Goal: Task Accomplishment & Management: Complete application form

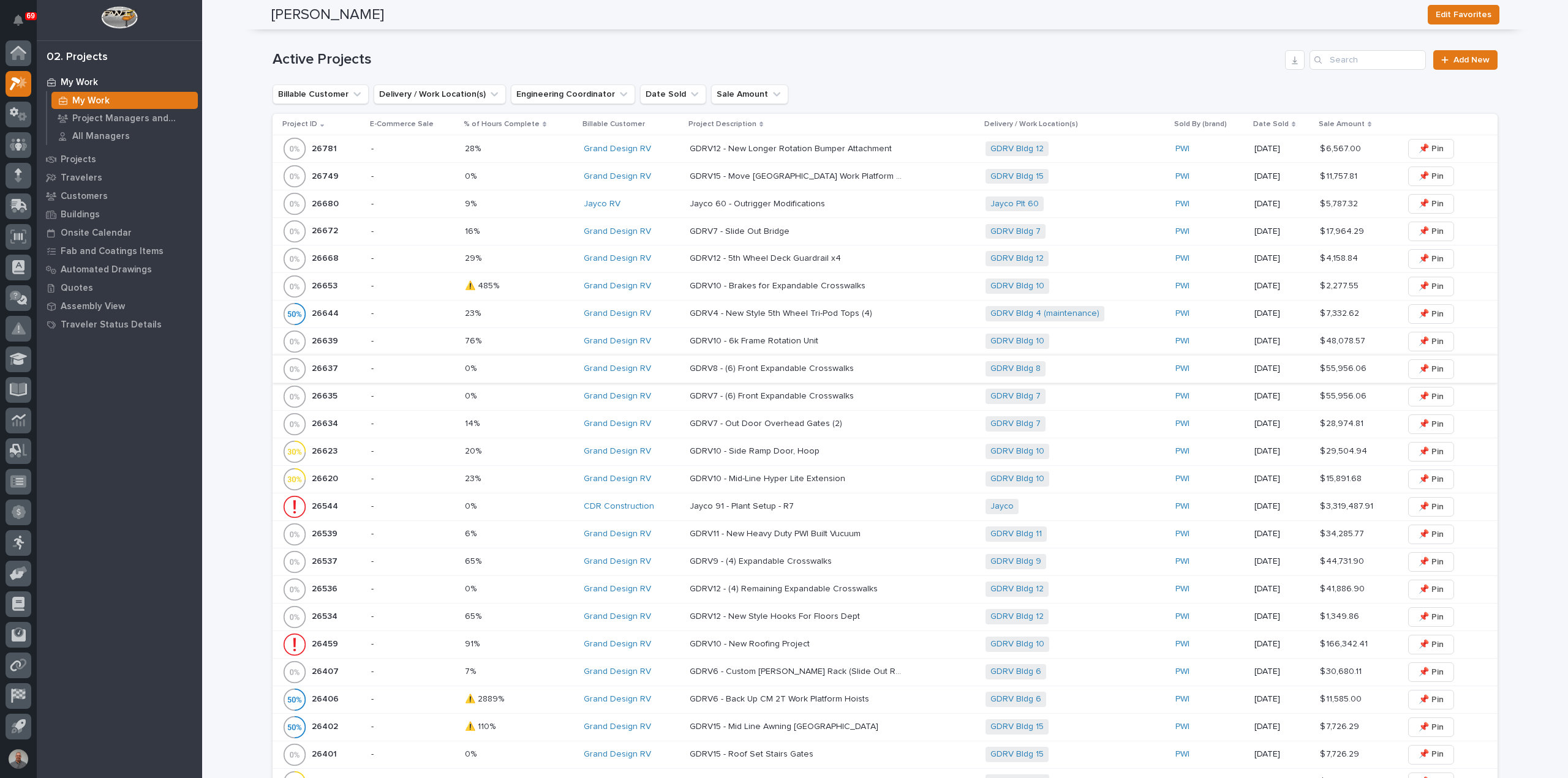
scroll to position [490, 0]
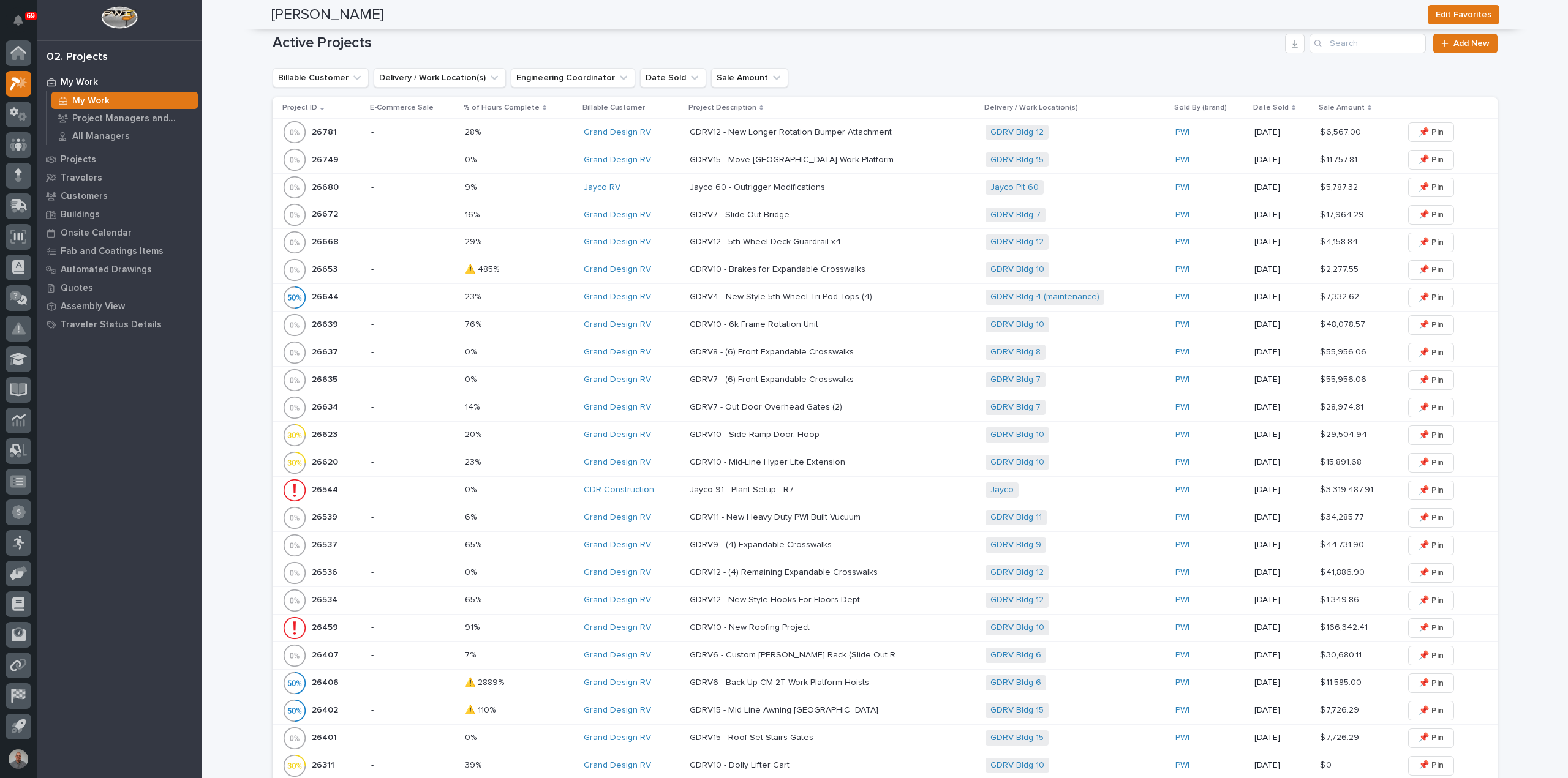
click at [413, 182] on p "-" at bounding box center [413, 187] width 84 height 10
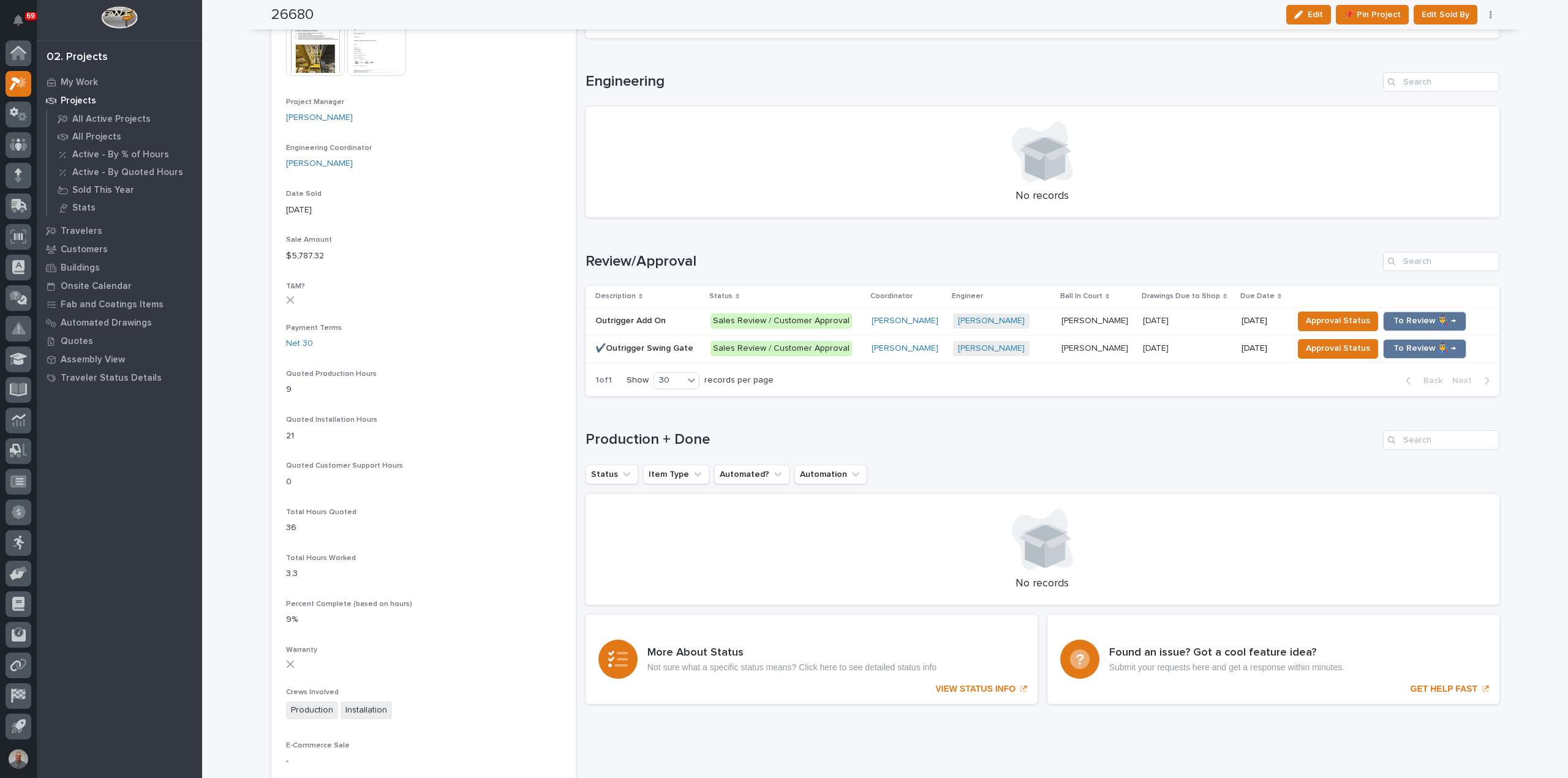
scroll to position [551, 0]
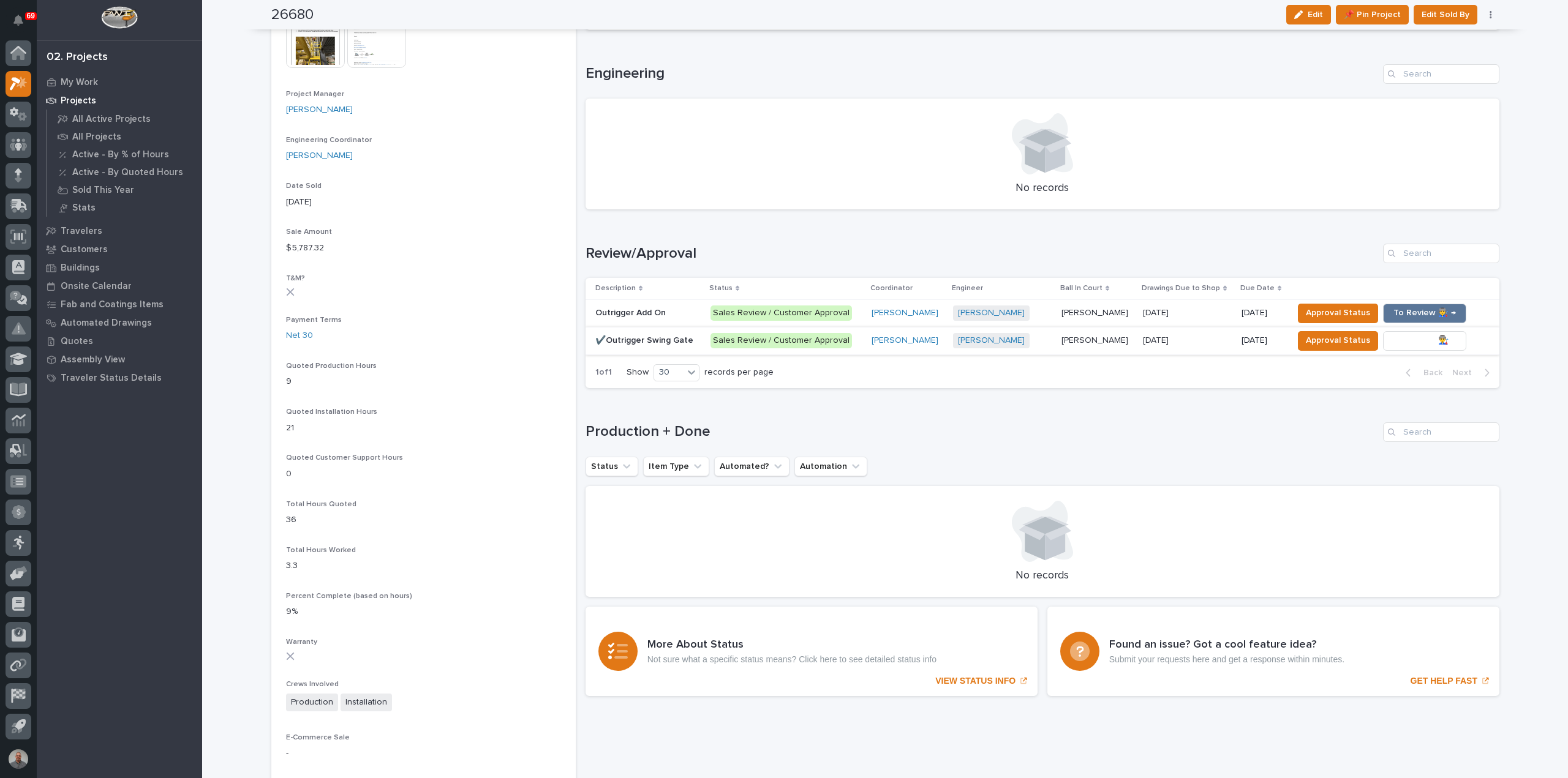
click at [1402, 337] on span "To Review 👨‍🏭 →" at bounding box center [1424, 340] width 62 height 15
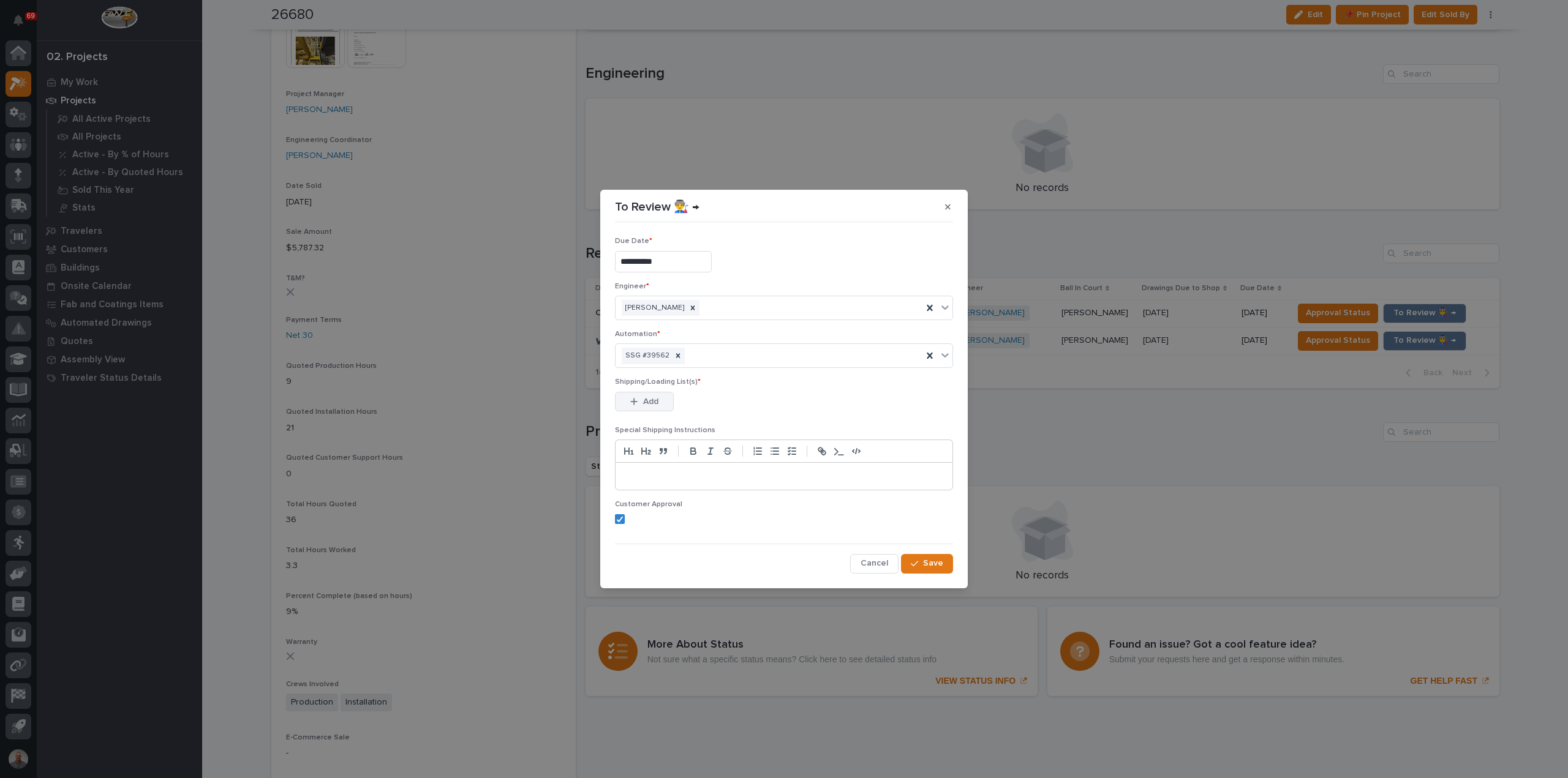
click at [668, 399] on button "Add" at bounding box center [644, 401] width 59 height 20
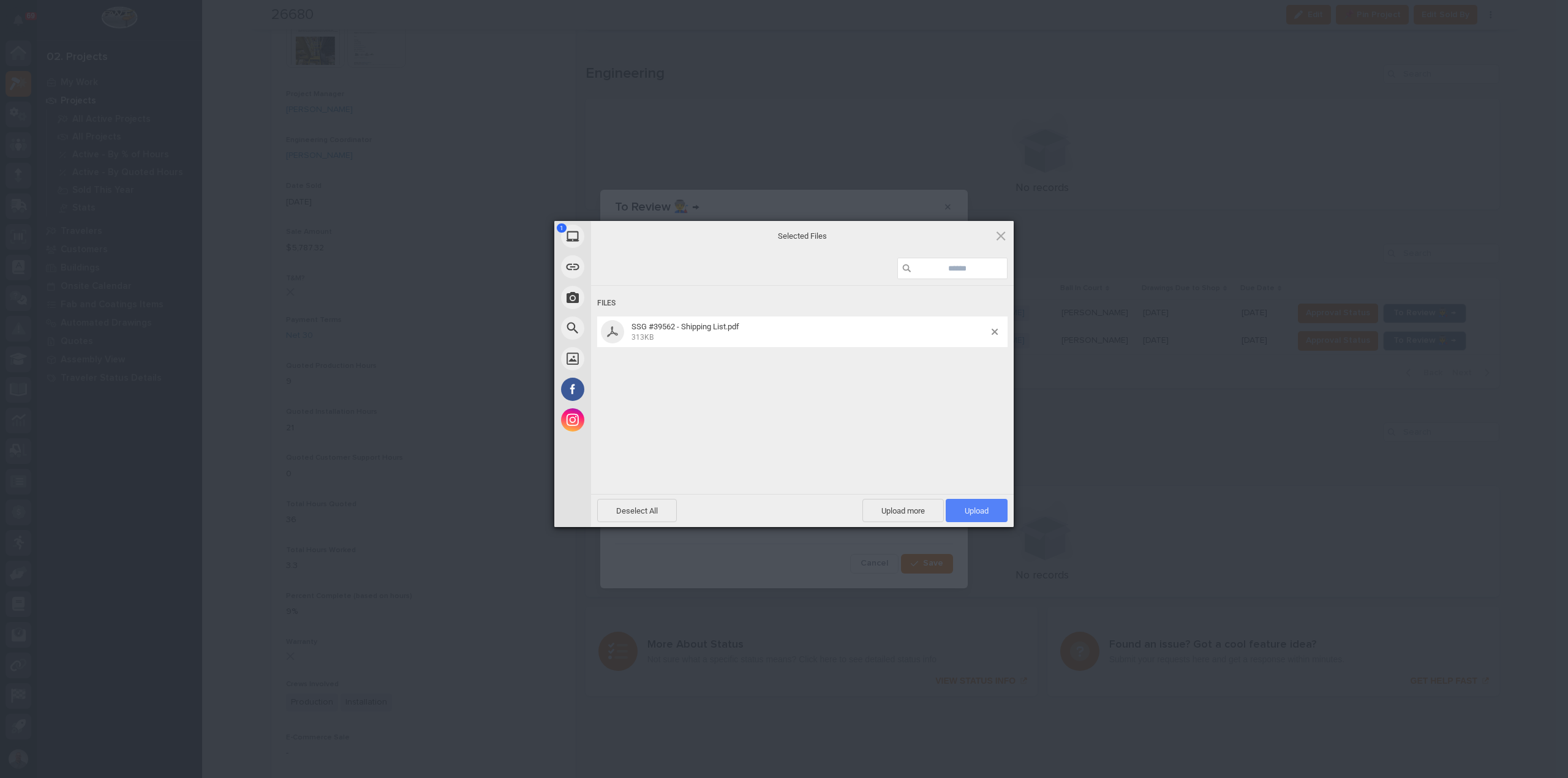
click at [979, 517] on span "Upload 1" at bounding box center [976, 511] width 62 height 23
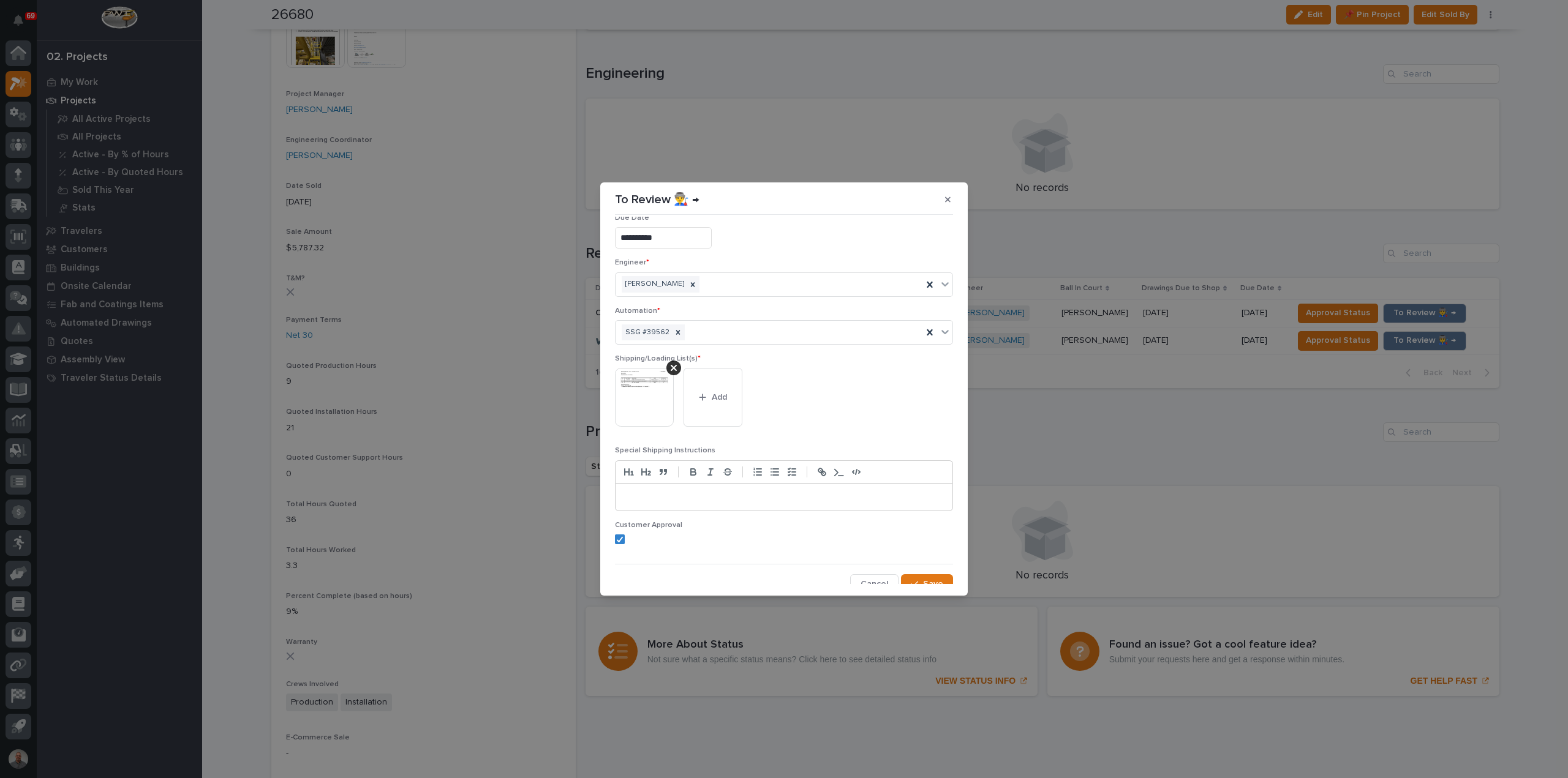
scroll to position [24, 0]
click at [923, 579] on span "Save" at bounding box center [933, 575] width 20 height 11
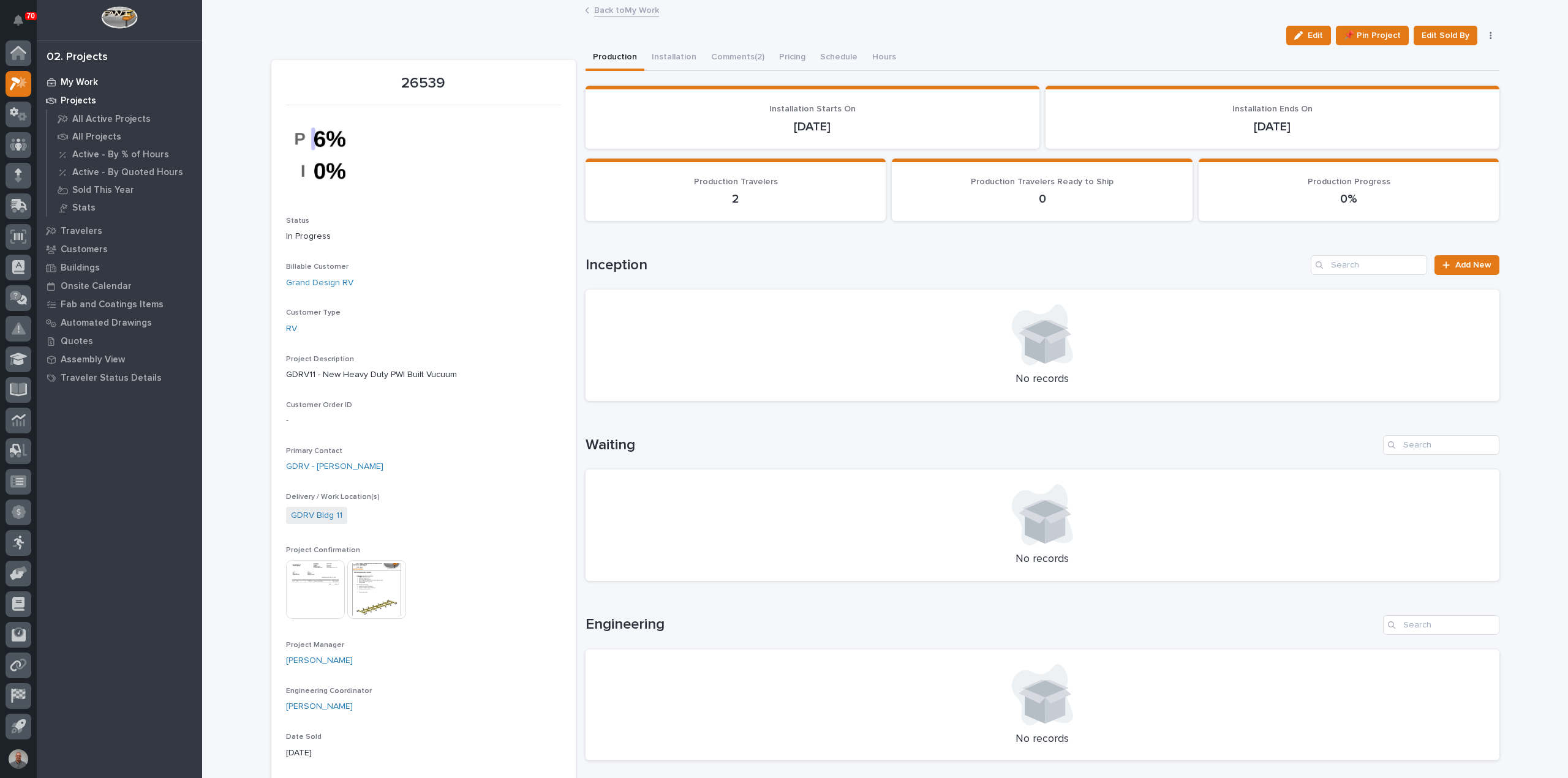
click at [79, 80] on p "My Work" at bounding box center [78, 82] width 37 height 11
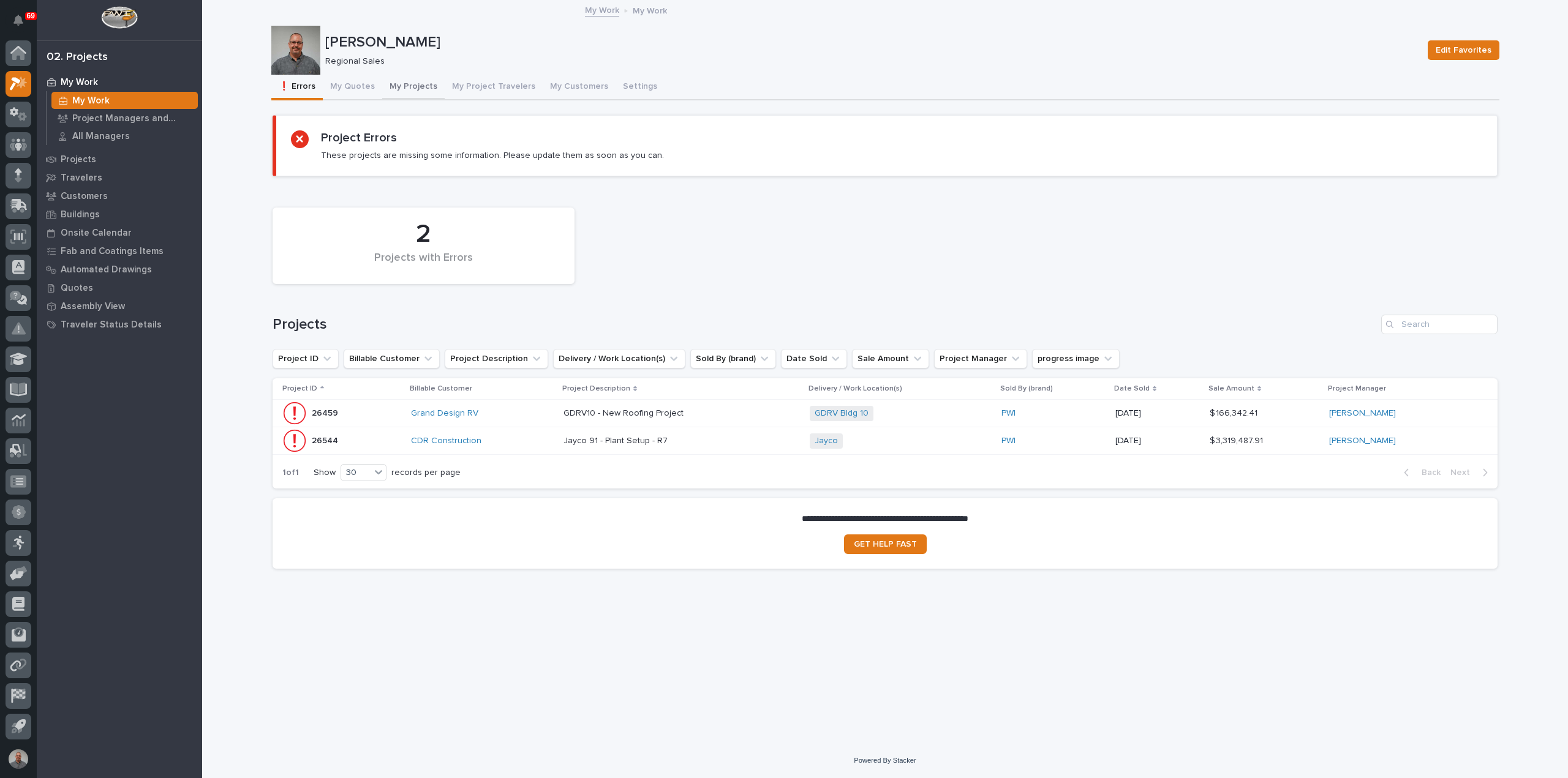
click at [400, 83] on button "My Projects" at bounding box center [413, 87] width 62 height 25
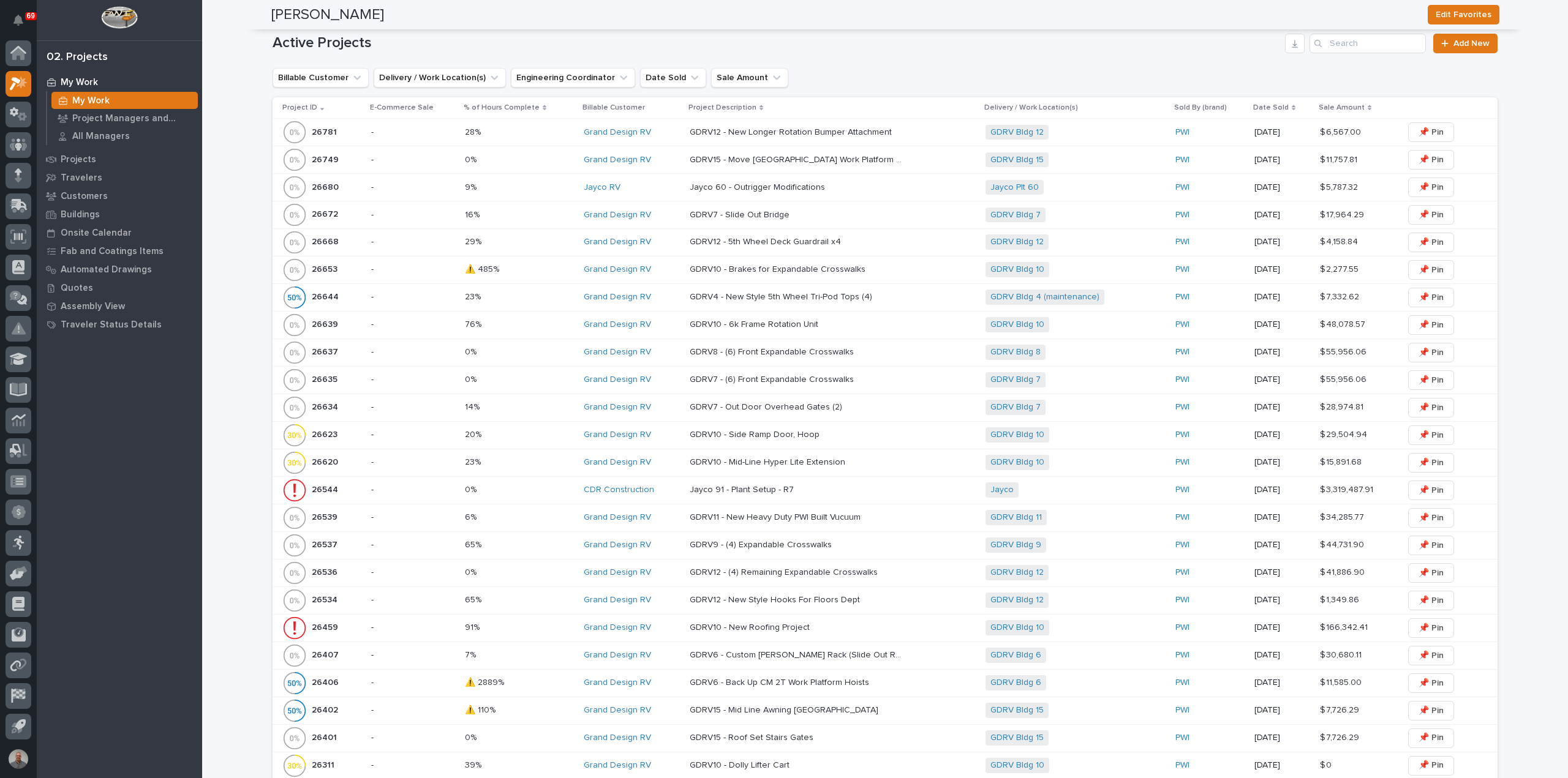
scroll to position [429, 0]
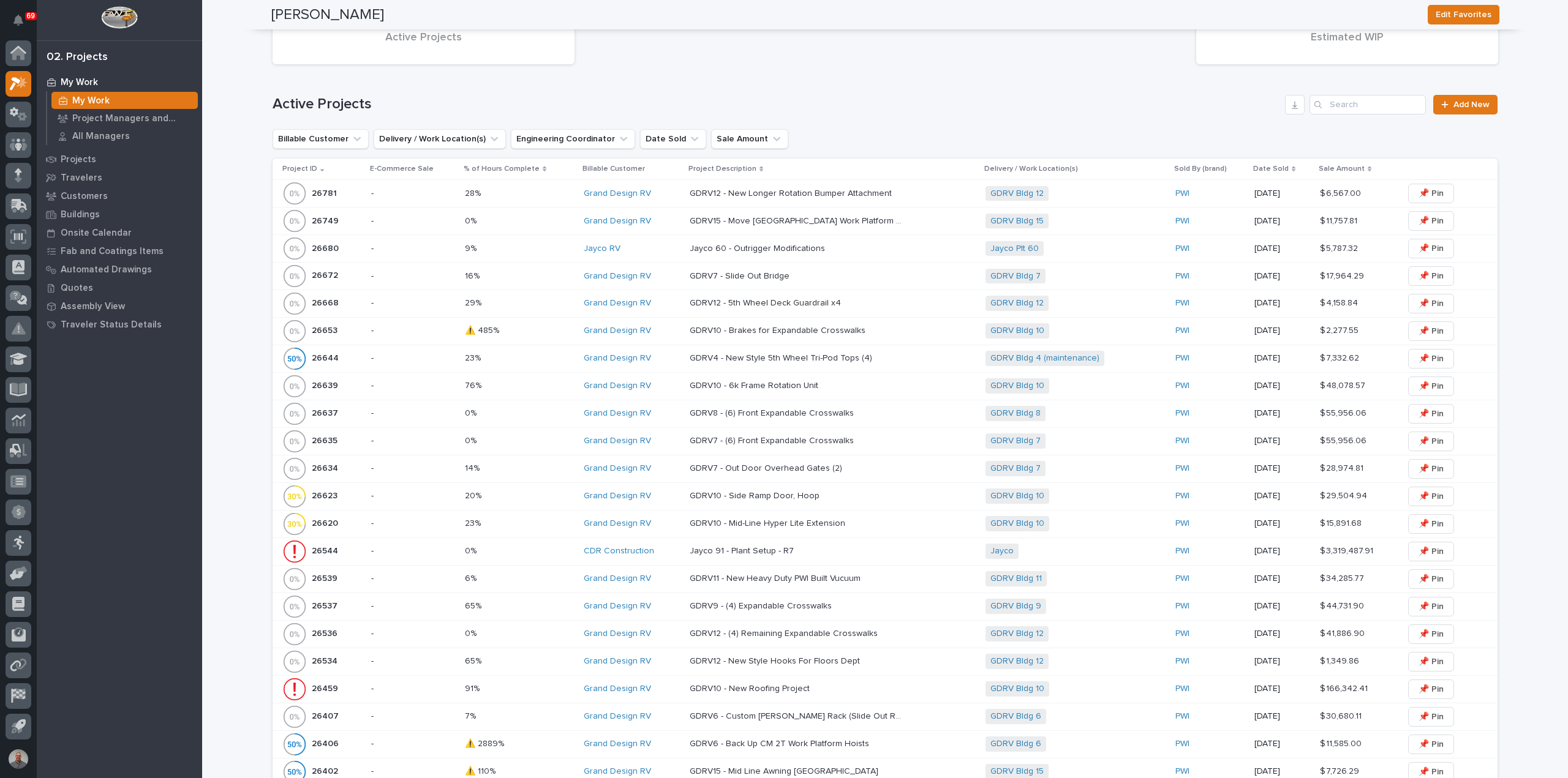
click at [1048, 389] on div "GDRV Bldg 10 + 0" at bounding box center [1075, 386] width 180 height 15
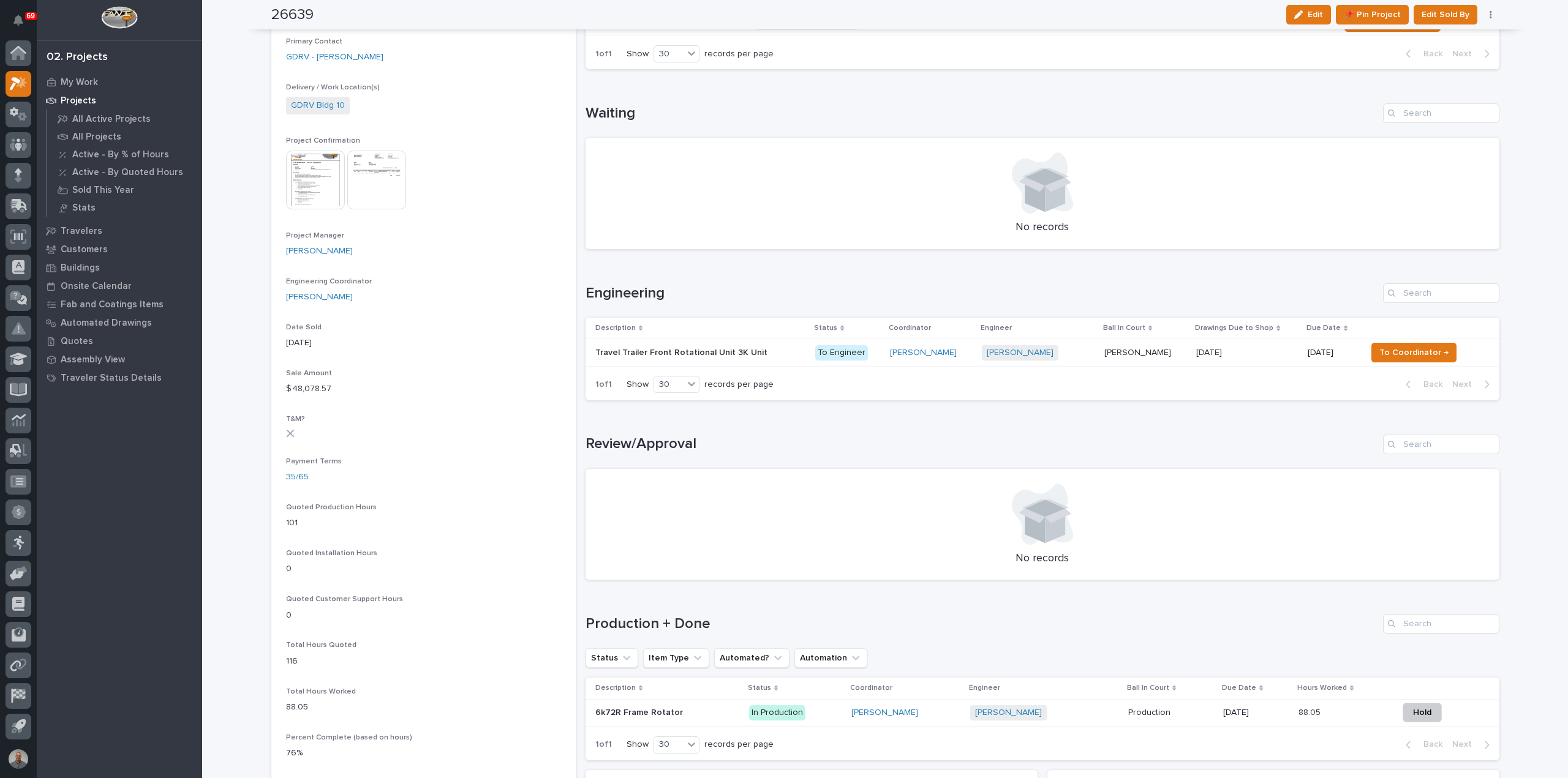
scroll to position [429, 0]
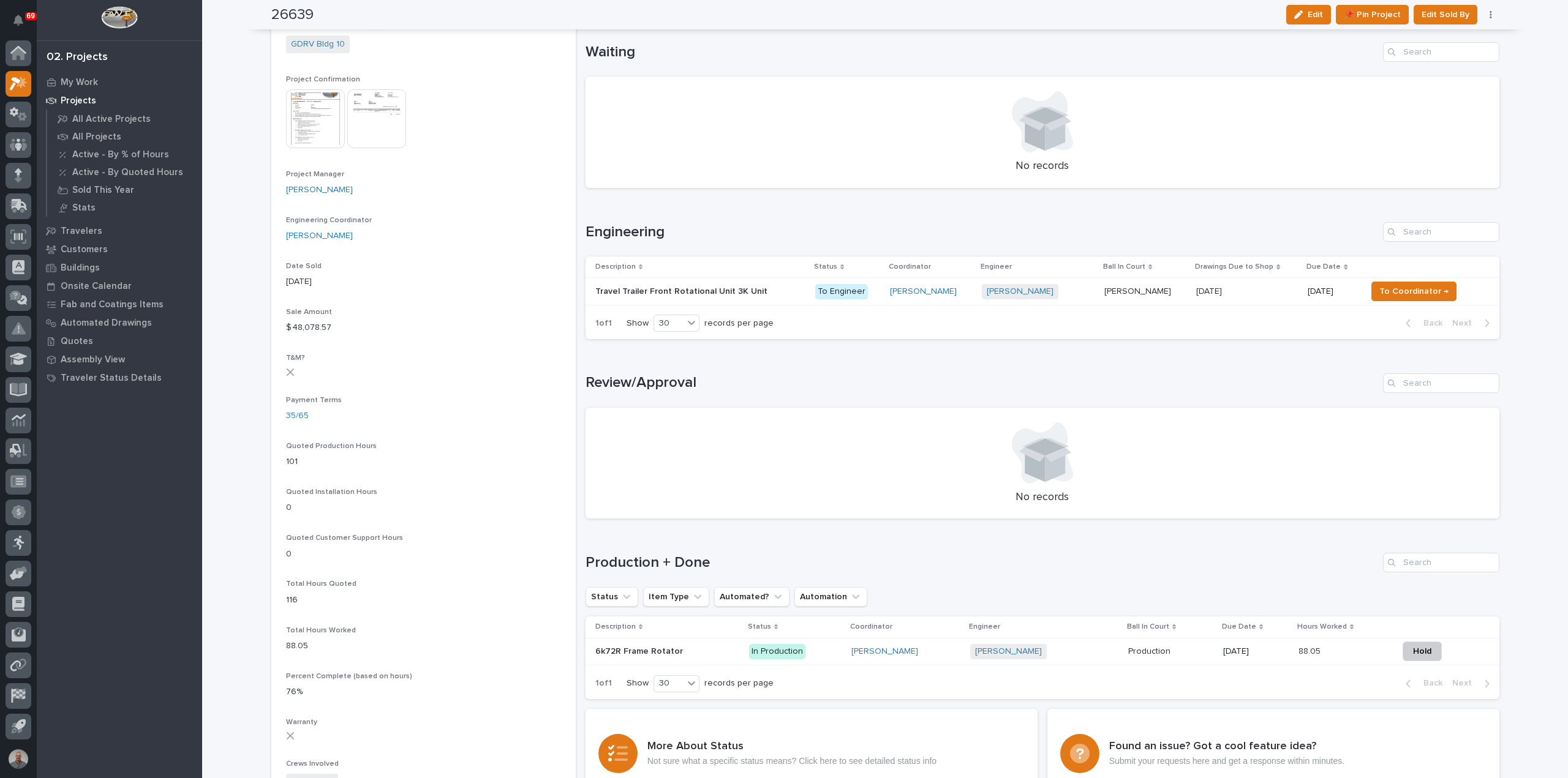
click at [953, 656] on div "Weston Hochstetler" at bounding box center [906, 652] width 109 height 20
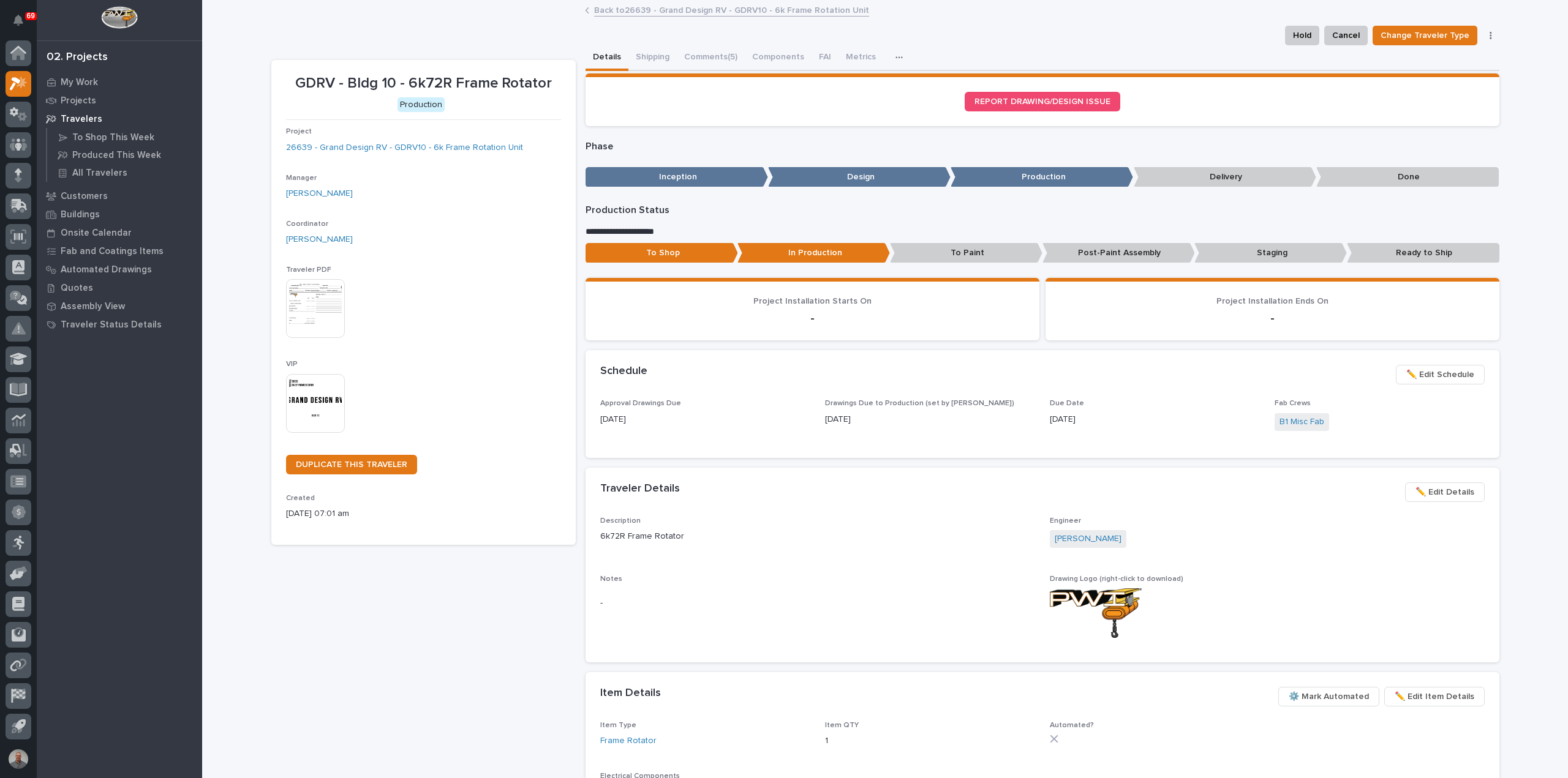
click at [611, 8] on link "Back to 26639 - Grand Design RV - GDRV10 - 6k Frame Rotation Unit" at bounding box center [732, 9] width 275 height 14
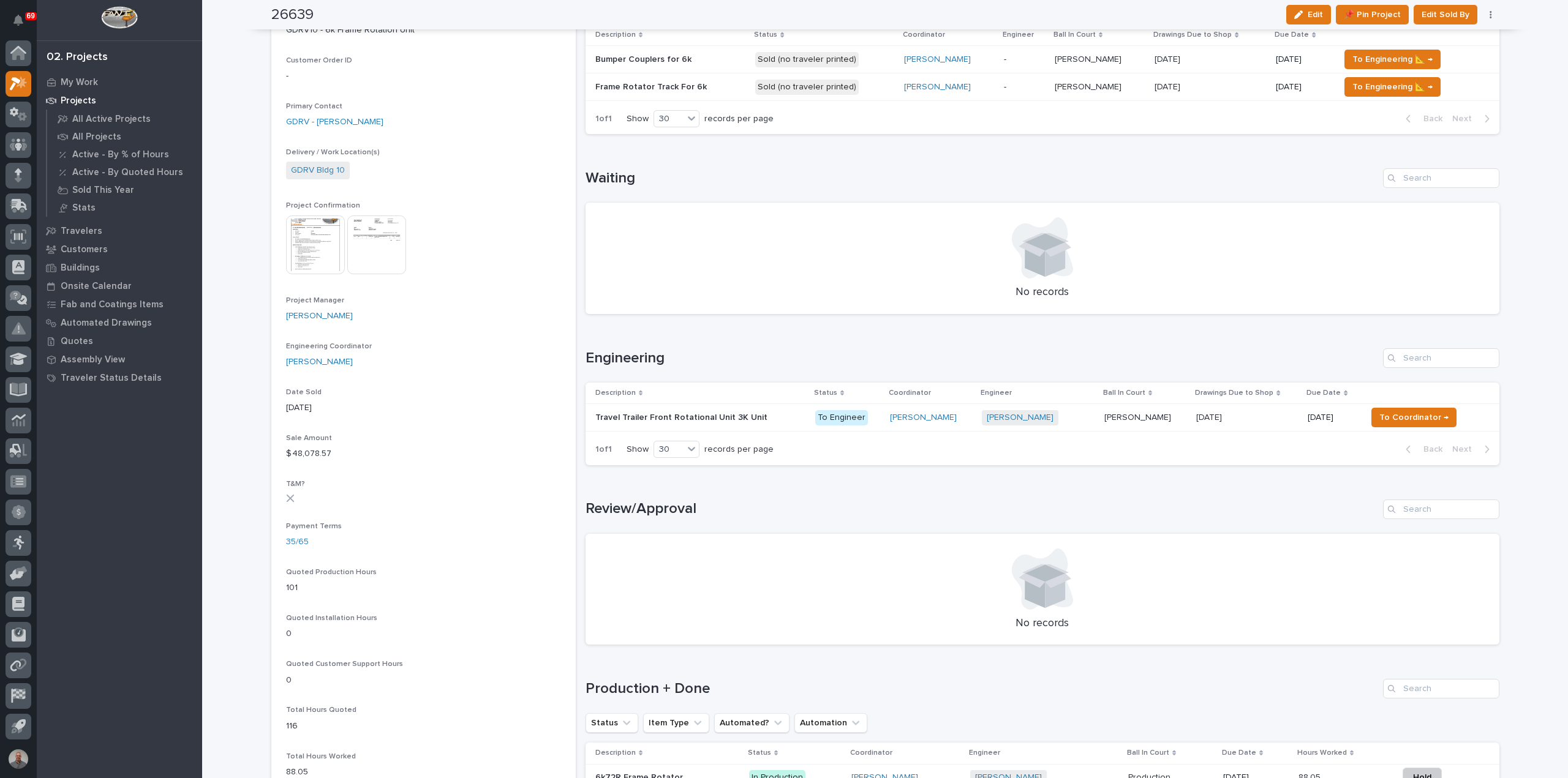
scroll to position [306, 0]
click at [786, 409] on p at bounding box center [700, 414] width 210 height 10
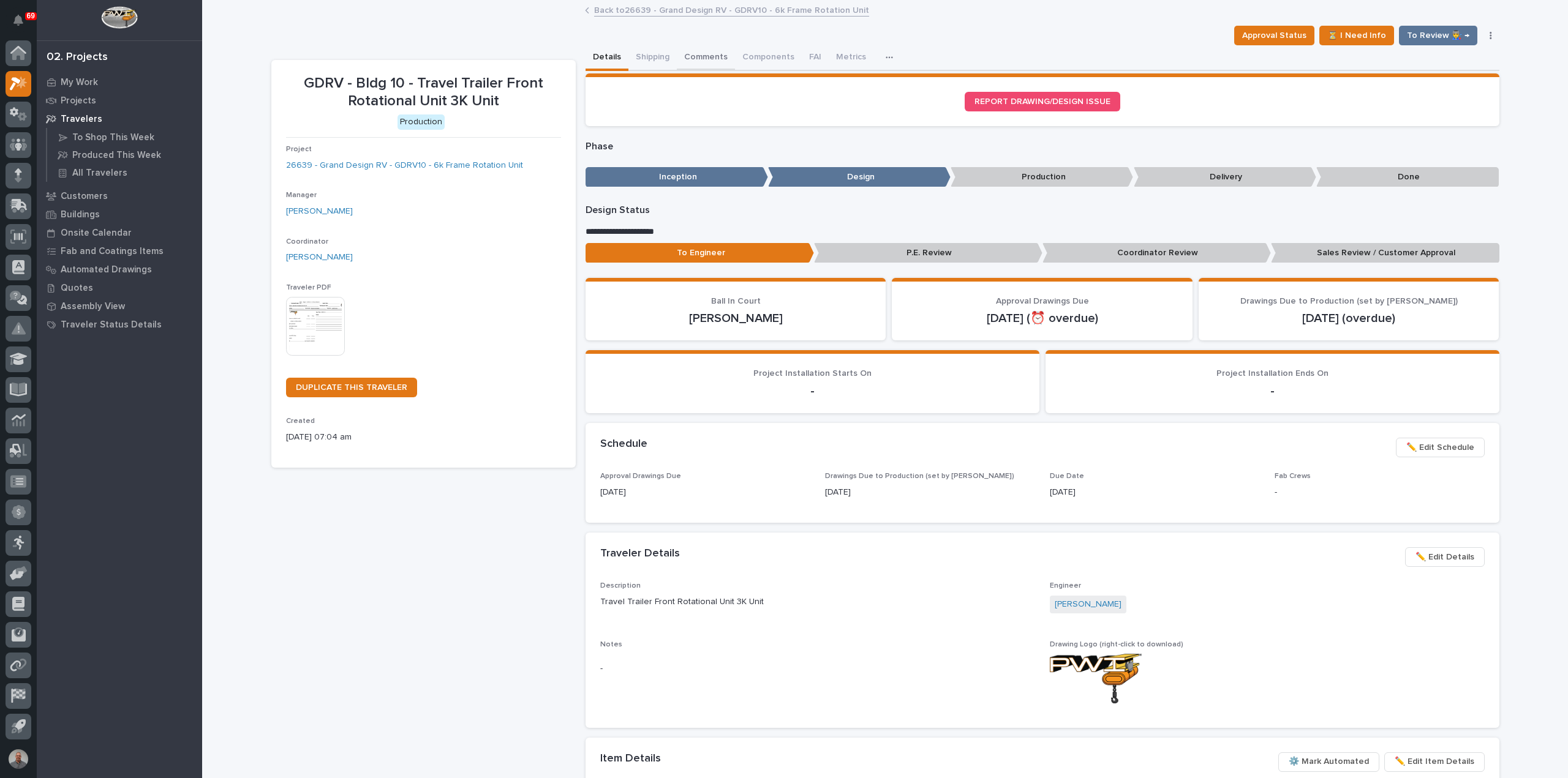
click at [695, 56] on button "Comments" at bounding box center [706, 57] width 58 height 25
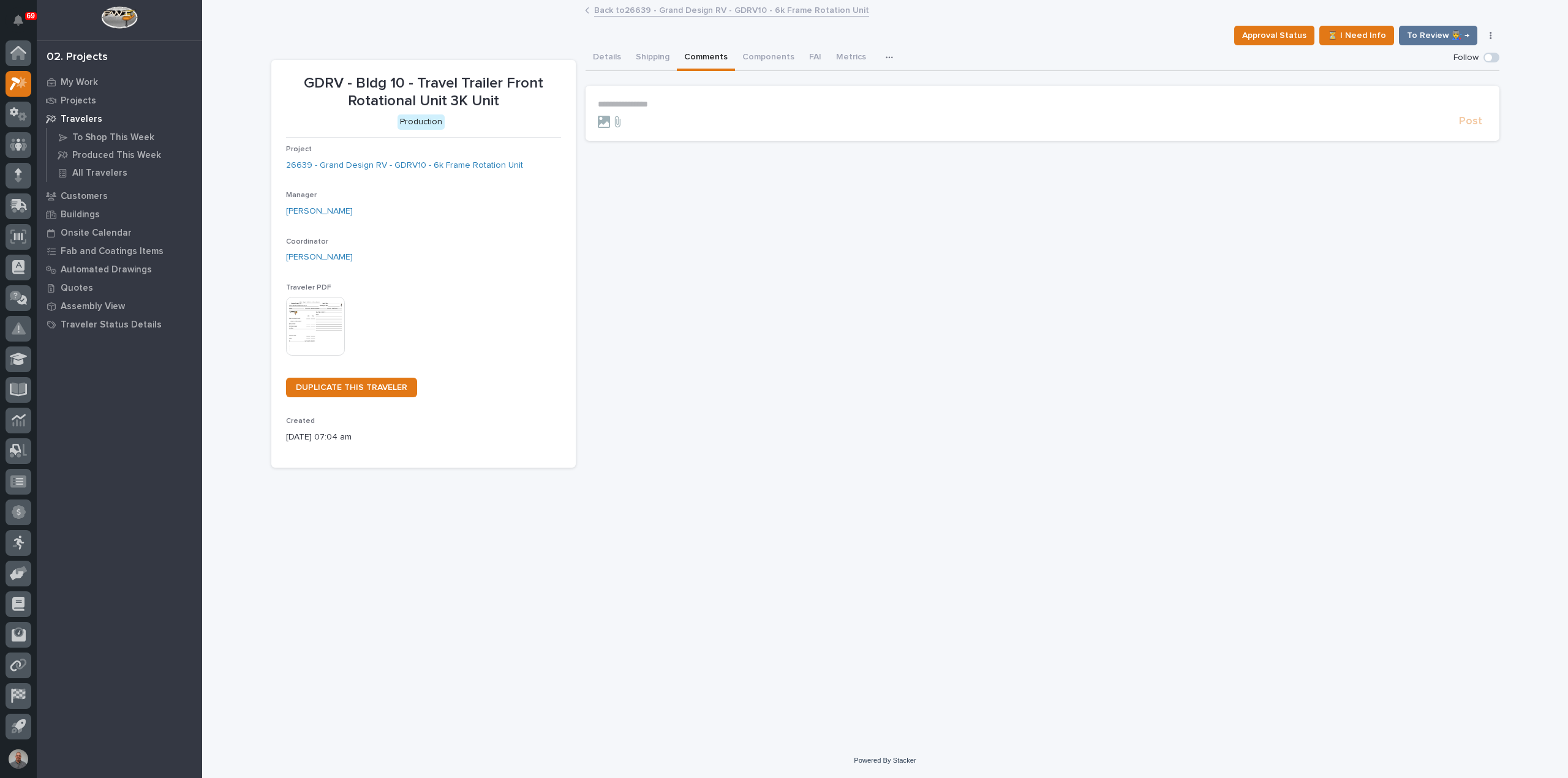
click at [756, 93] on section "**********" at bounding box center [1042, 113] width 913 height 55
click at [750, 107] on p "**********" at bounding box center [1043, 105] width 889 height 10
click at [1474, 134] on span "Post" at bounding box center [1471, 126] width 23 height 14
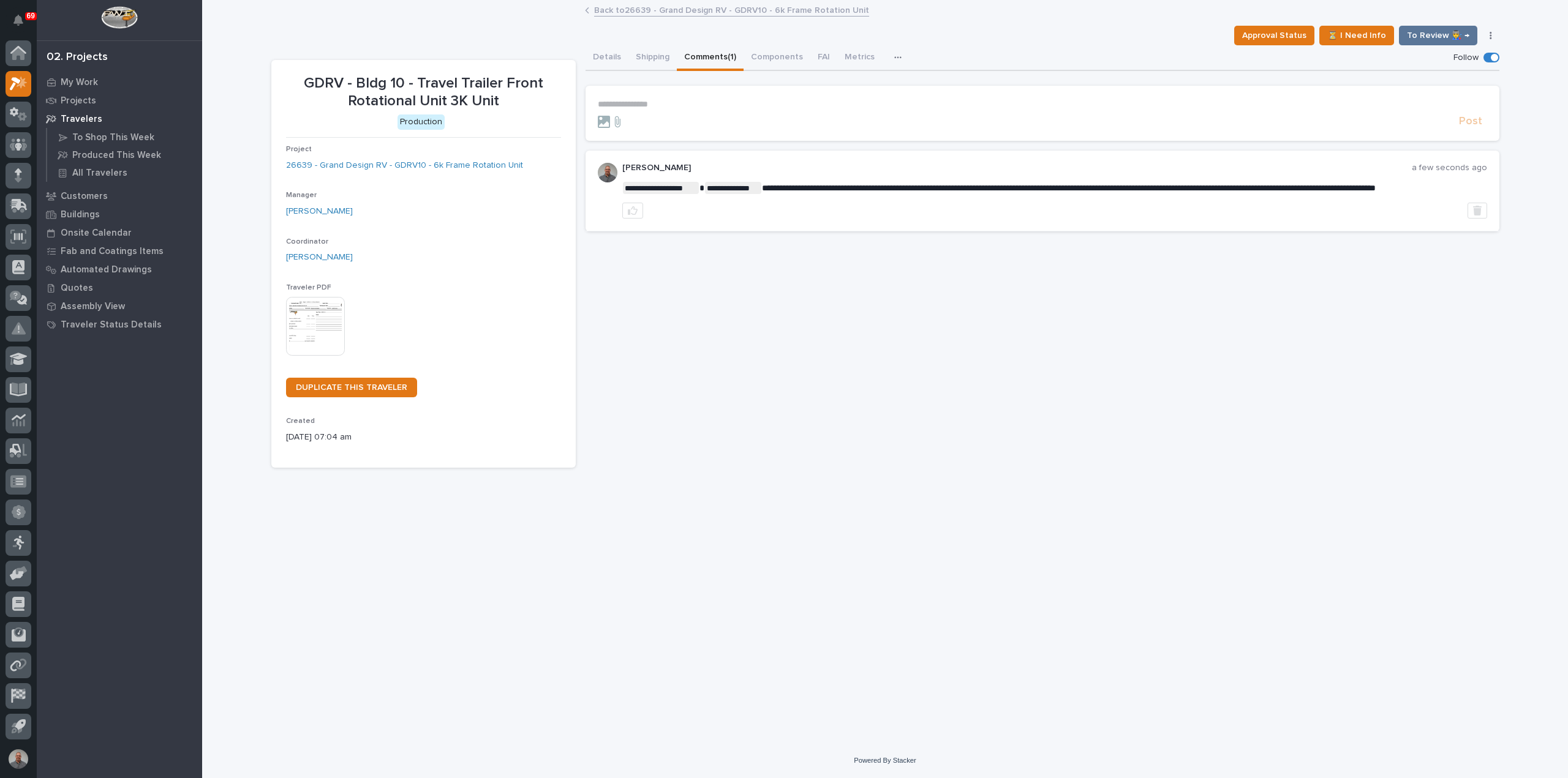
click at [801, 354] on div "**********" at bounding box center [1042, 256] width 913 height 423
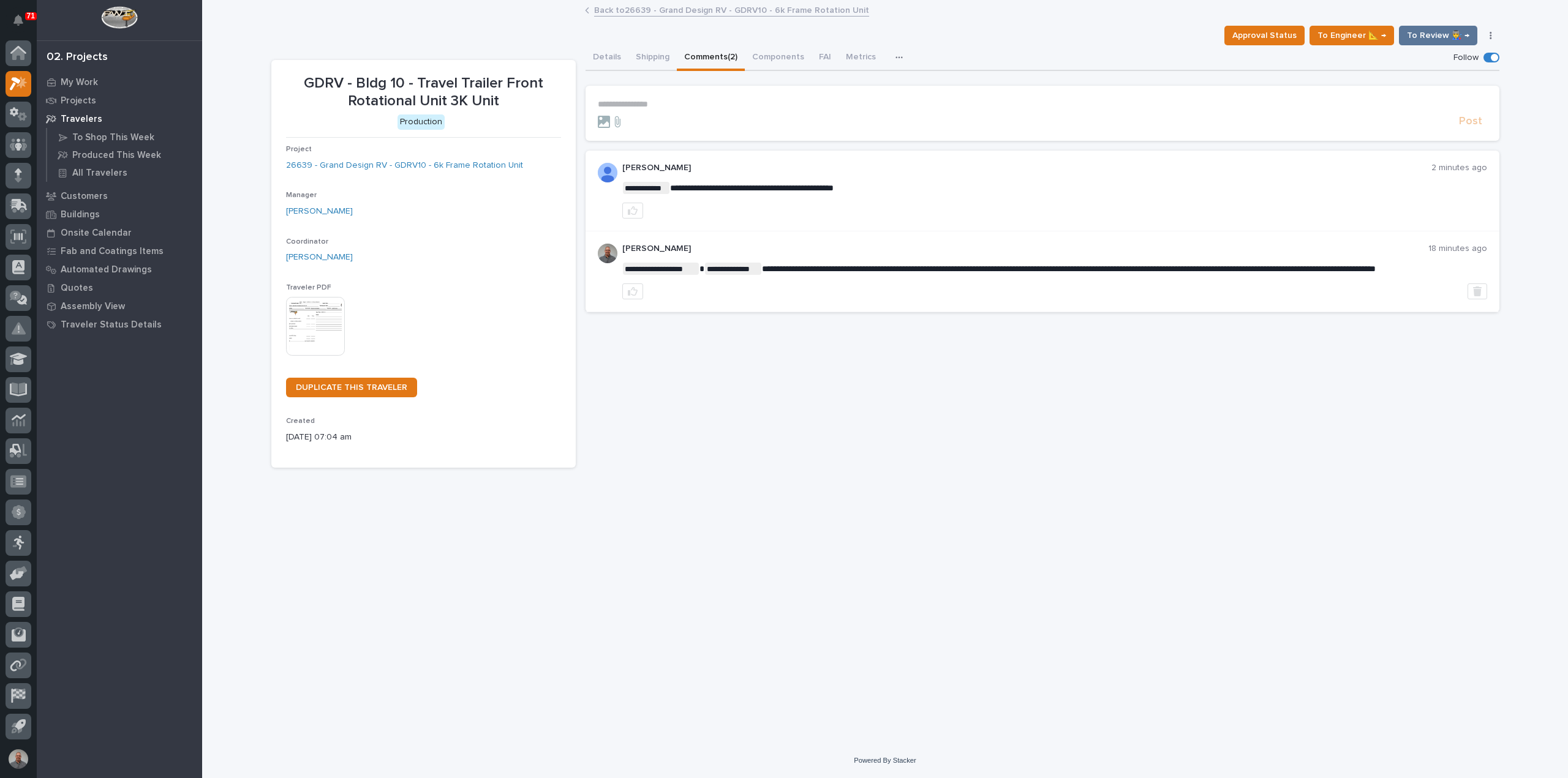
click at [629, 101] on p "**********" at bounding box center [1043, 105] width 889 height 10
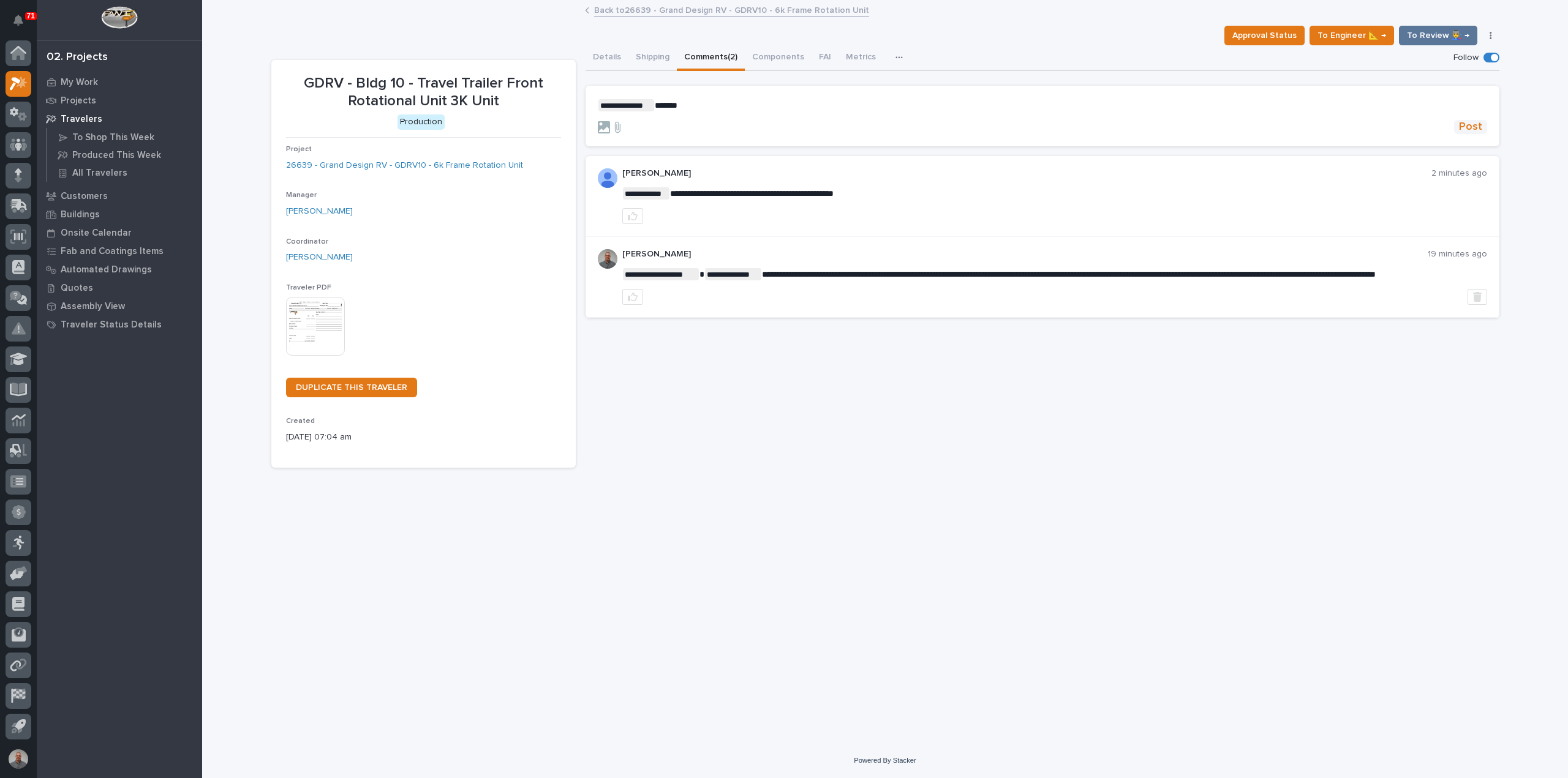
click at [1474, 122] on span "Post" at bounding box center [1471, 126] width 23 height 14
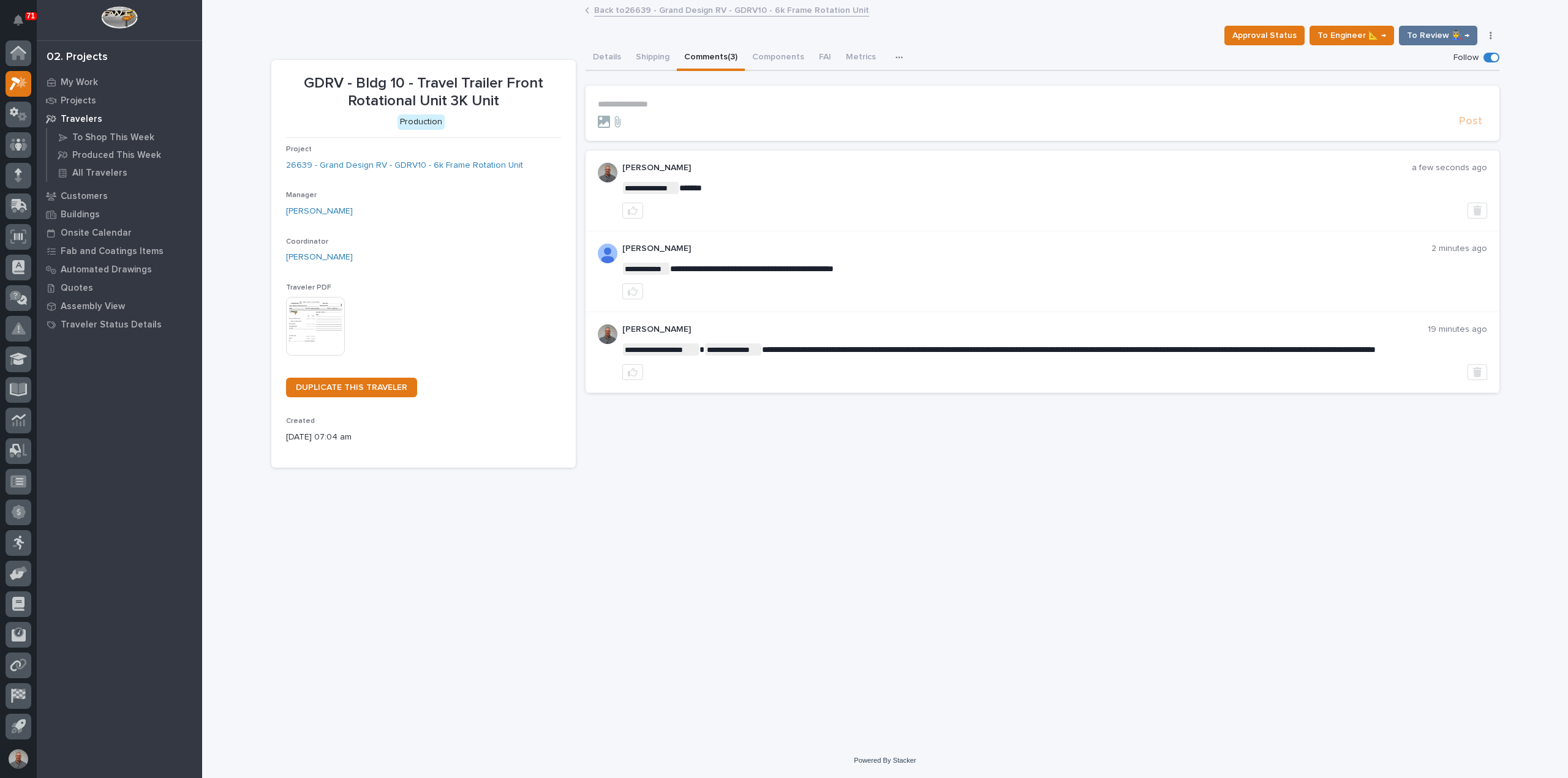
click at [631, 105] on p "**********" at bounding box center [1043, 105] width 889 height 10
click at [621, 8] on link "Back to 26639 - Grand Design RV - GDRV10 - 6k Frame Rotation Unit" at bounding box center [732, 9] width 275 height 14
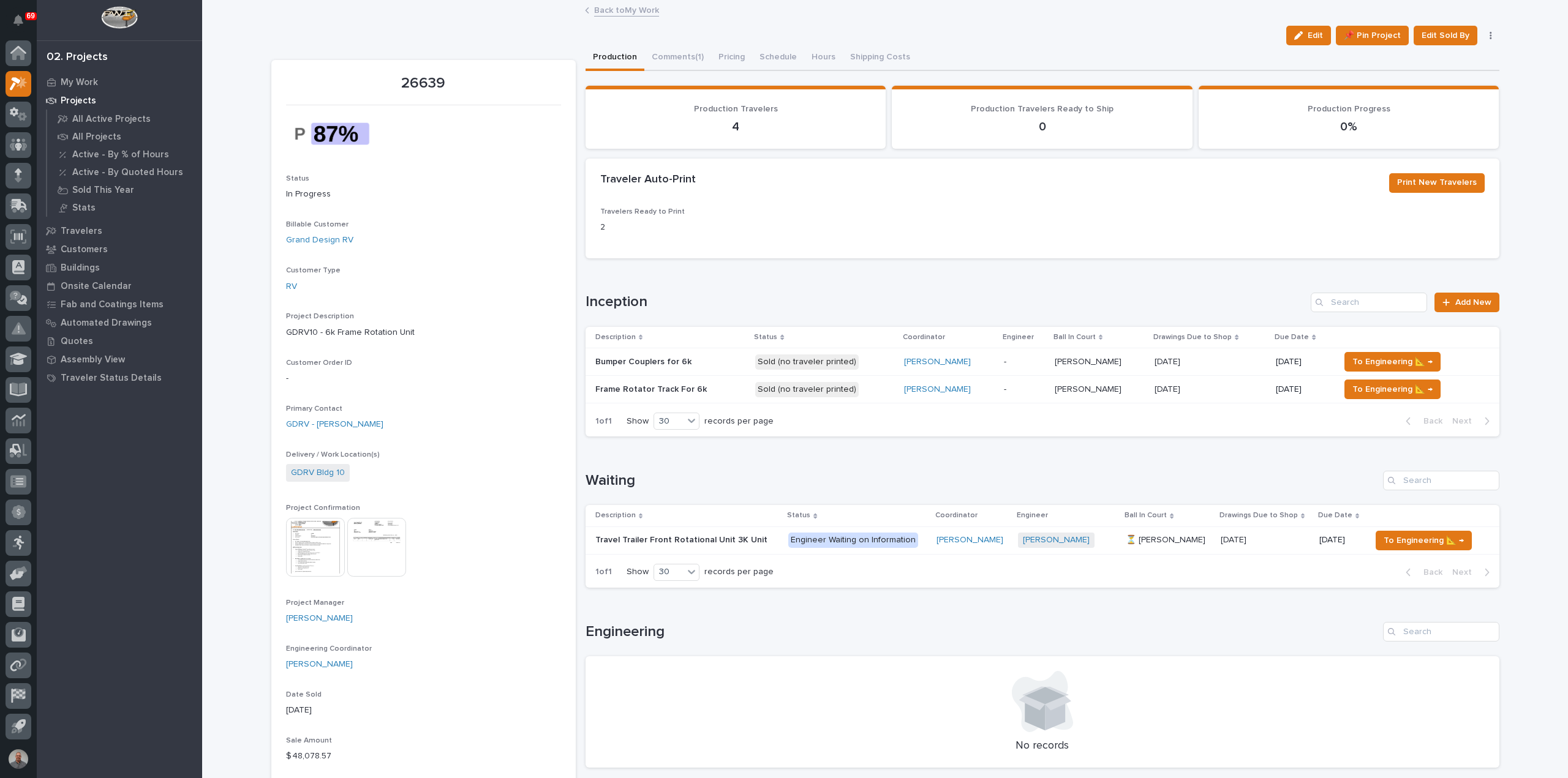
click at [611, 12] on link "Back to My Work" at bounding box center [626, 9] width 65 height 14
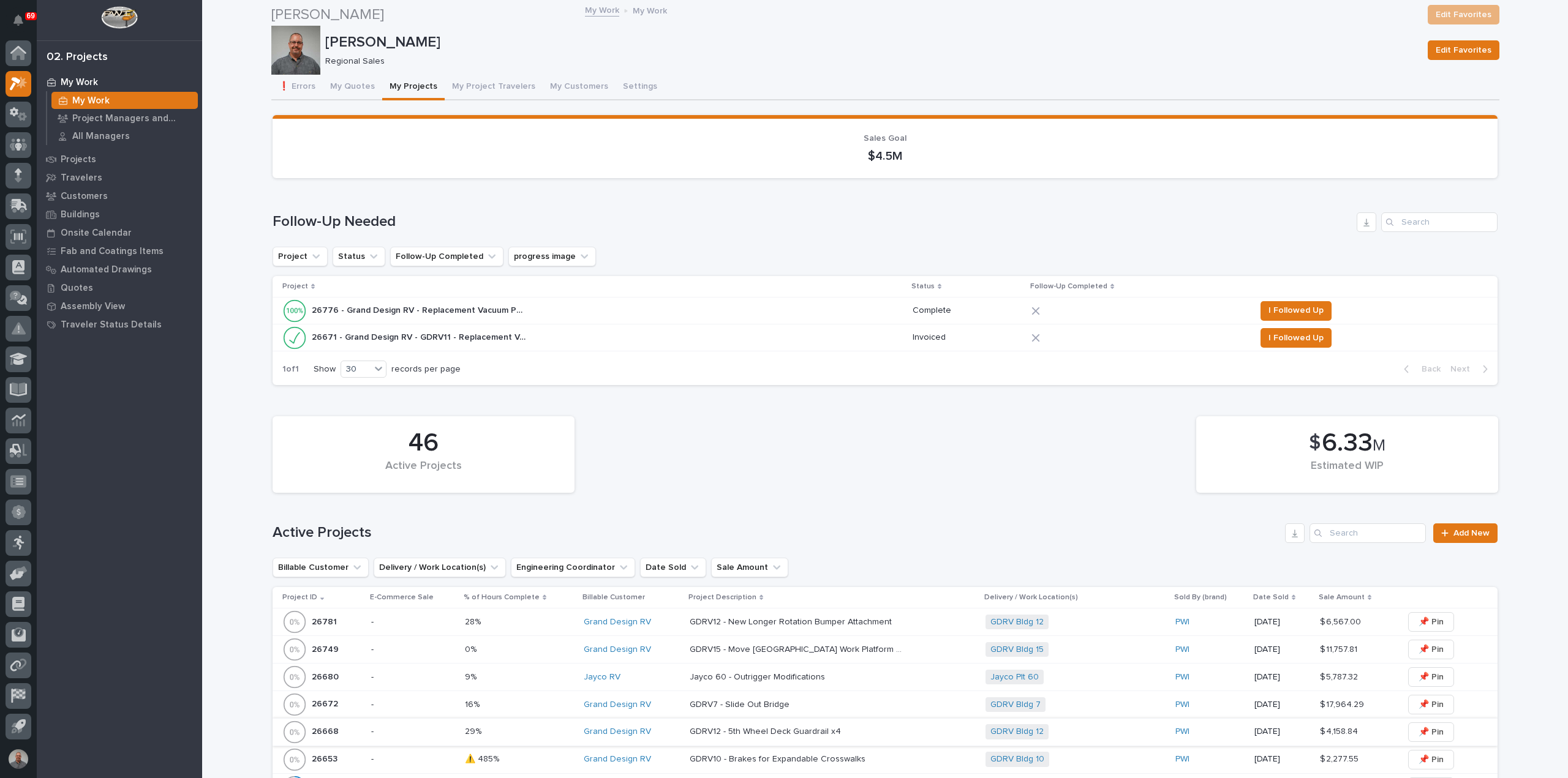
scroll to position [429, 0]
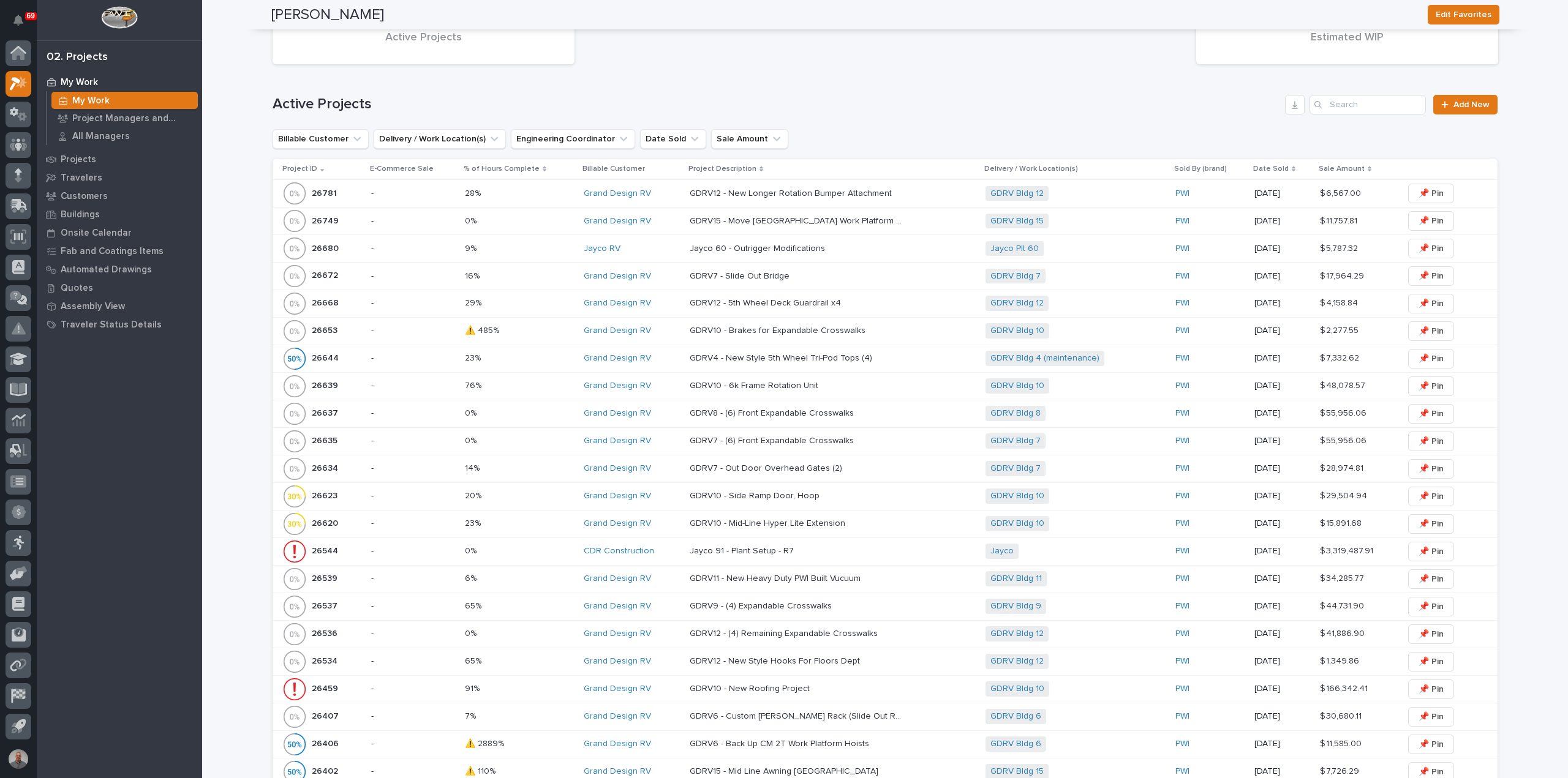
click at [343, 684] on div "26459 26459" at bounding box center [322, 689] width 79 height 25
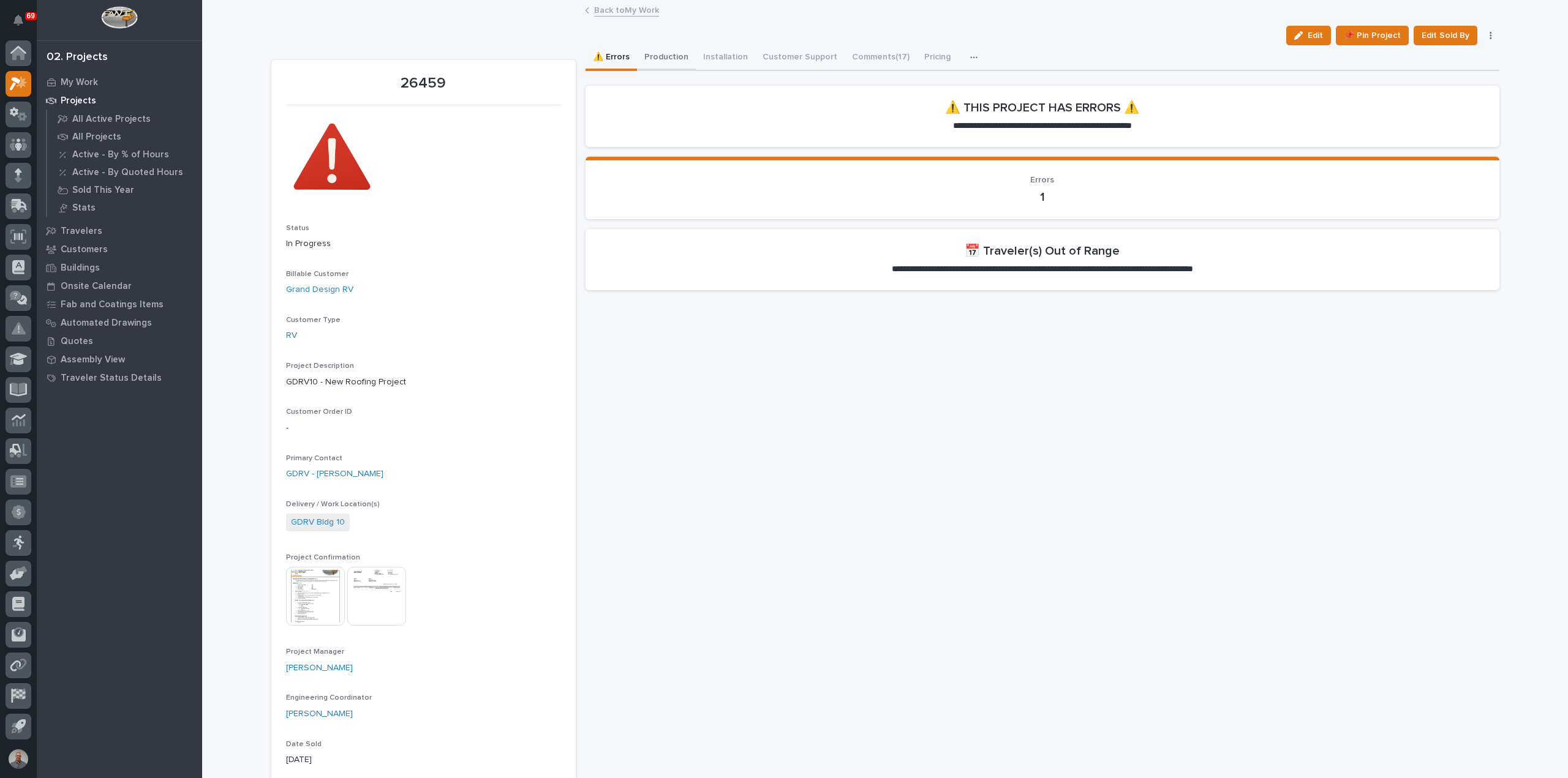
click at [672, 57] on button "Production" at bounding box center [666, 57] width 59 height 25
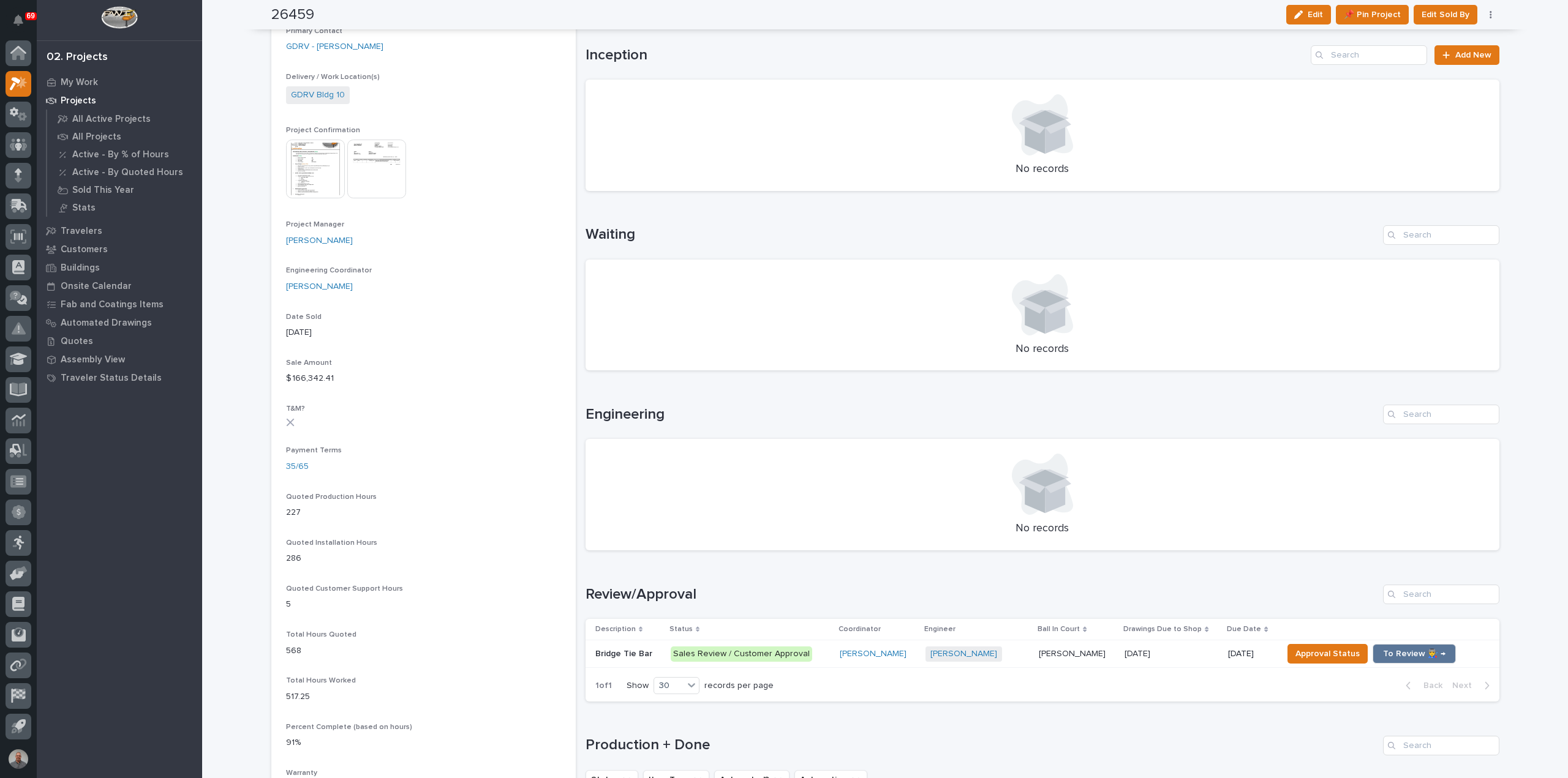
scroll to position [734, 0]
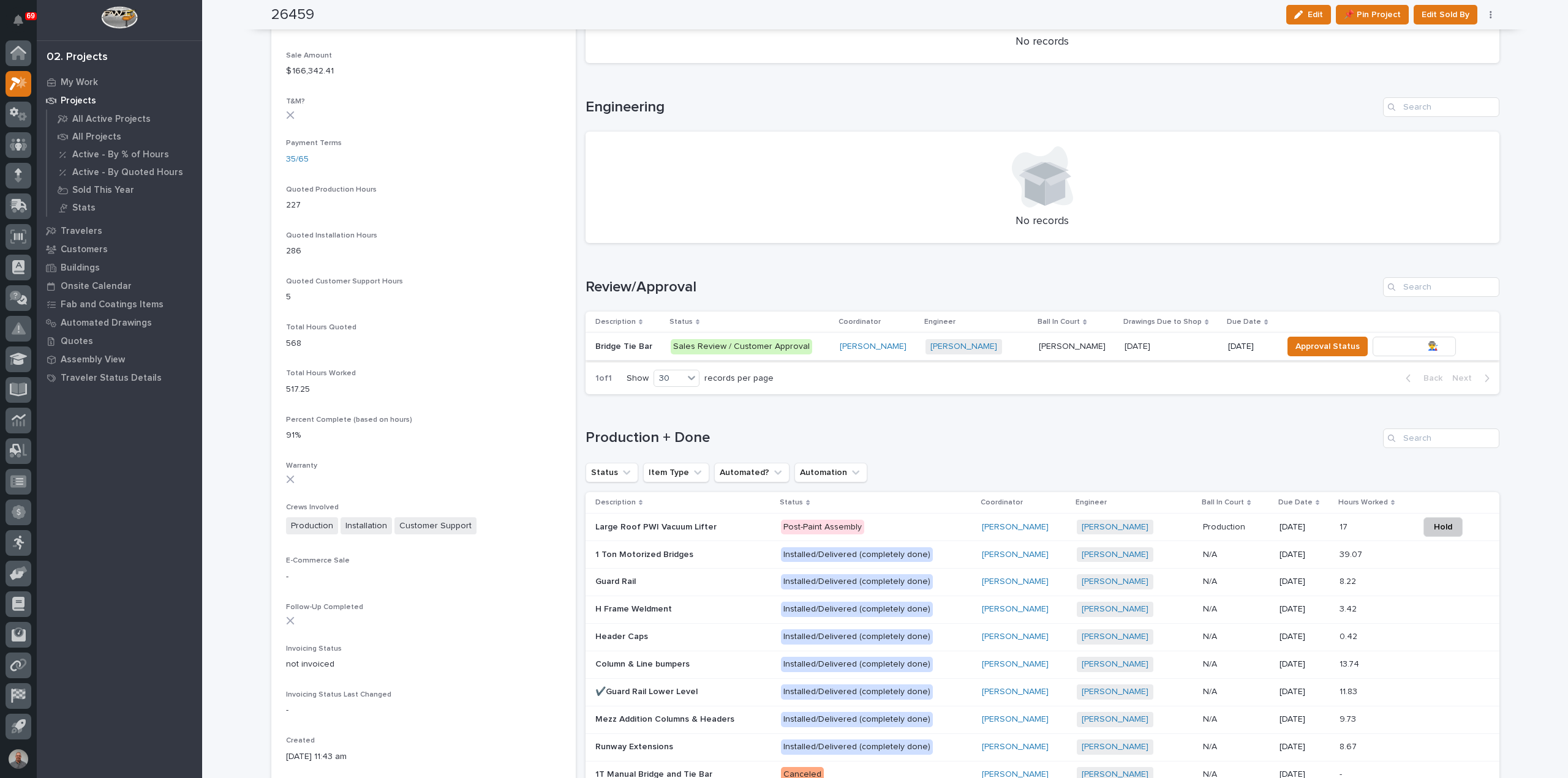
click at [1419, 345] on span "To Review 👨‍🏭 →" at bounding box center [1414, 347] width 62 height 15
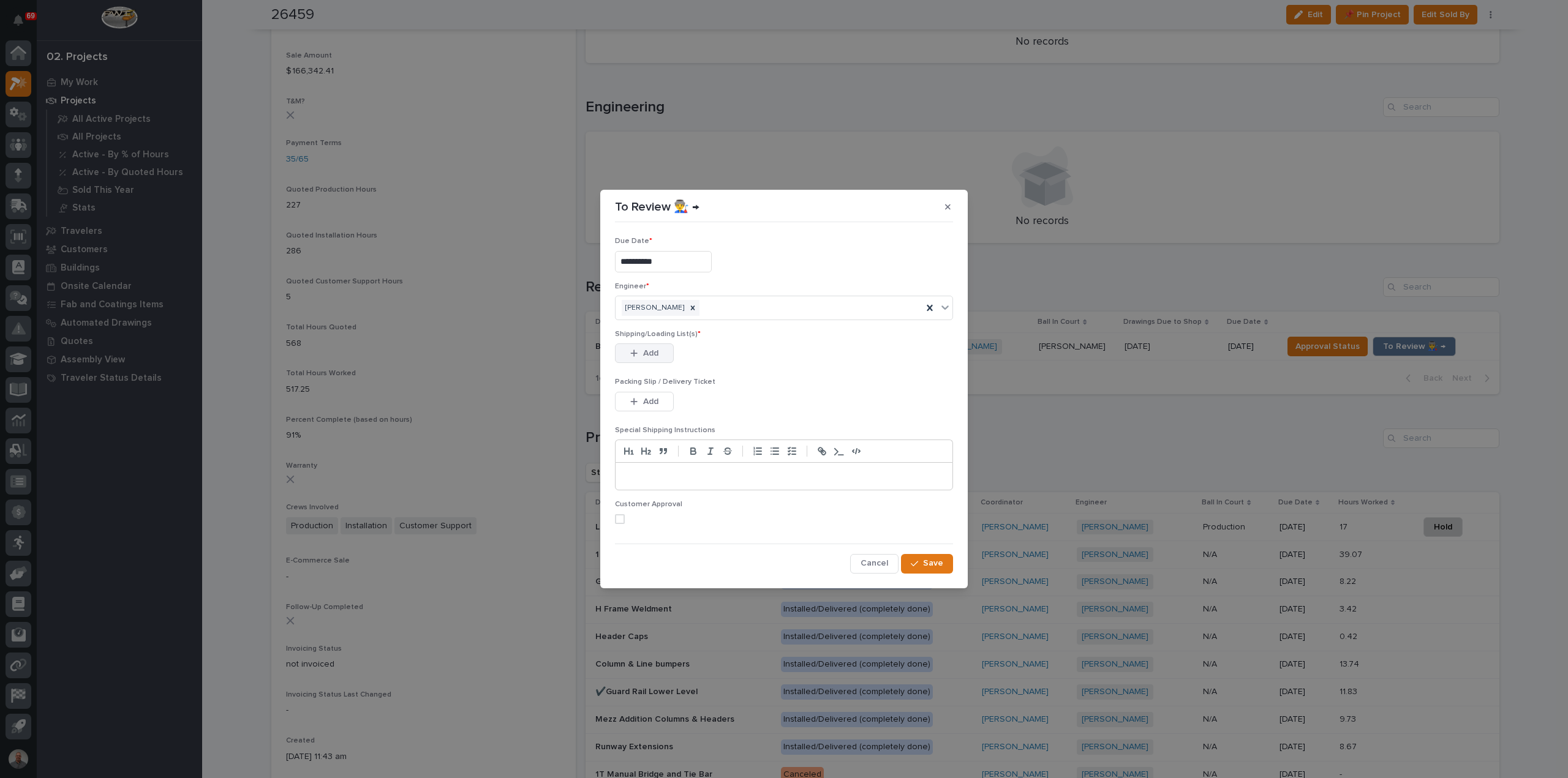
click at [631, 347] on button "Add" at bounding box center [644, 353] width 59 height 20
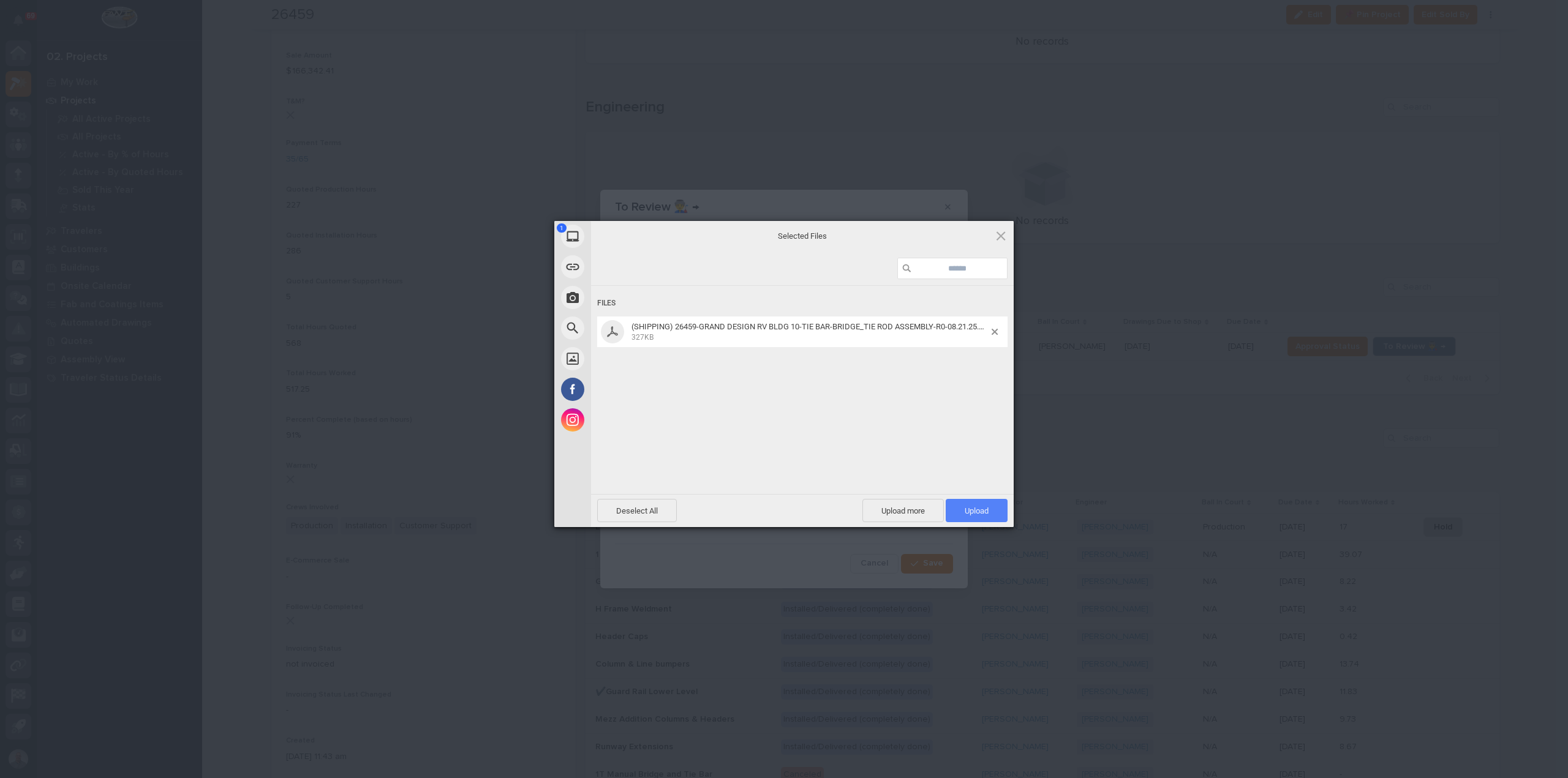
click at [963, 514] on span "Upload 1" at bounding box center [976, 511] width 62 height 23
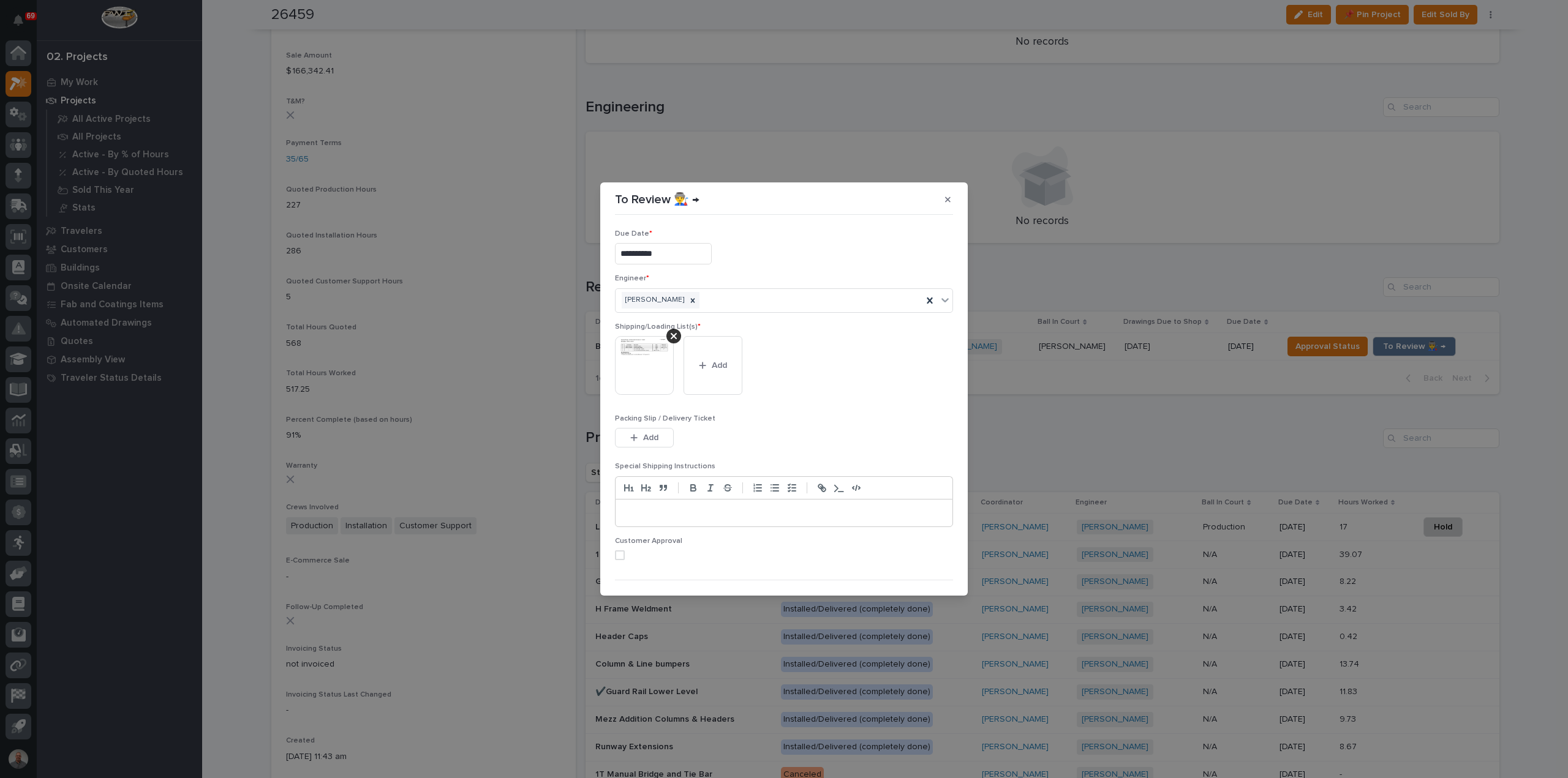
click at [616, 554] on span at bounding box center [619, 555] width 9 height 9
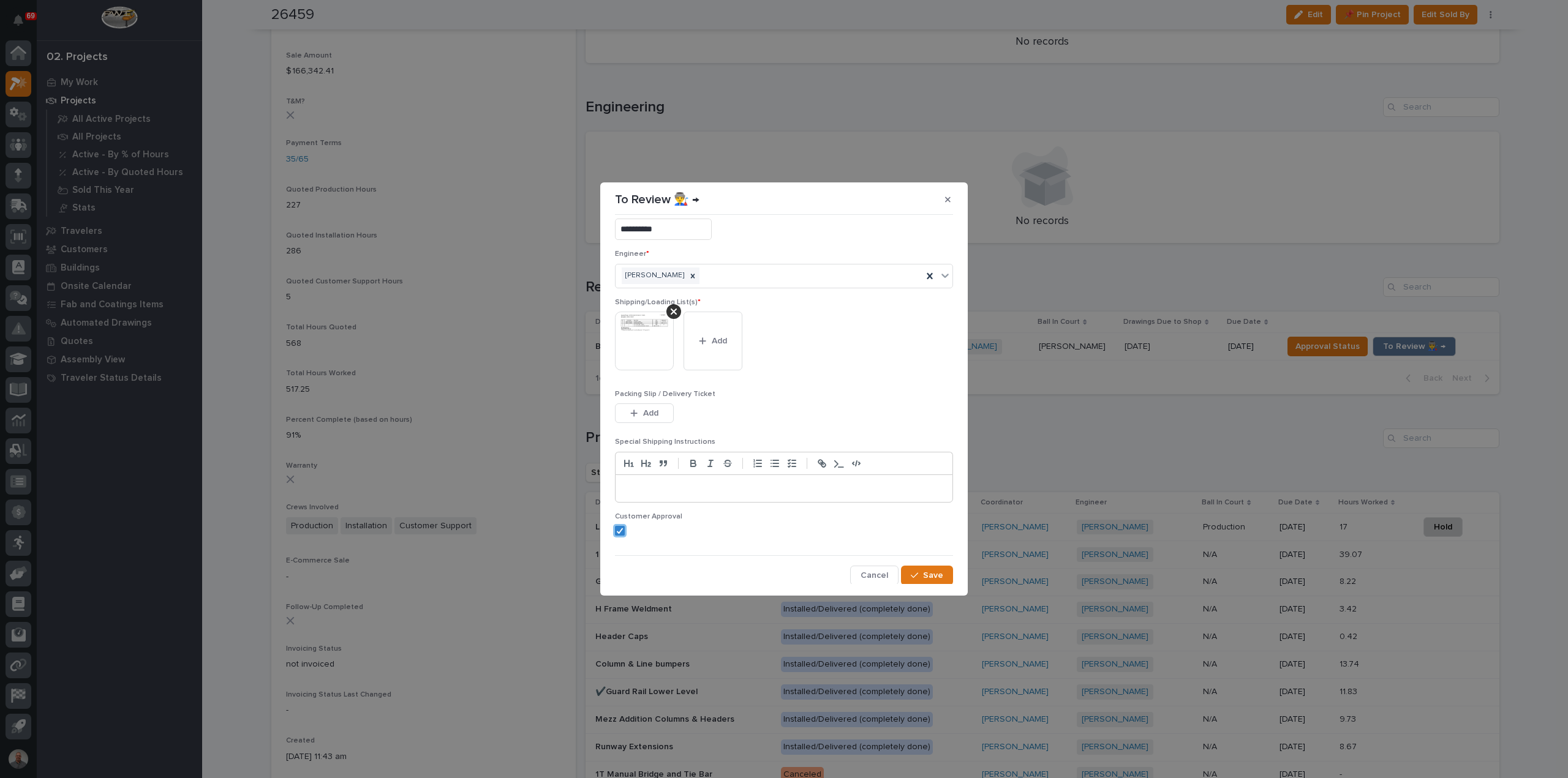
click at [926, 563] on div "**********" at bounding box center [784, 400] width 344 height 368
click at [926, 572] on span "Save" at bounding box center [933, 575] width 20 height 11
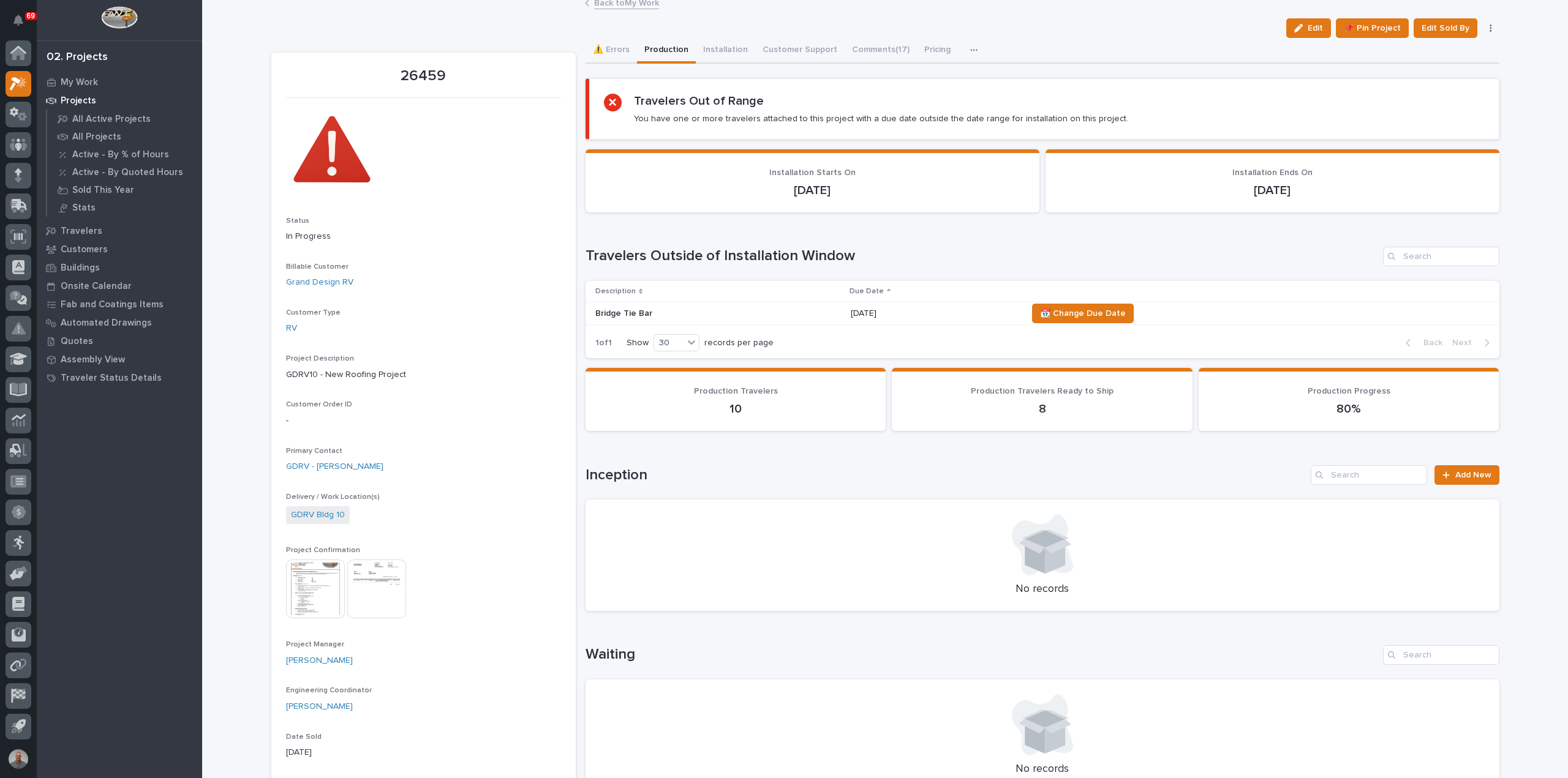
scroll to position [0, 0]
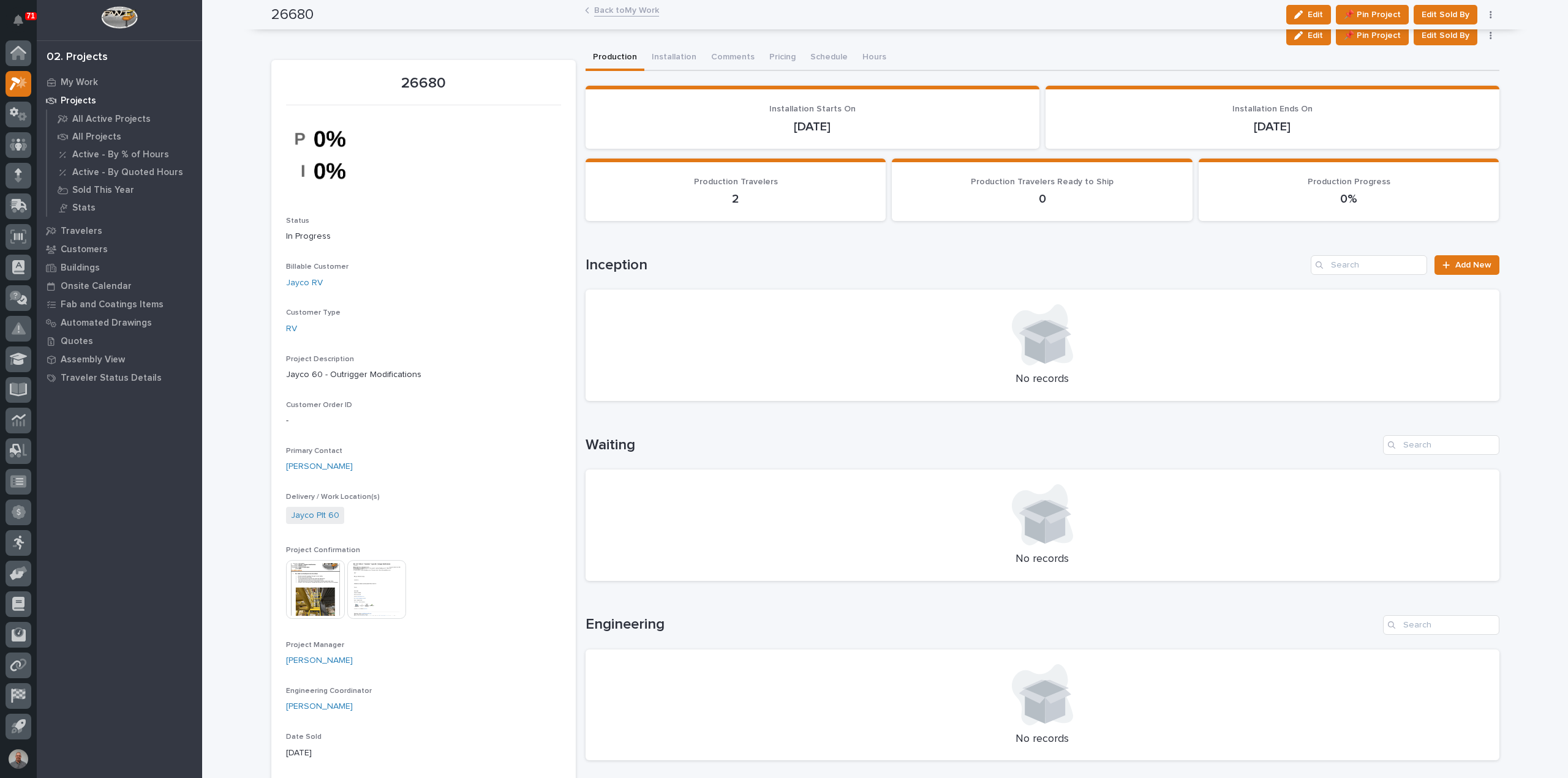
scroll to position [551, 0]
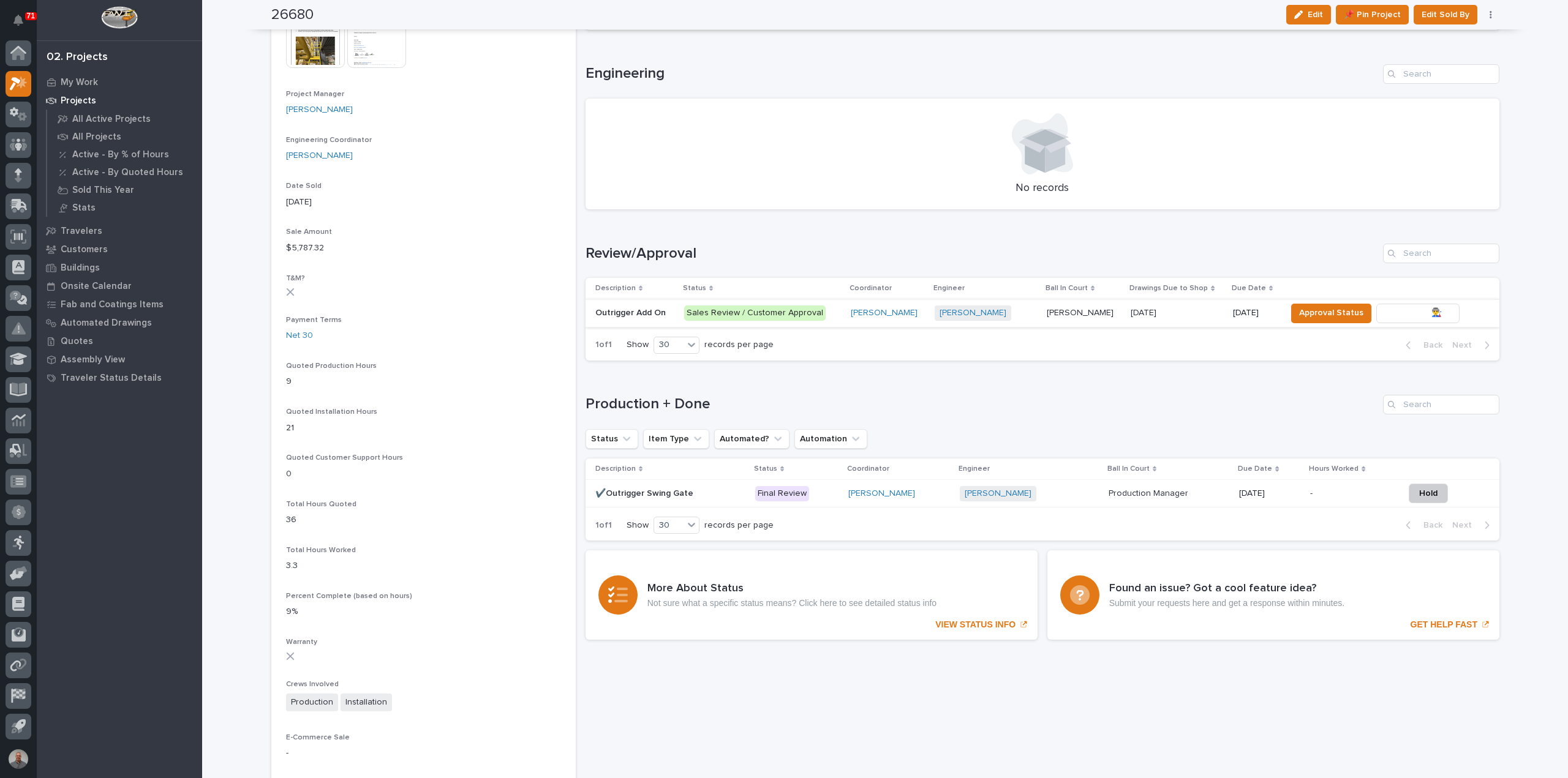
click at [1399, 312] on span "To Review 👨‍🏭 →" at bounding box center [1418, 313] width 62 height 15
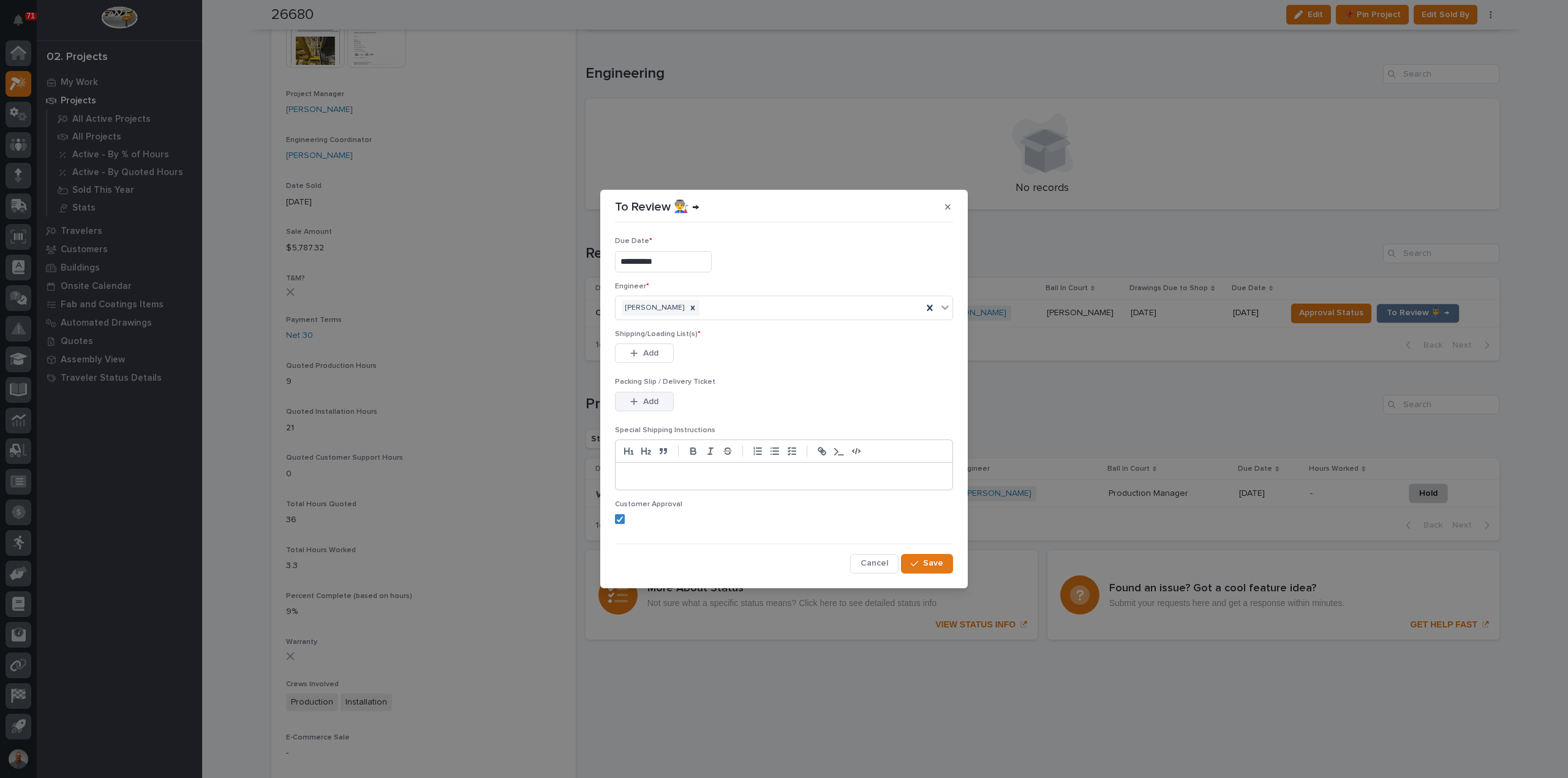
click at [643, 400] on span "Add" at bounding box center [650, 401] width 15 height 11
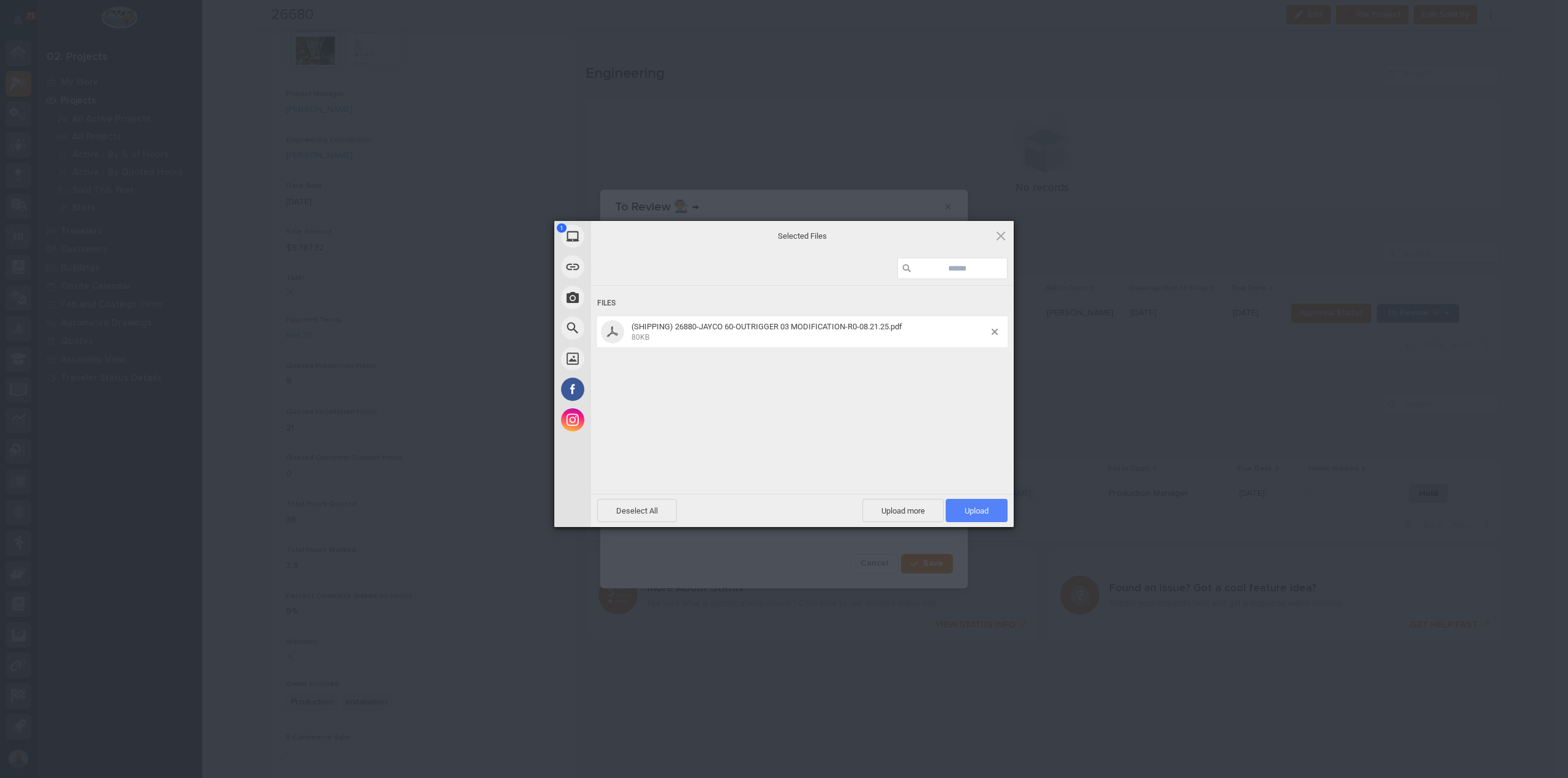
click at [987, 518] on span "Upload 1" at bounding box center [976, 511] width 62 height 23
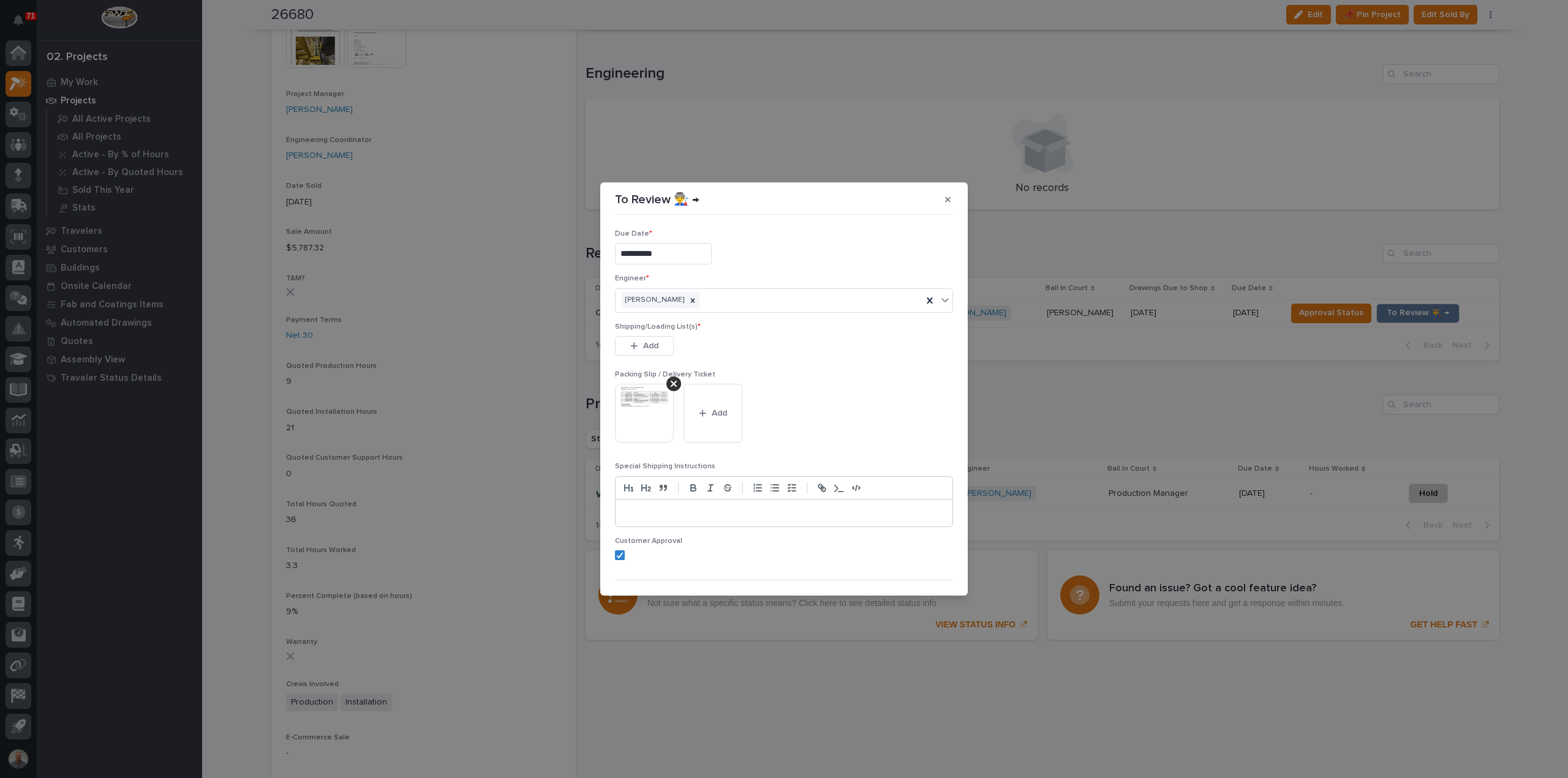
scroll to position [25, 0]
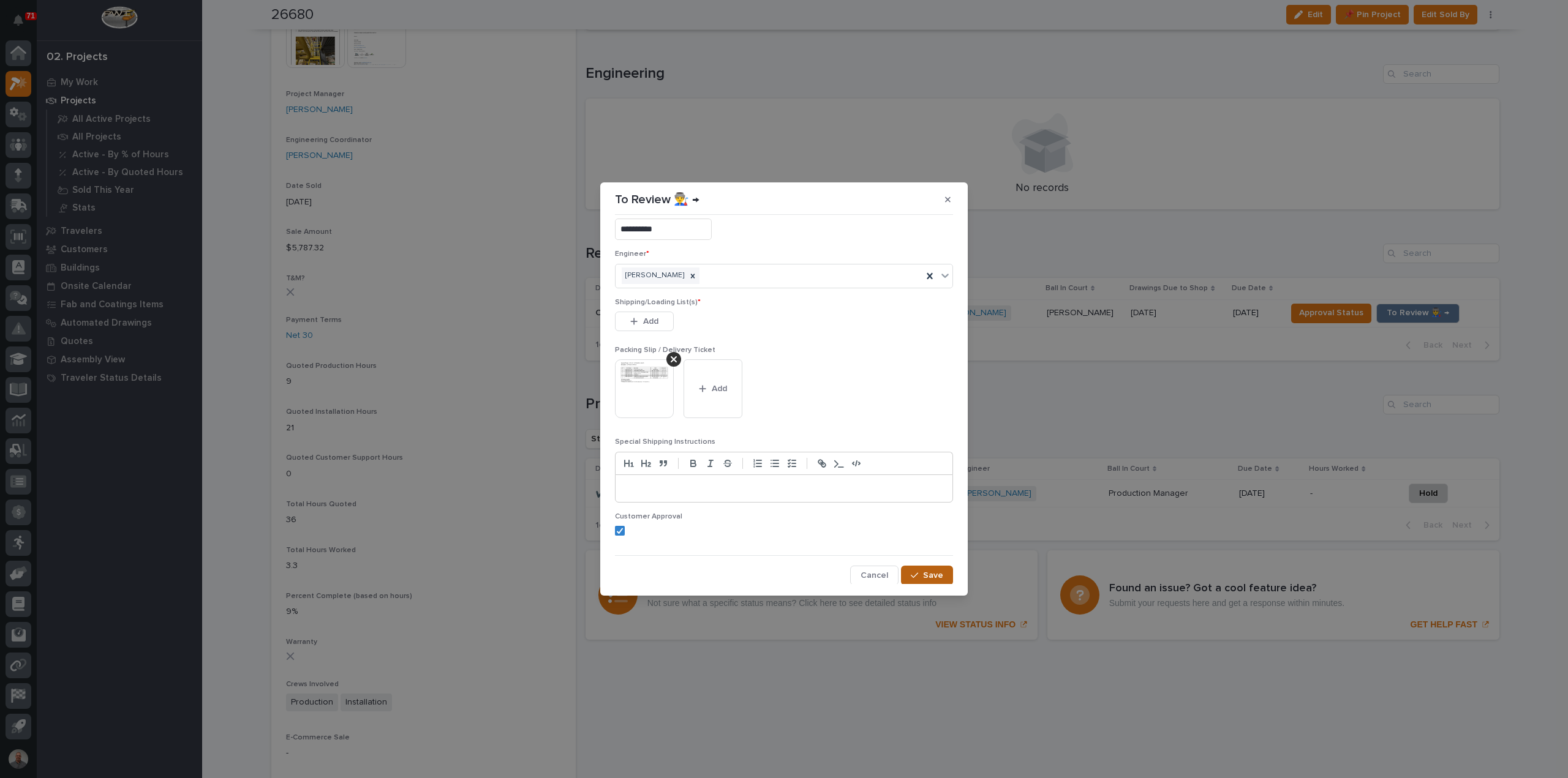
click at [934, 570] on span "Save" at bounding box center [933, 575] width 20 height 11
click at [648, 317] on span "Add" at bounding box center [650, 321] width 15 height 11
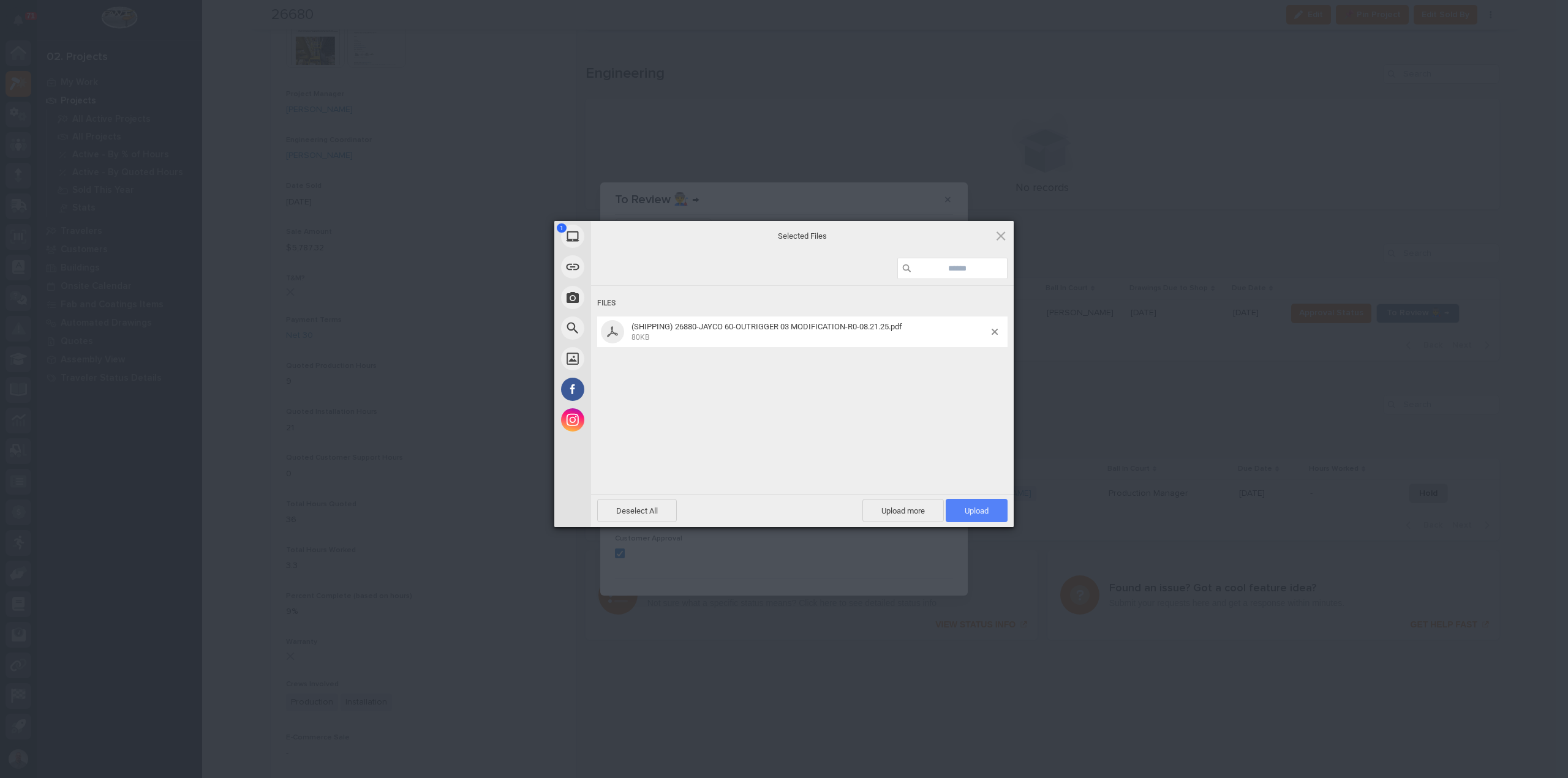
click at [965, 511] on span "Upload 1" at bounding box center [976, 511] width 62 height 23
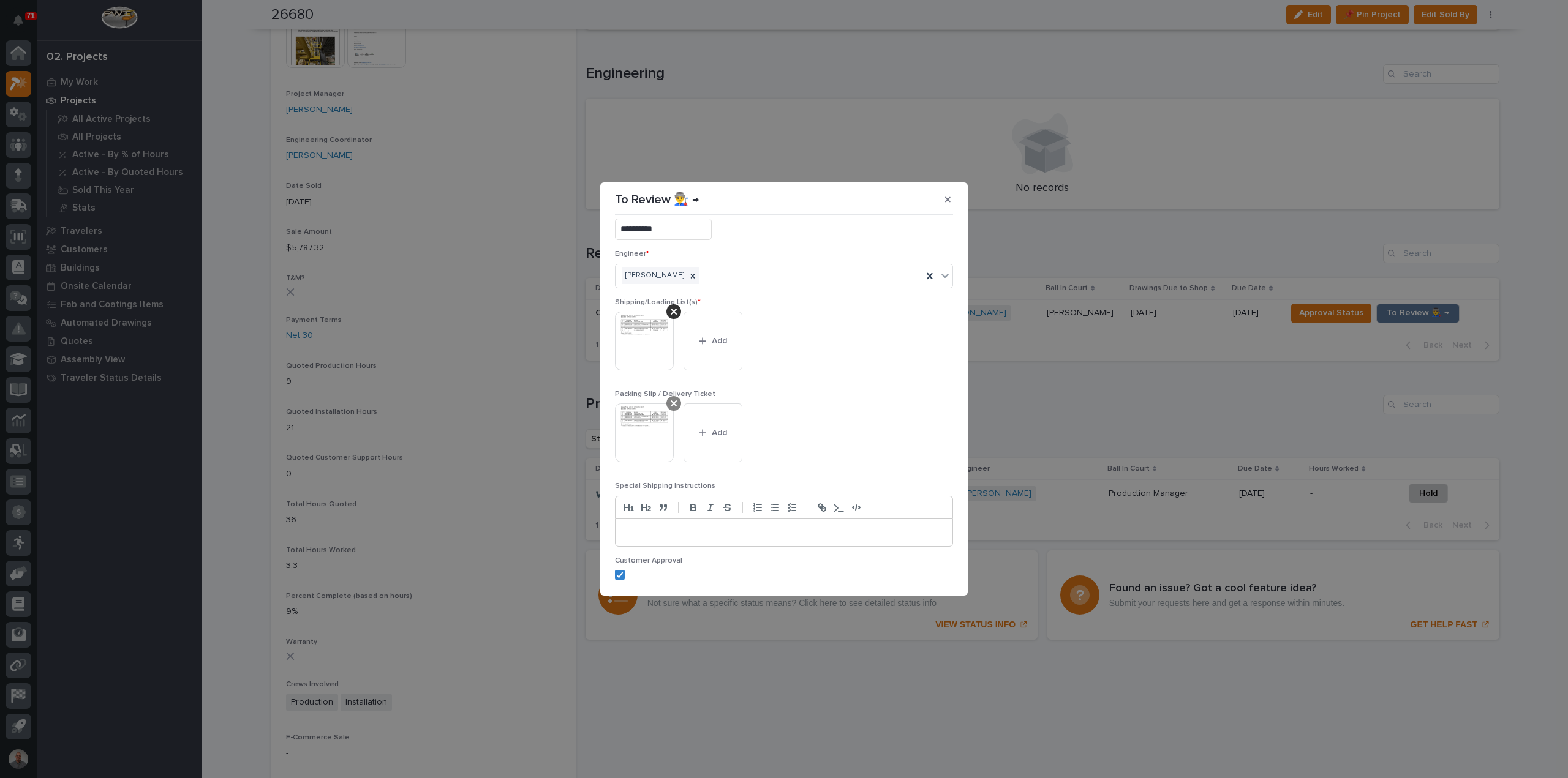
click at [672, 403] on icon at bounding box center [674, 403] width 6 height 6
click at [923, 575] on span "Save" at bounding box center [933, 575] width 20 height 11
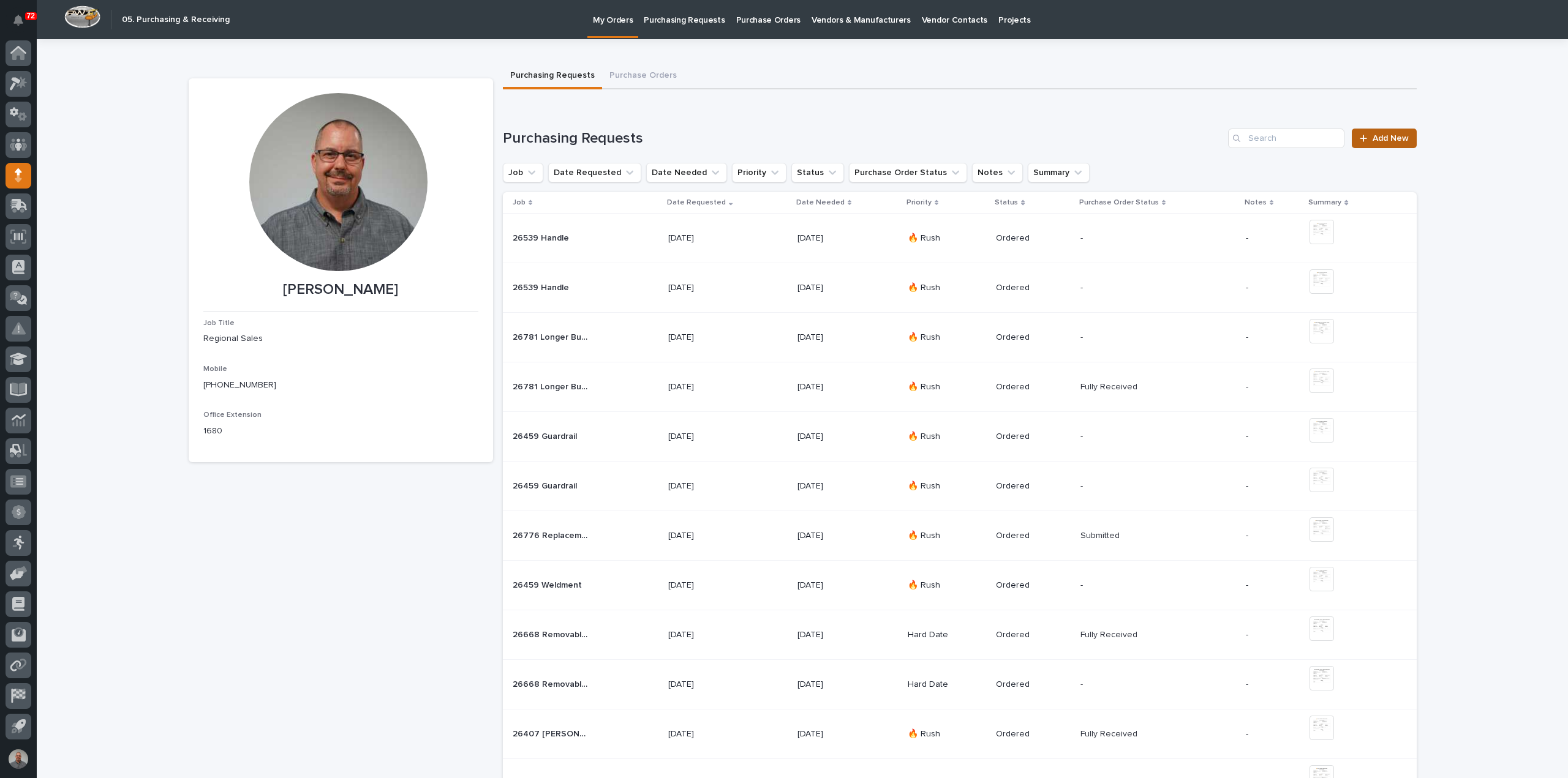
click at [1378, 134] on span "Add New" at bounding box center [1391, 139] width 36 height 9
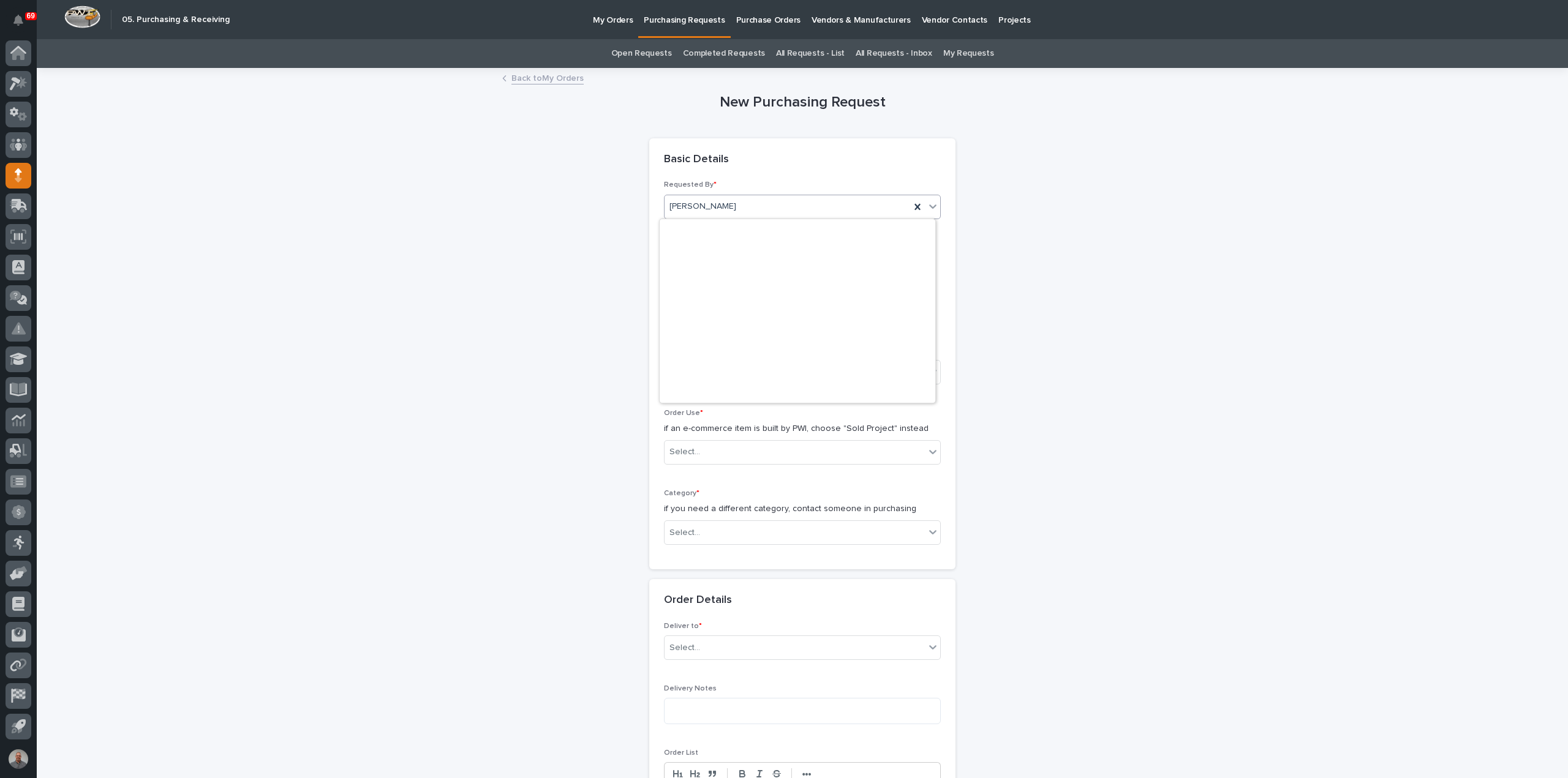
click at [785, 205] on div "[PERSON_NAME]" at bounding box center [787, 207] width 246 height 20
click at [704, 262] on input "text" at bounding box center [712, 267] width 97 height 21
click at [680, 206] on div "26" at bounding box center [684, 206] width 17 height 17
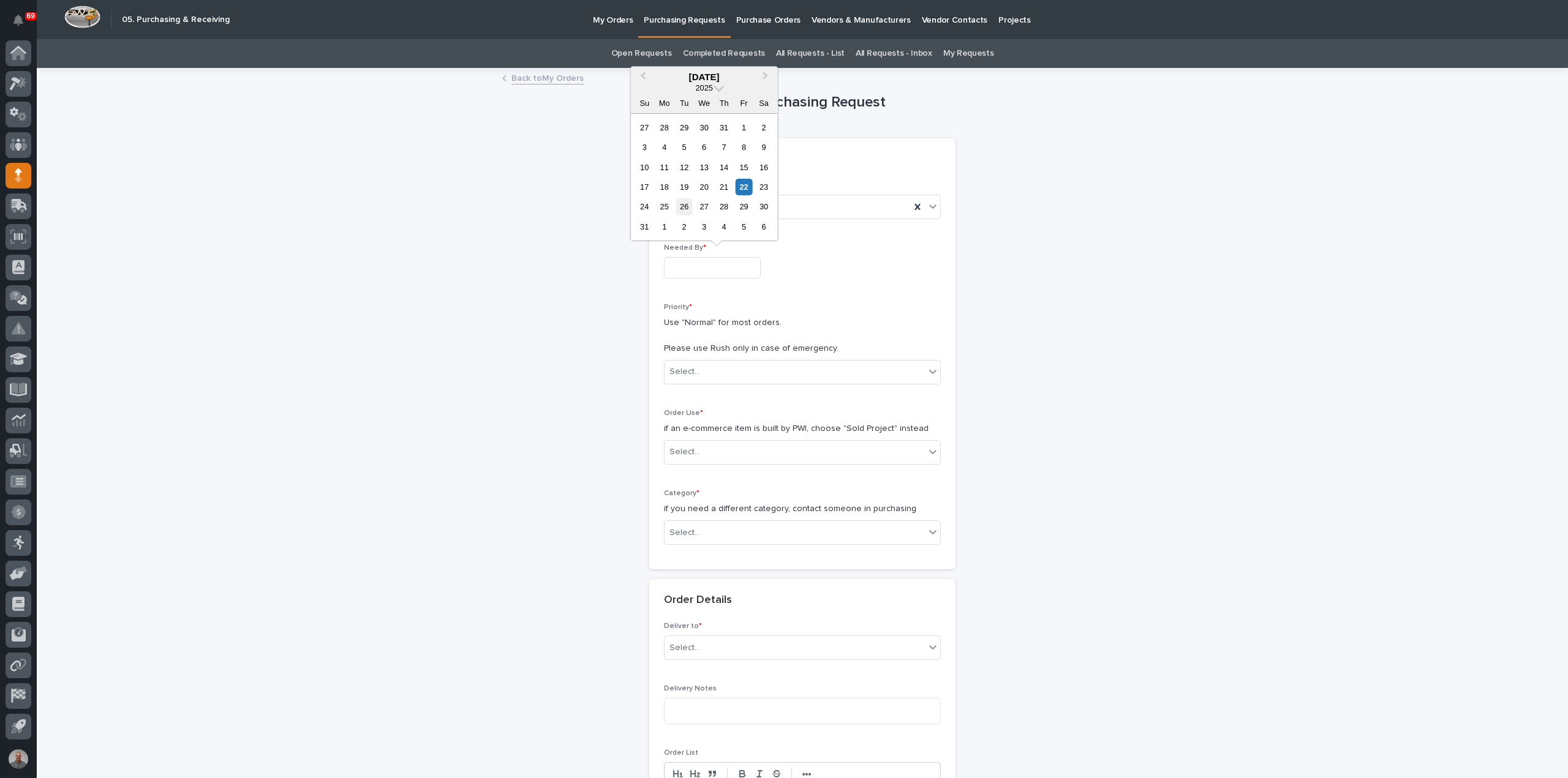
type input "**********"
click at [730, 376] on div "Select..." at bounding box center [794, 372] width 260 height 20
drag, startPoint x: 726, startPoint y: 402, endPoint x: 726, endPoint y: 410, distance: 8.0
click at [726, 410] on div "Hard Date" at bounding box center [797, 415] width 275 height 21
click at [684, 450] on div "Select..." at bounding box center [684, 453] width 31 height 13
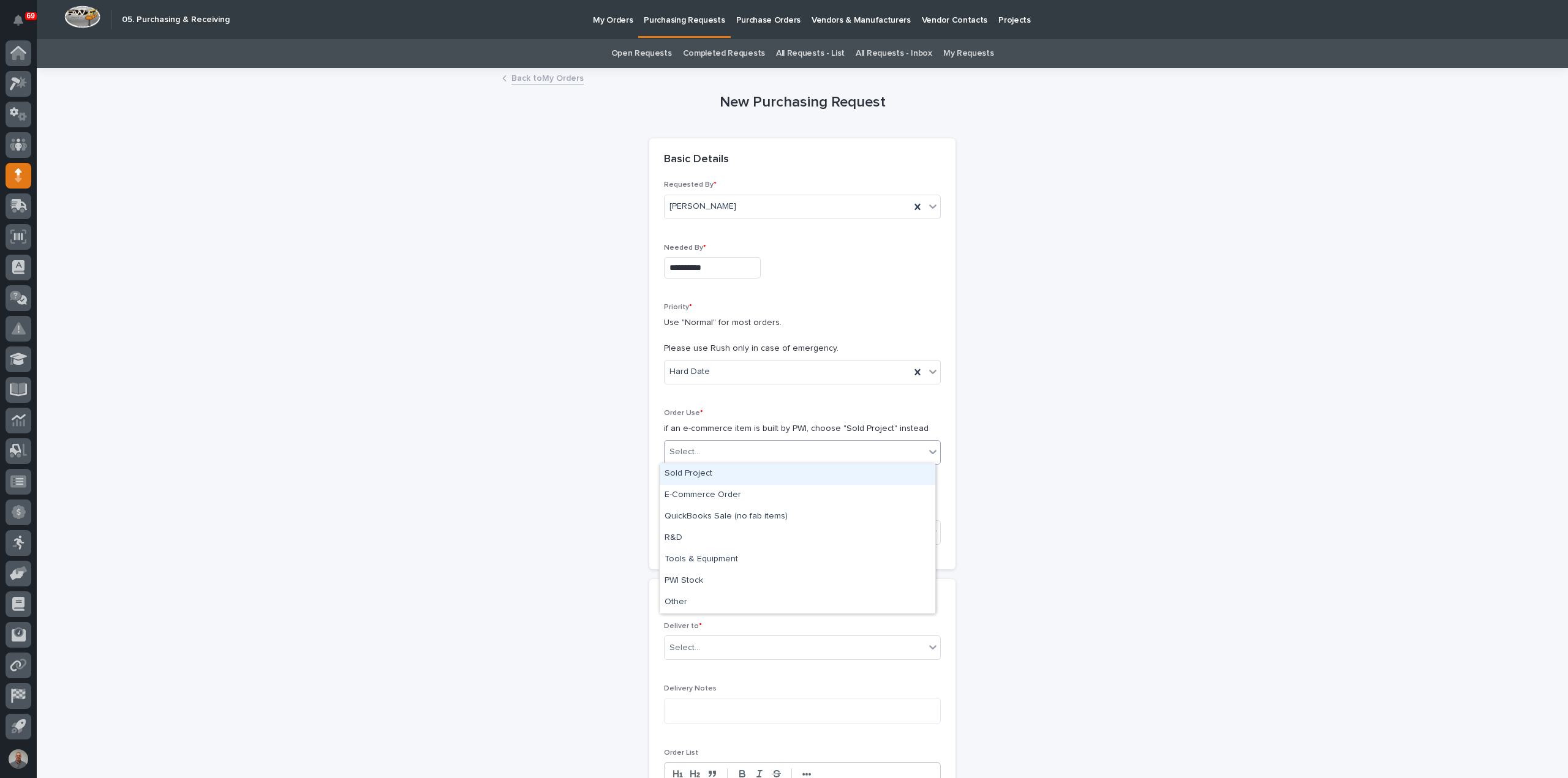
click at [698, 476] on div "Sold Project" at bounding box center [797, 474] width 275 height 21
click at [701, 532] on div "Select..." at bounding box center [794, 533] width 260 height 20
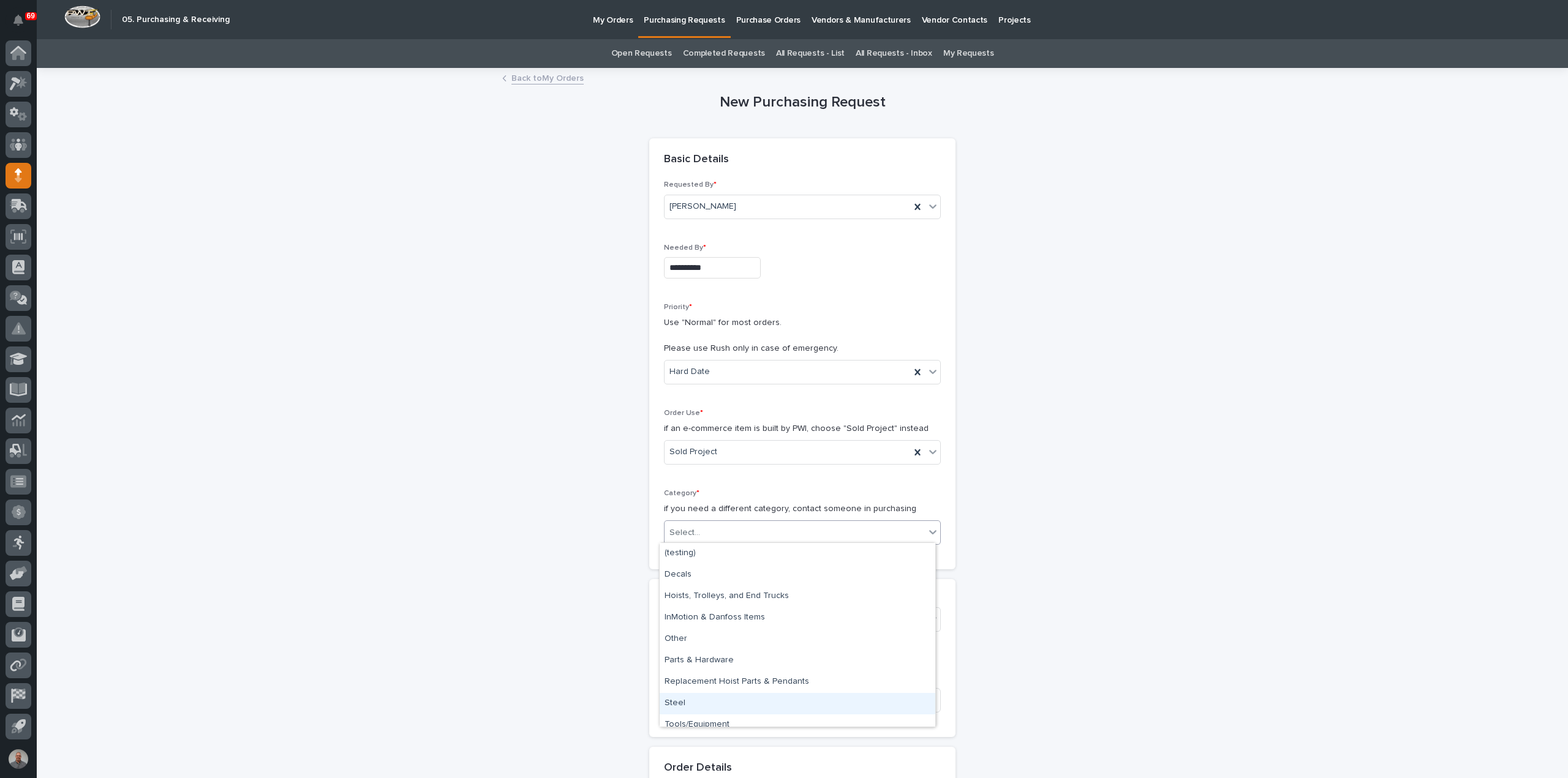
click at [705, 703] on div "Steel" at bounding box center [797, 703] width 275 height 21
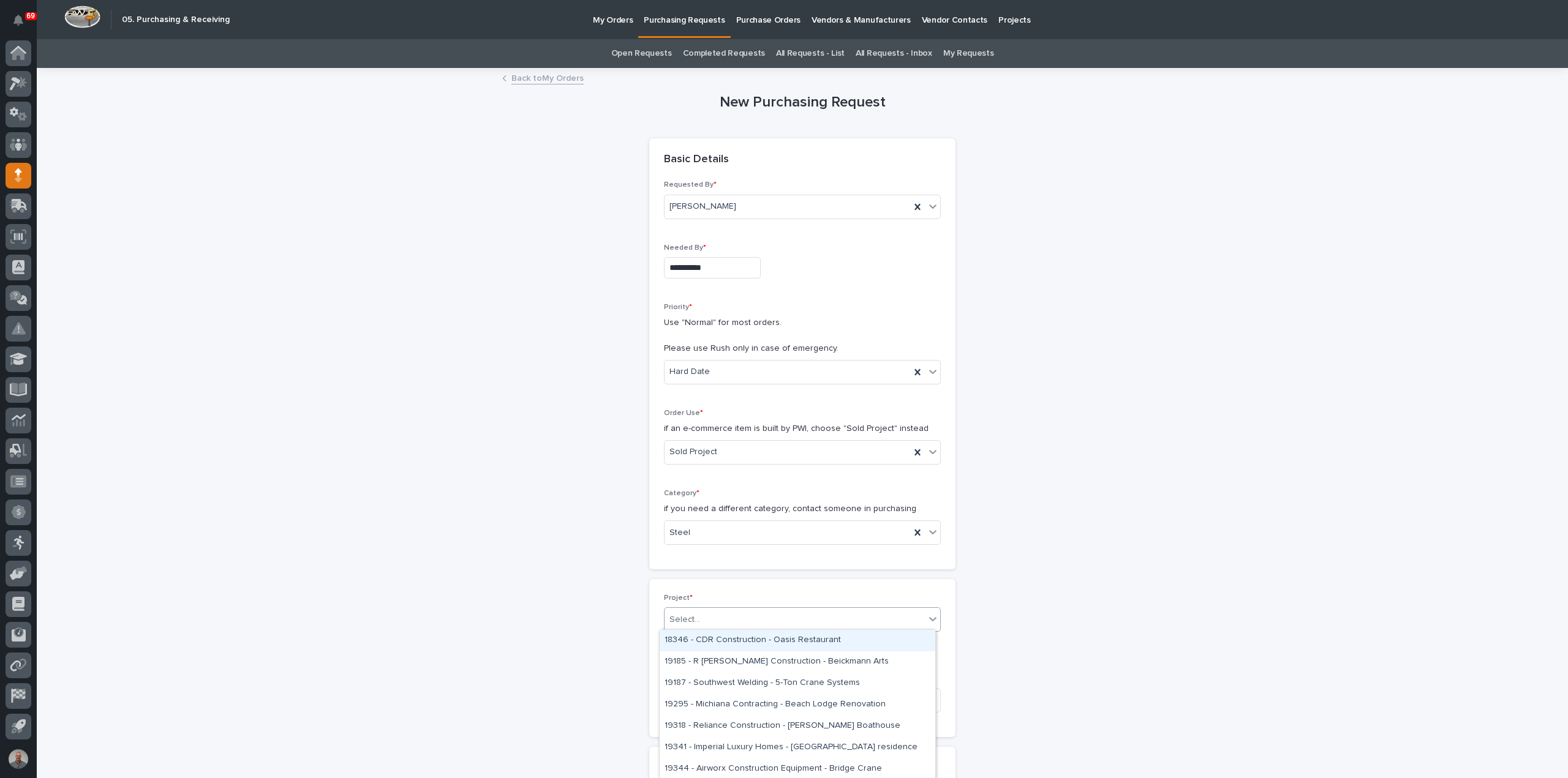
click at [757, 617] on div "Select..." at bounding box center [794, 620] width 260 height 20
type input "*****"
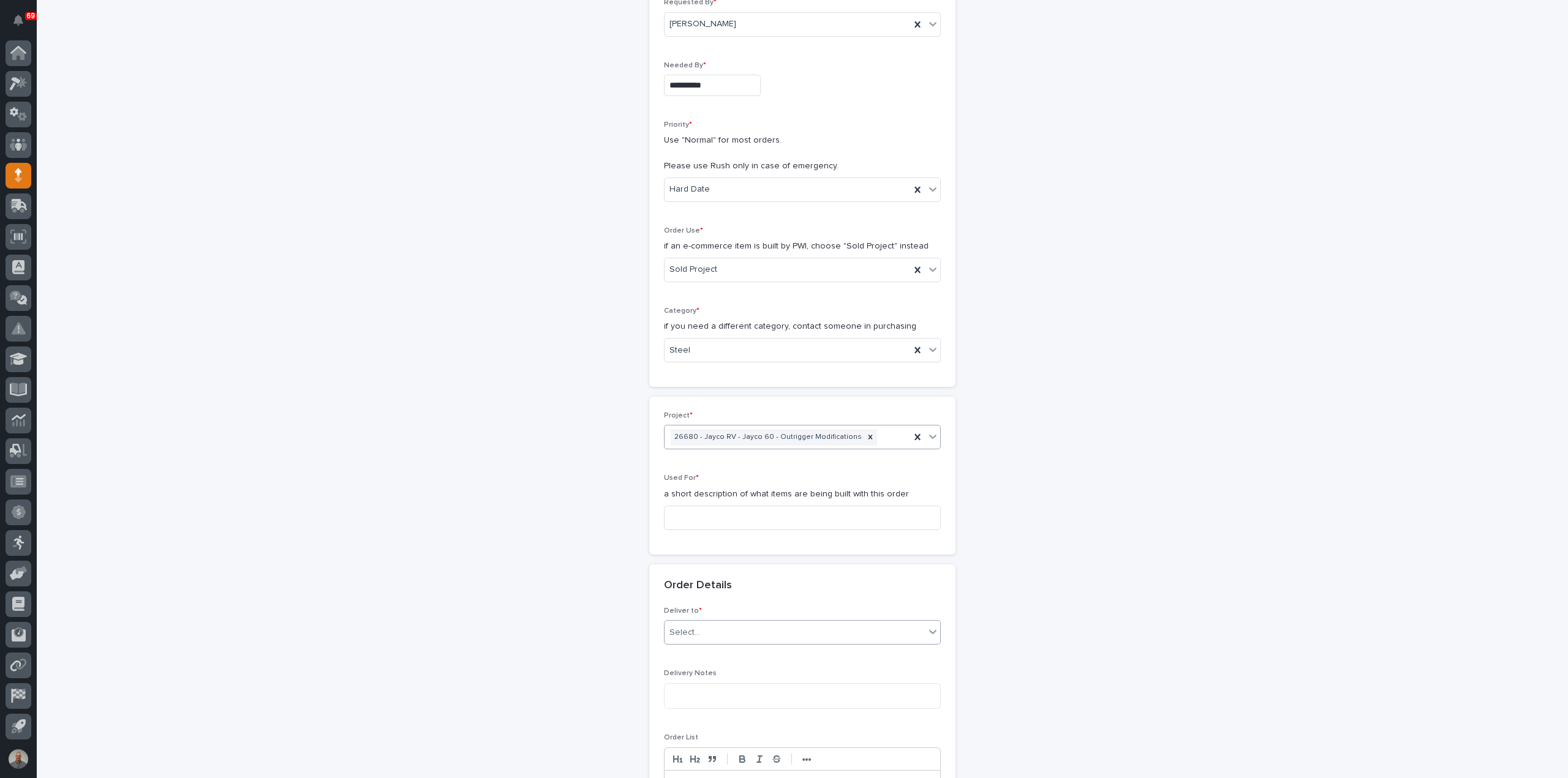
scroll to position [184, 0]
click at [737, 508] on input at bounding box center [802, 516] width 277 height 25
drag, startPoint x: 729, startPoint y: 512, endPoint x: 586, endPoint y: 519, distance: 143.2
click at [586, 519] on div "**********" at bounding box center [803, 593] width 1228 height 1416
type input "Swing Gate"
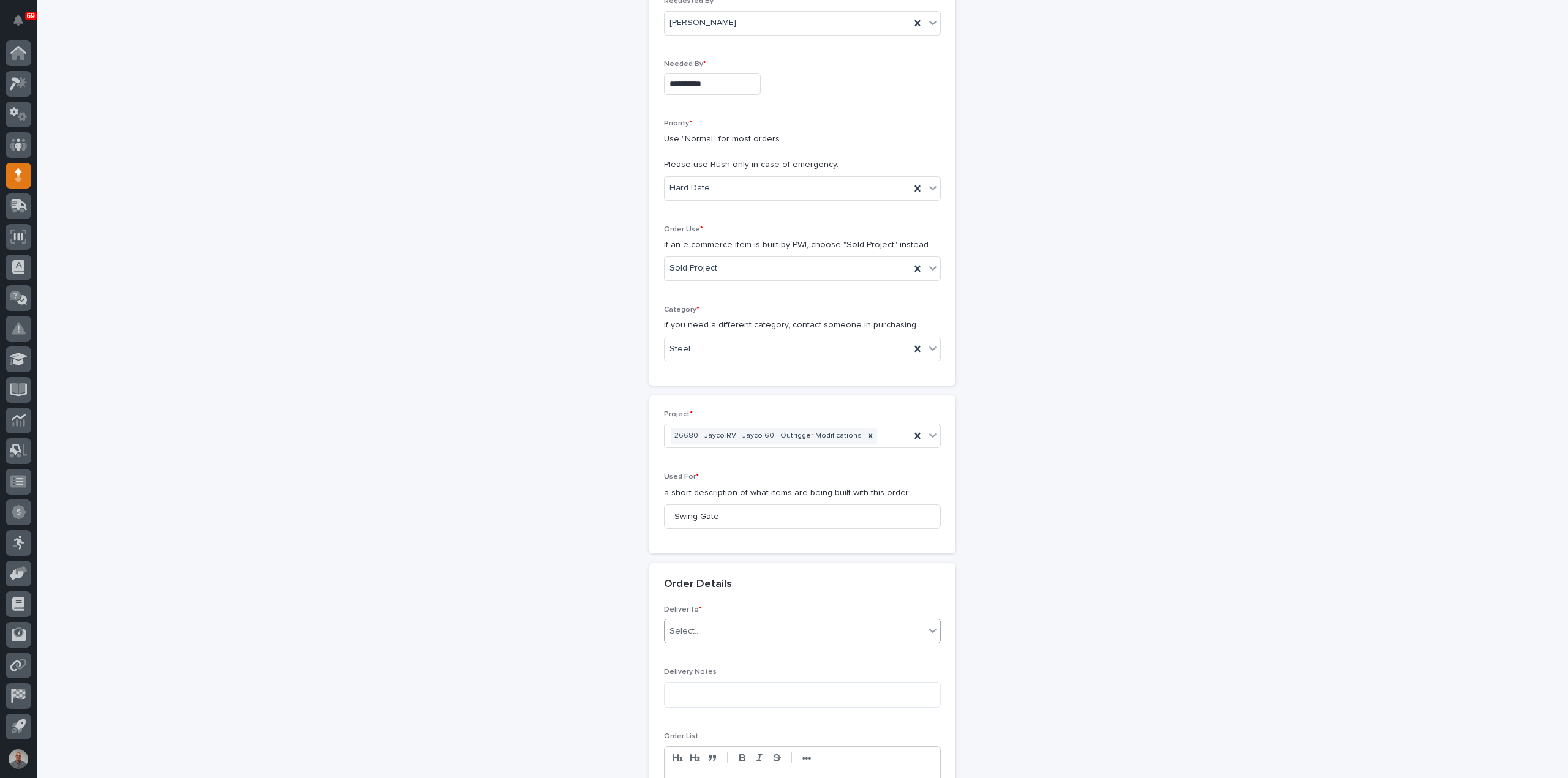
click at [741, 635] on div "Select..." at bounding box center [794, 631] width 260 height 20
click at [747, 652] on div "PWI" at bounding box center [797, 652] width 275 height 21
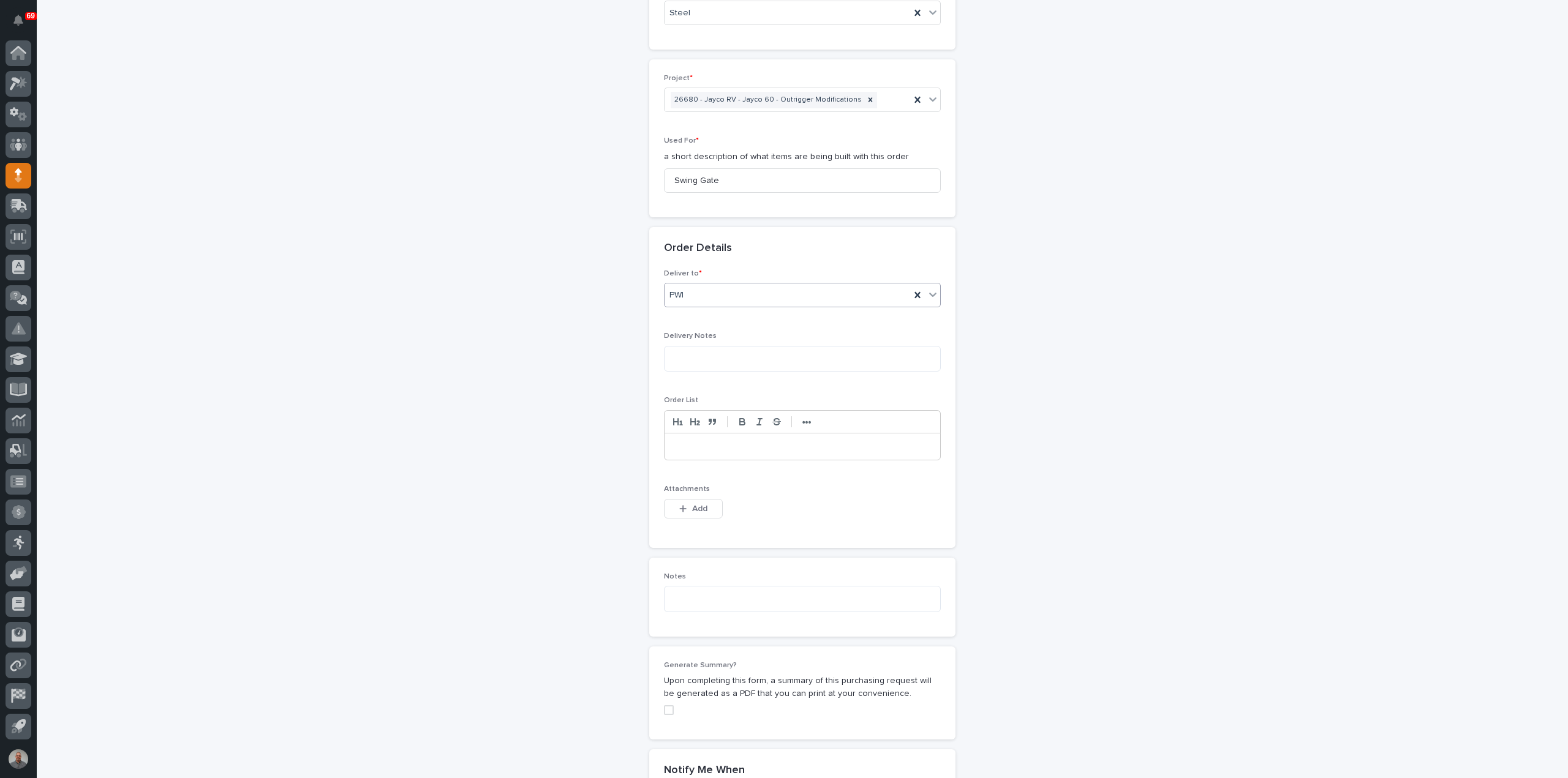
scroll to position [551, 0]
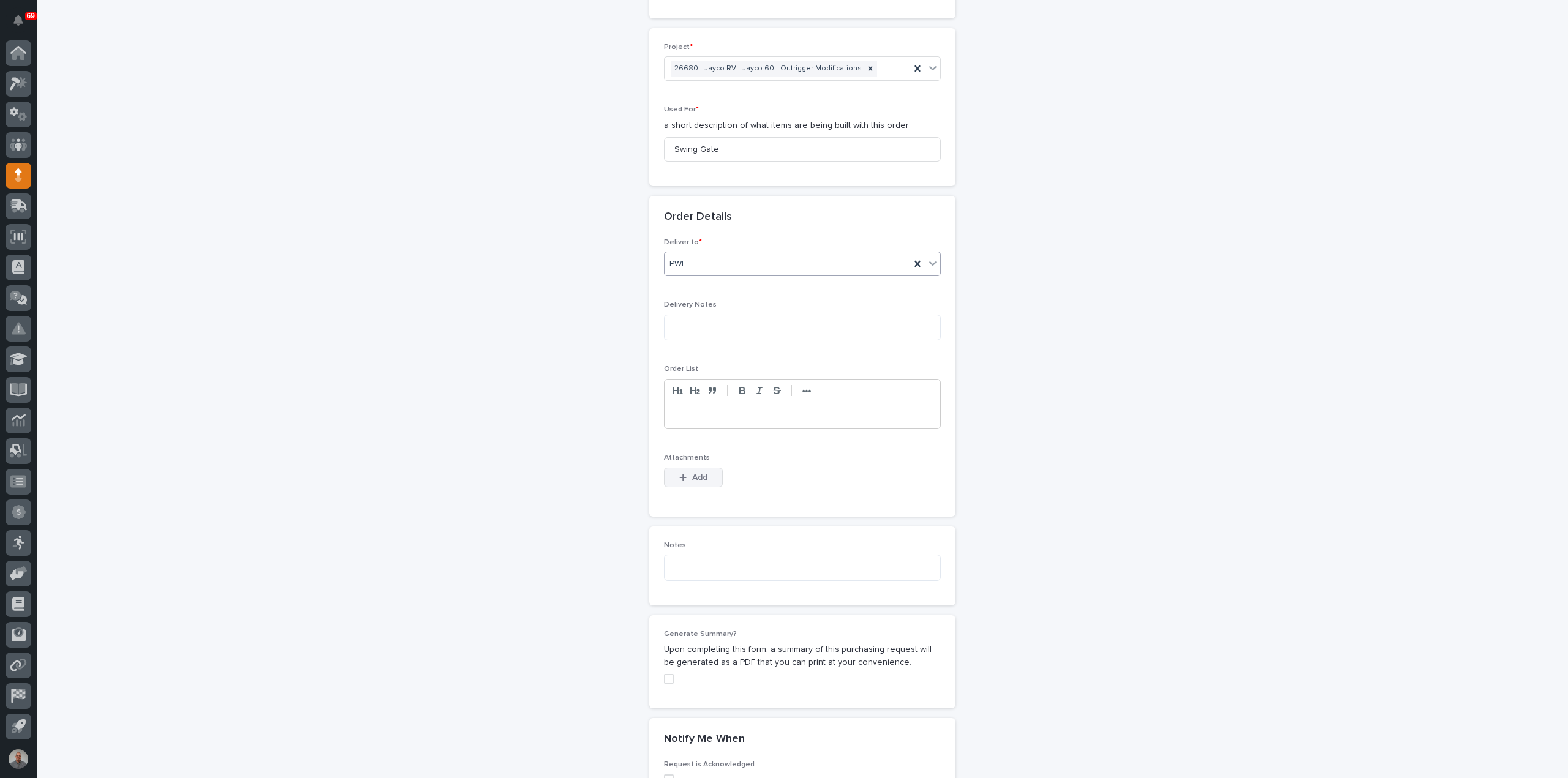
click at [711, 474] on button "Add" at bounding box center [693, 477] width 59 height 20
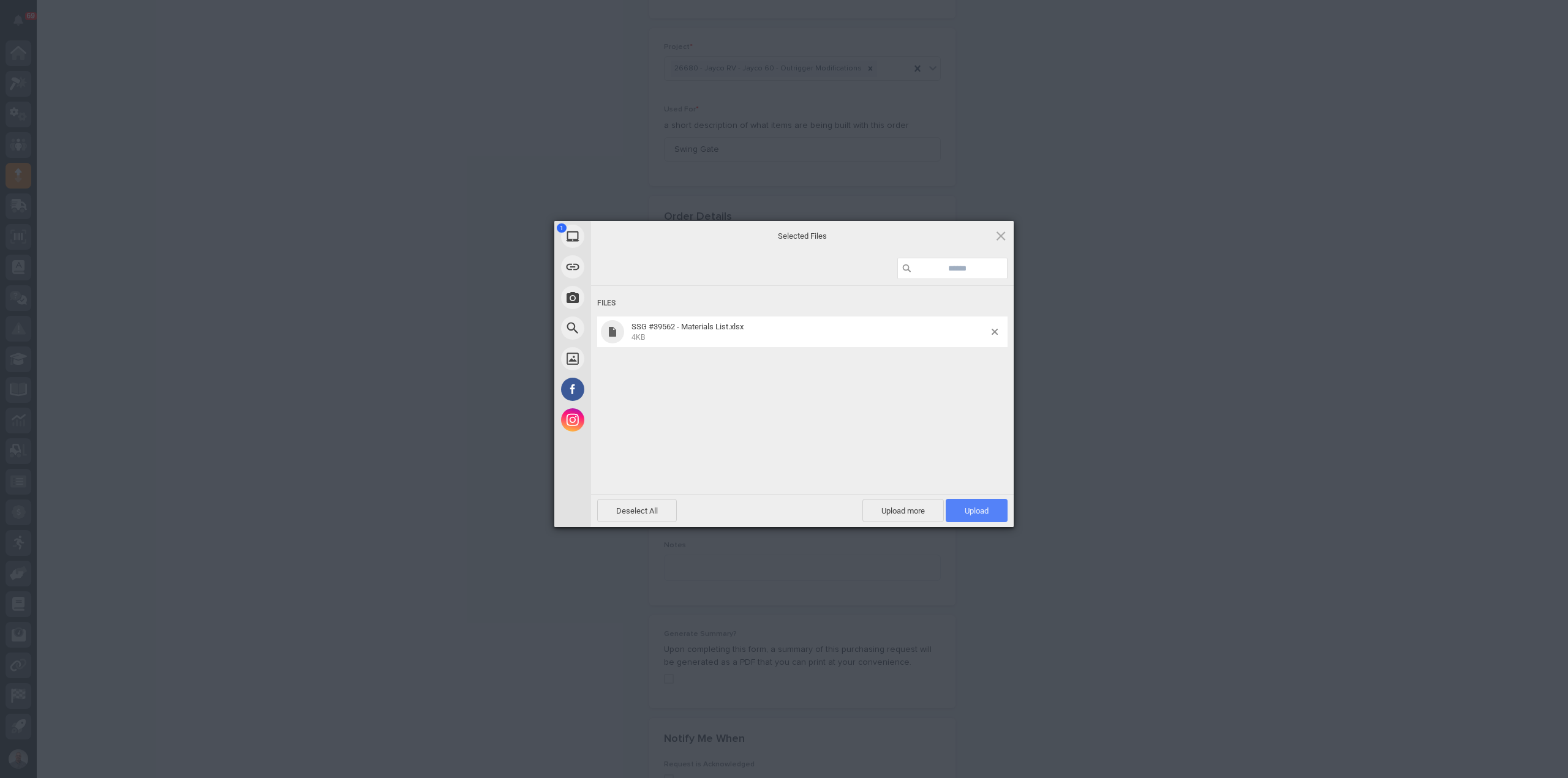
click at [970, 507] on span "Upload 1" at bounding box center [976, 511] width 24 height 9
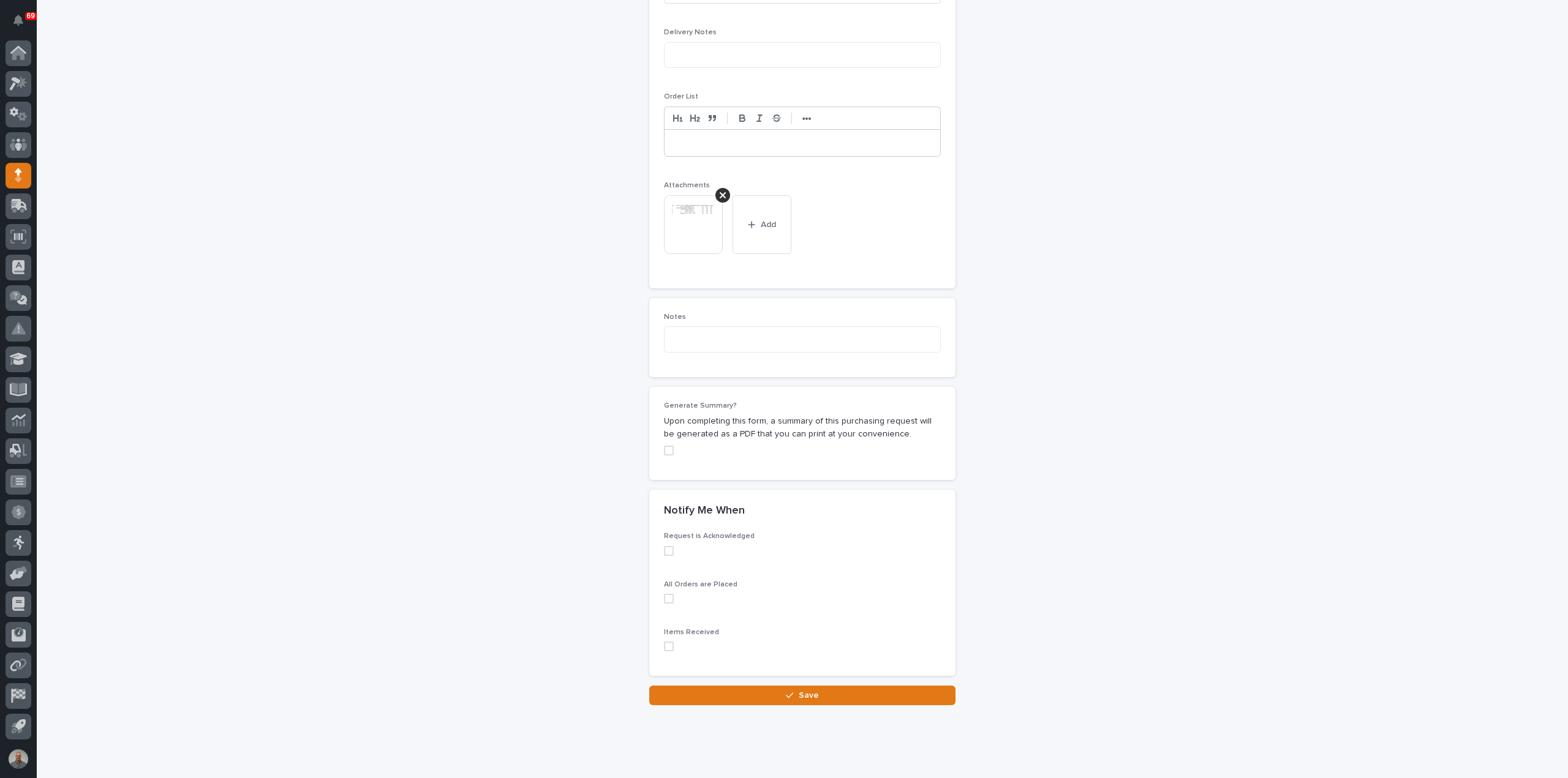
scroll to position [843, 0]
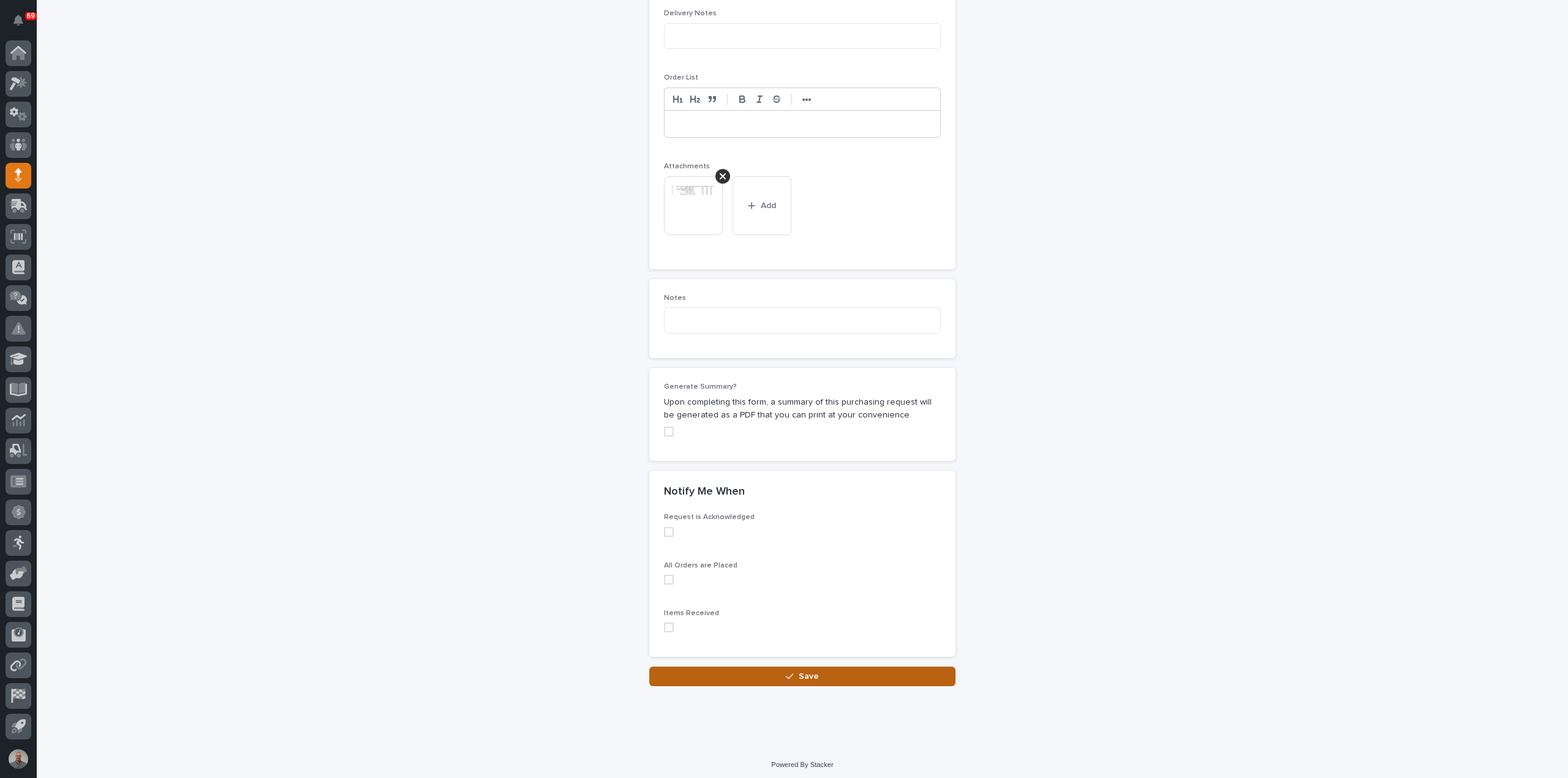
click at [727, 676] on button "Save" at bounding box center [801, 676] width 306 height 20
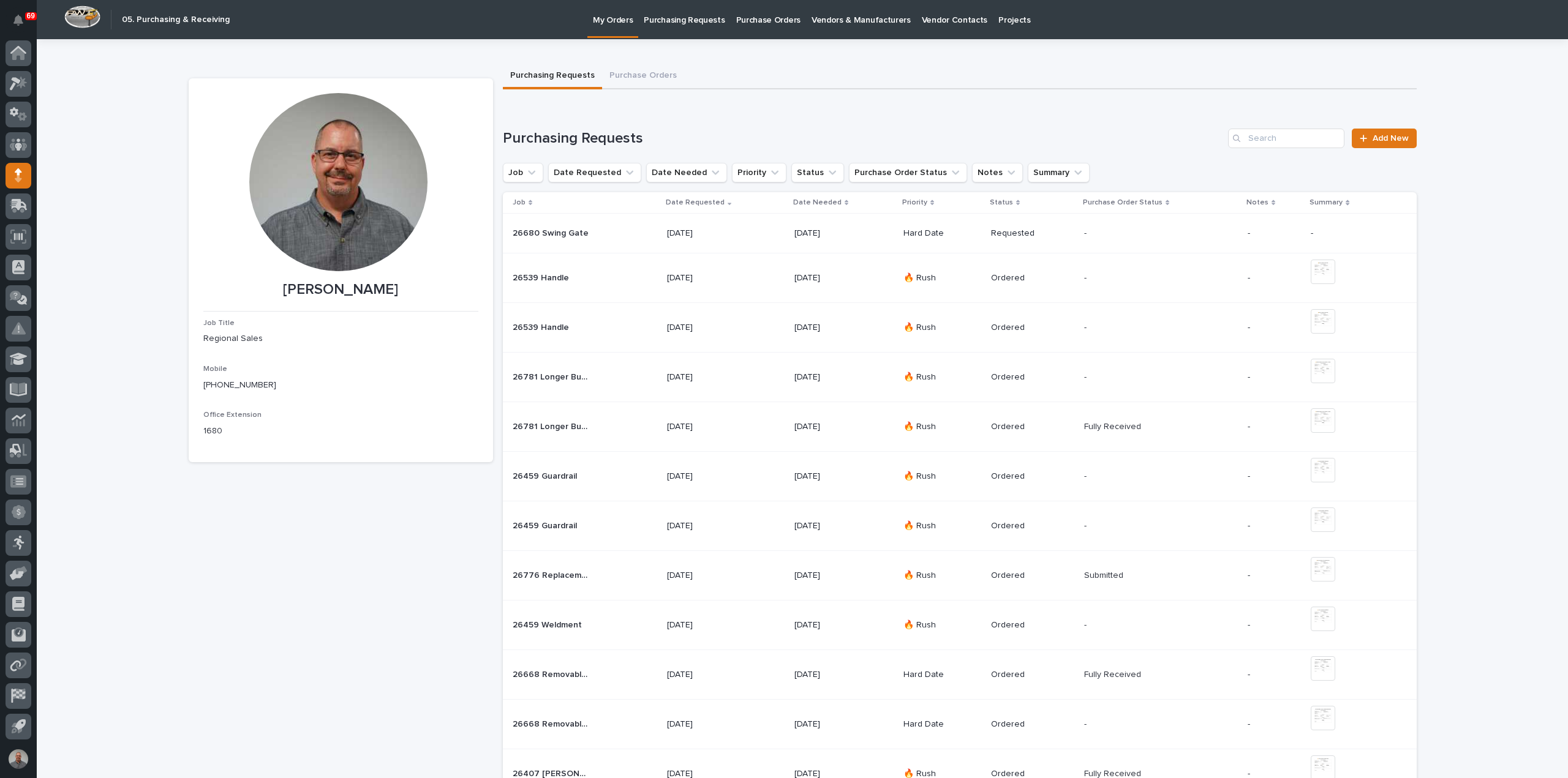
click at [634, 227] on div "26680 Swing Gate 26680 Swing Gate" at bounding box center [584, 234] width 145 height 20
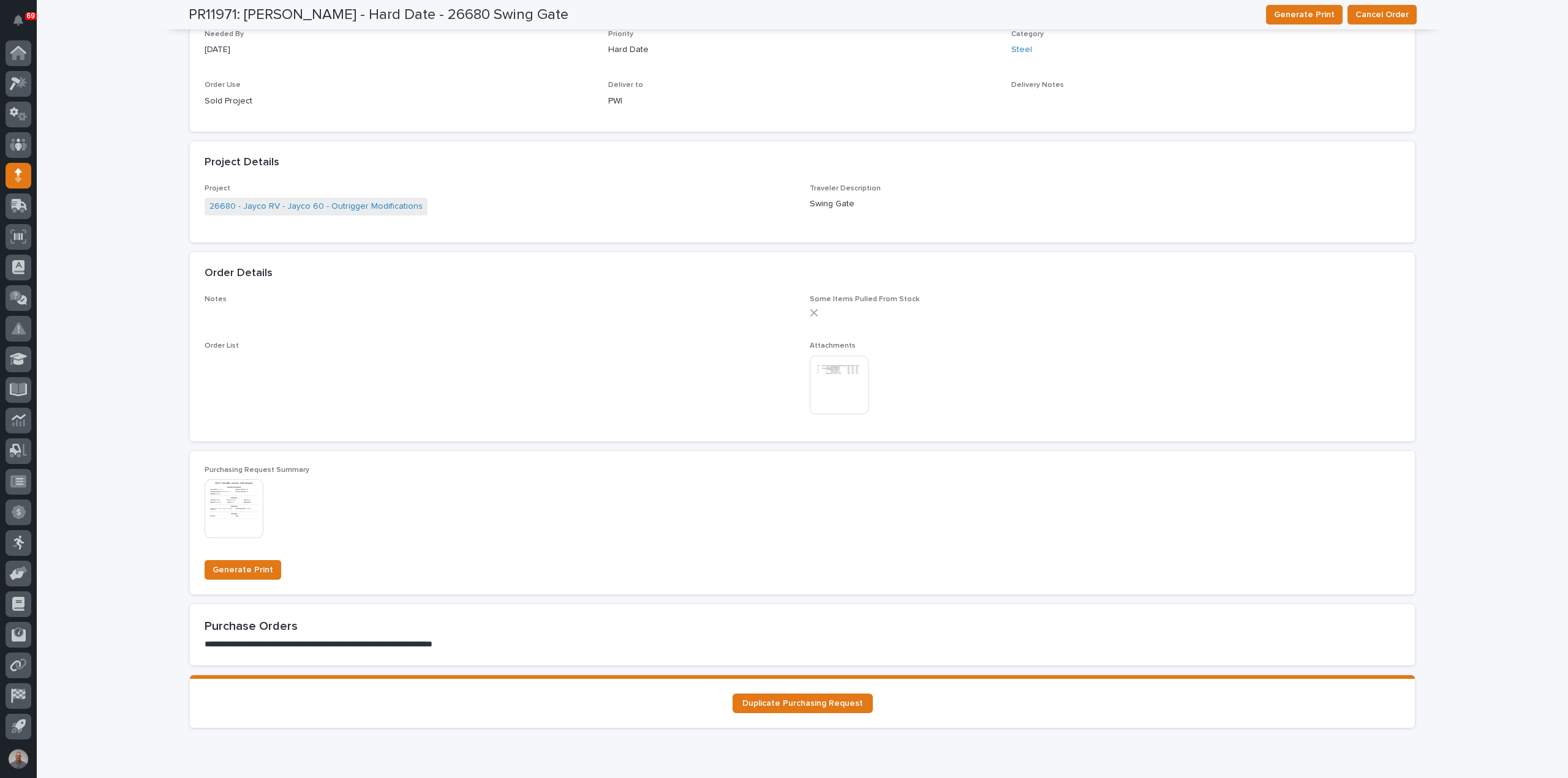
scroll to position [731, 0]
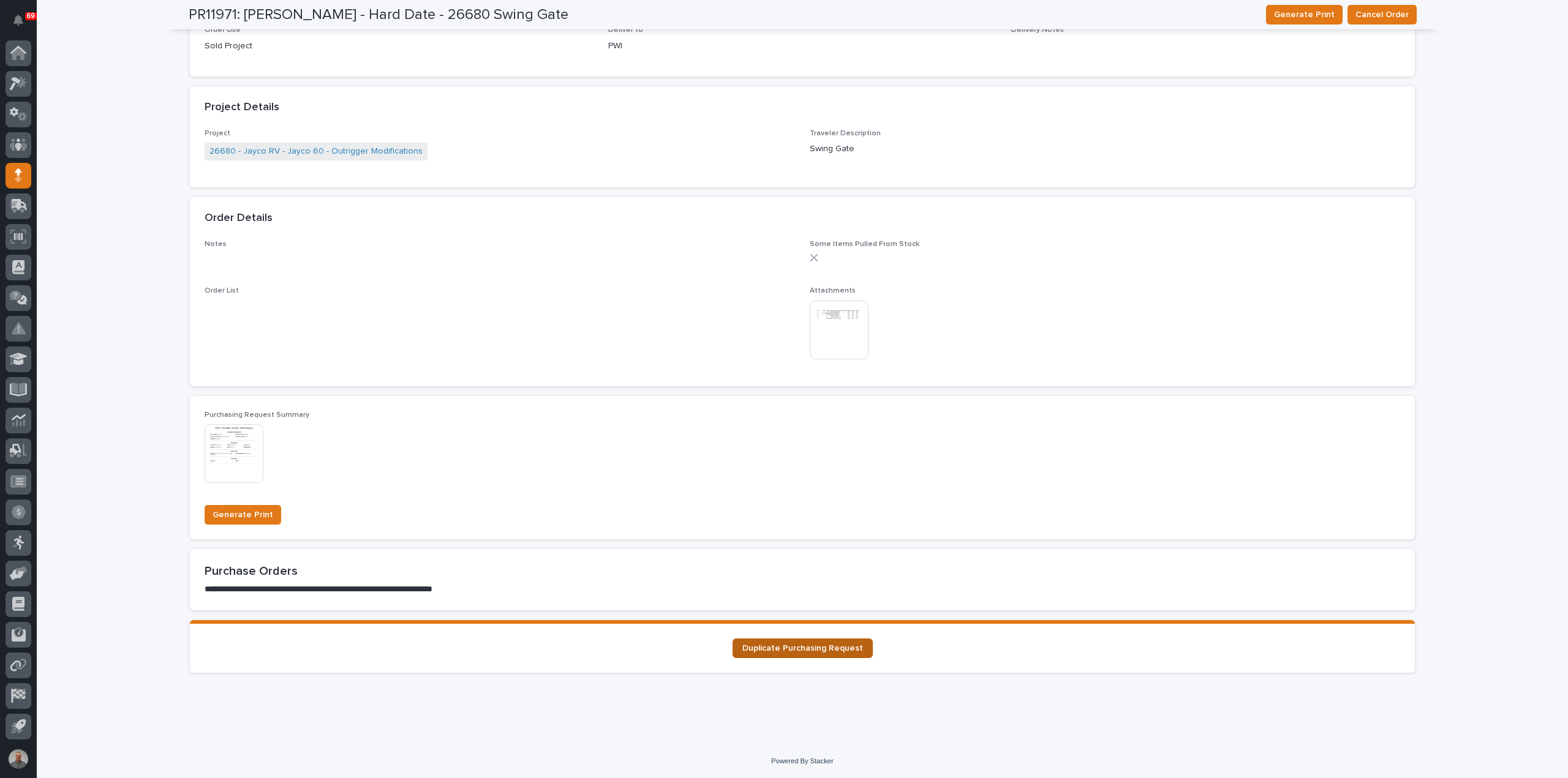
click at [797, 644] on span "Duplicate Purchasing Request" at bounding box center [802, 649] width 121 height 9
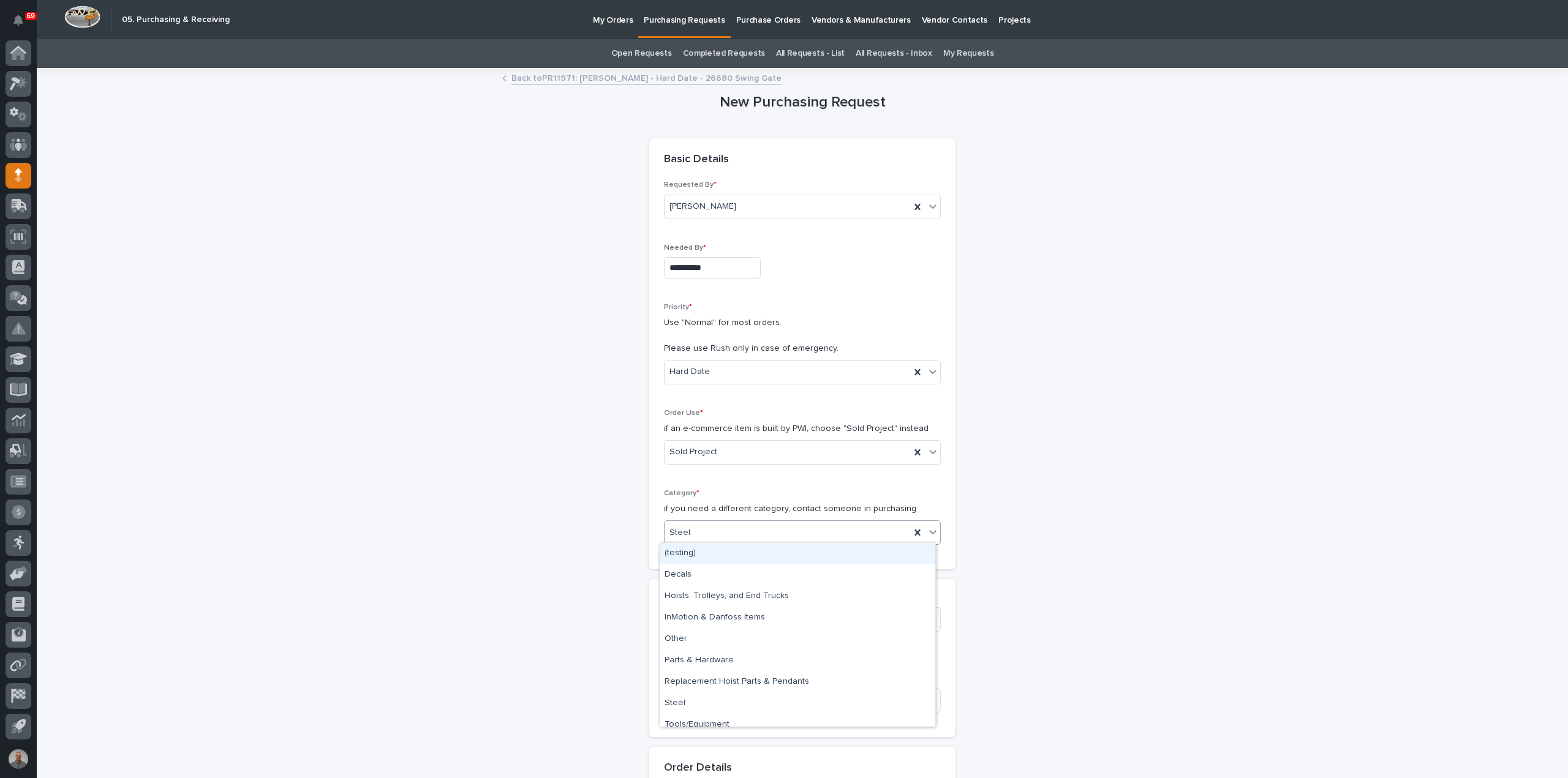
click at [723, 530] on div "Steel" at bounding box center [787, 533] width 246 height 20
click at [716, 665] on div "Parts & Hardware" at bounding box center [797, 660] width 275 height 21
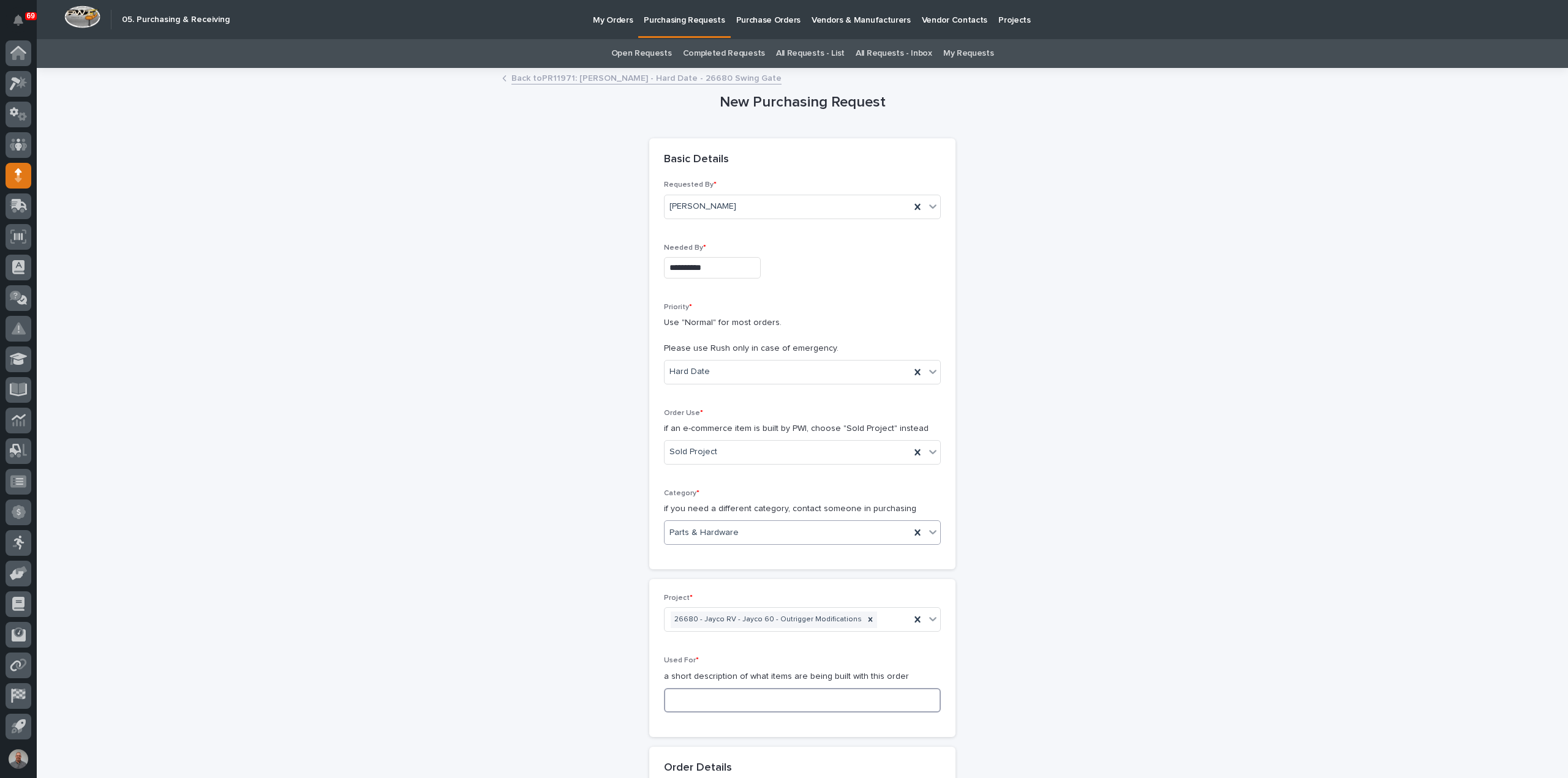
click at [735, 694] on input at bounding box center [802, 700] width 277 height 25
paste input "Swing Gate"
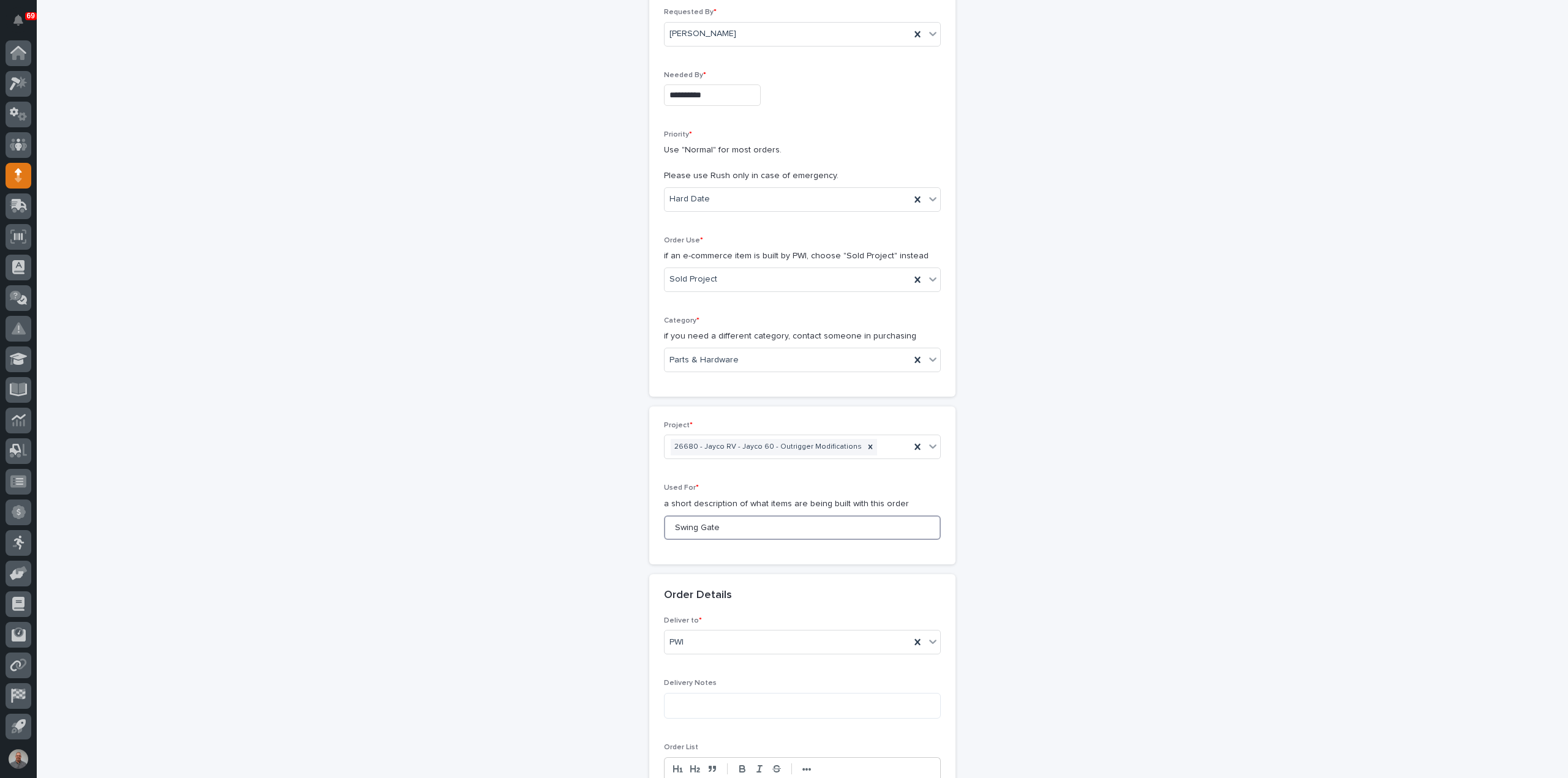
scroll to position [429, 0]
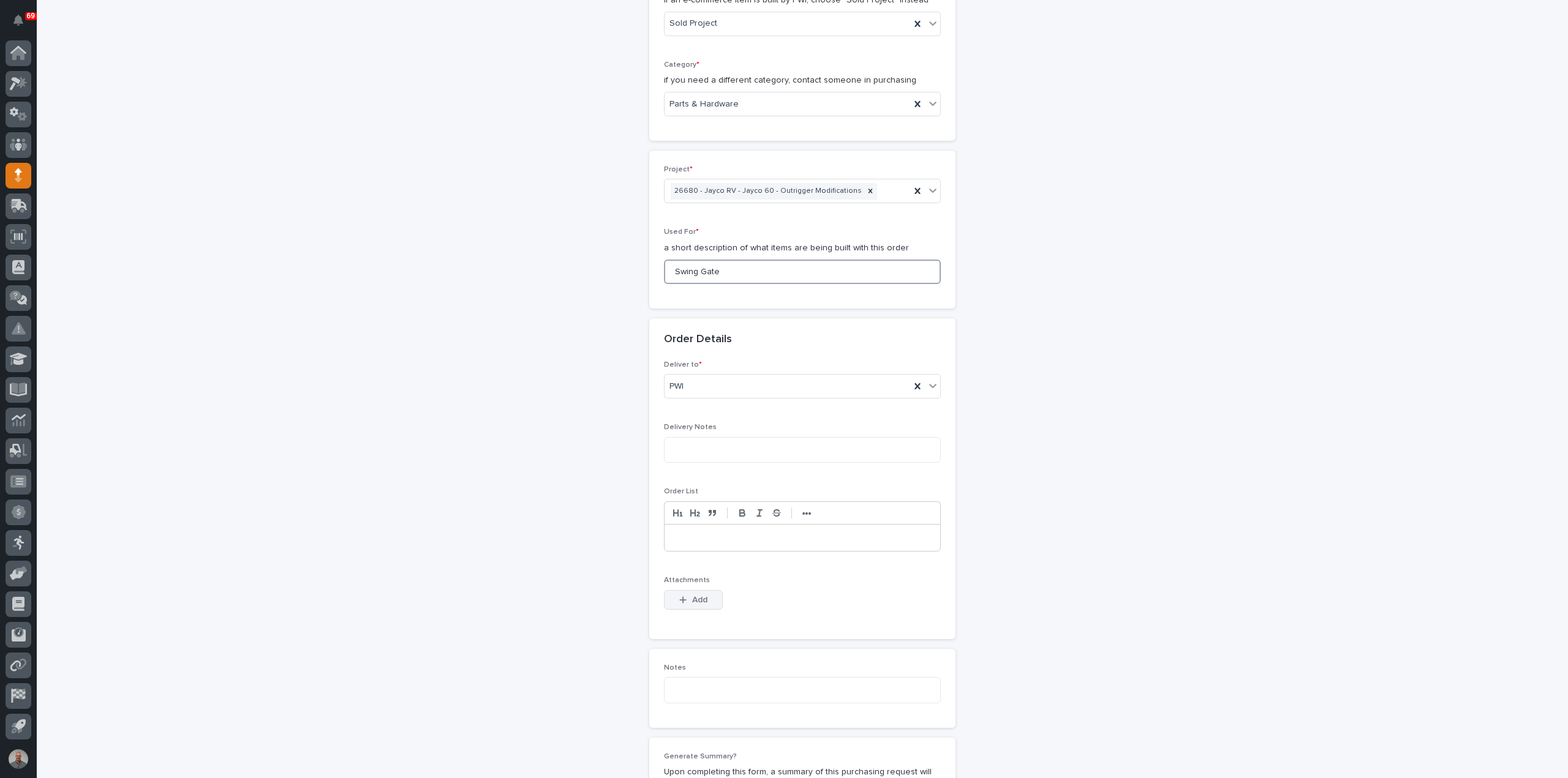
type input "Swing Gate"
click at [692, 596] on span "Add" at bounding box center [699, 599] width 15 height 11
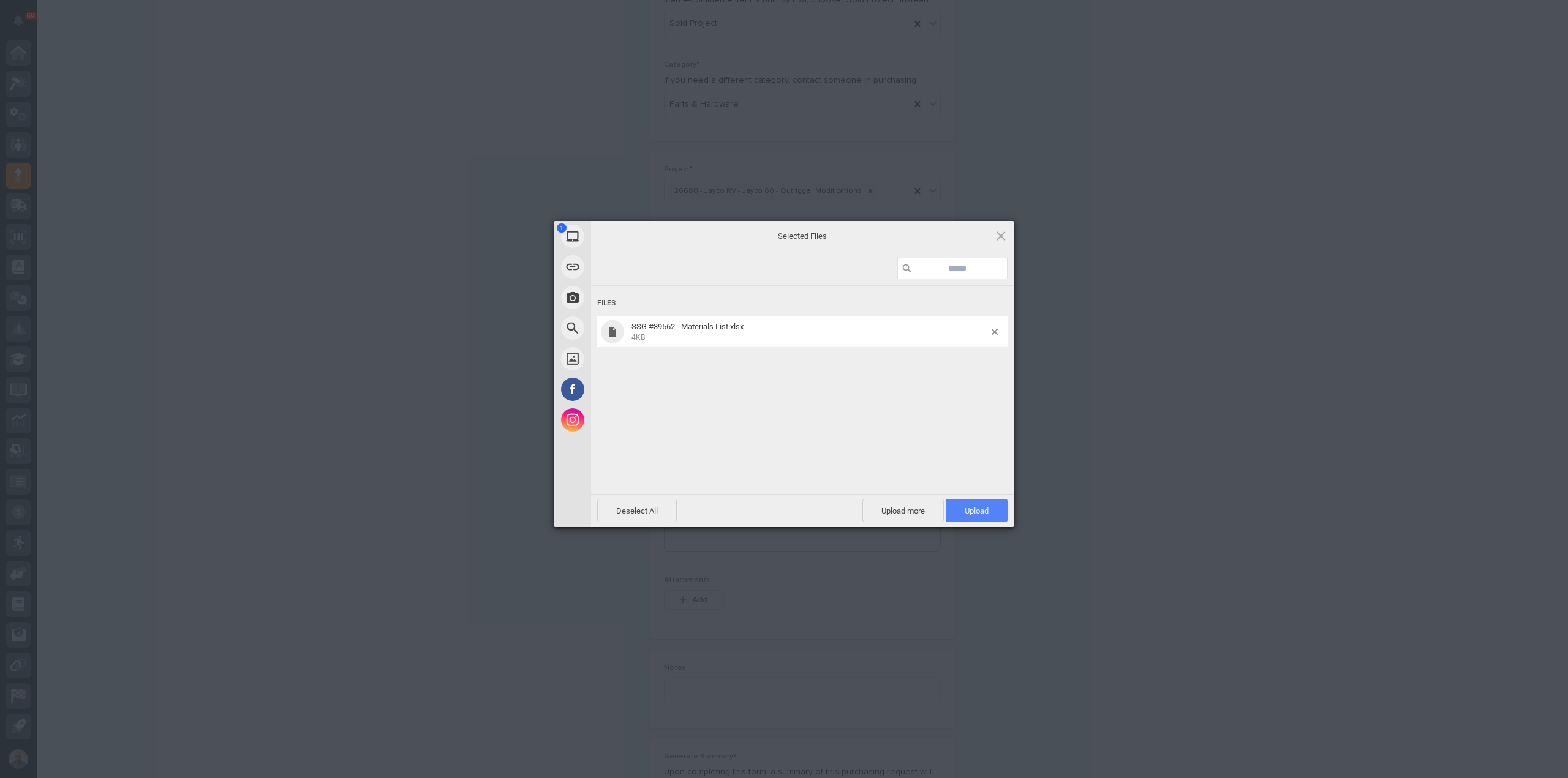
click at [985, 508] on span "Upload 1" at bounding box center [976, 511] width 24 height 9
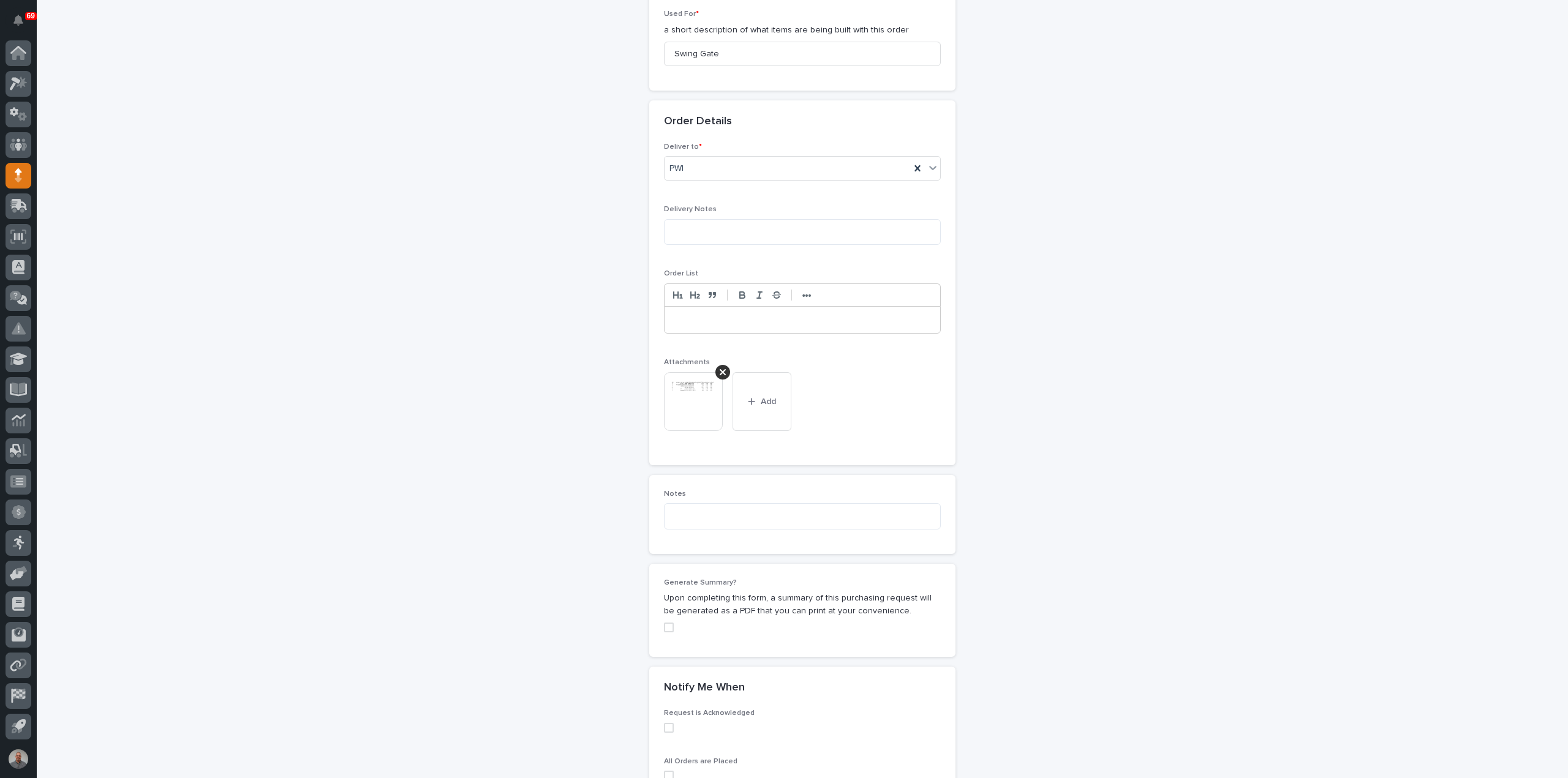
scroll to position [843, 0]
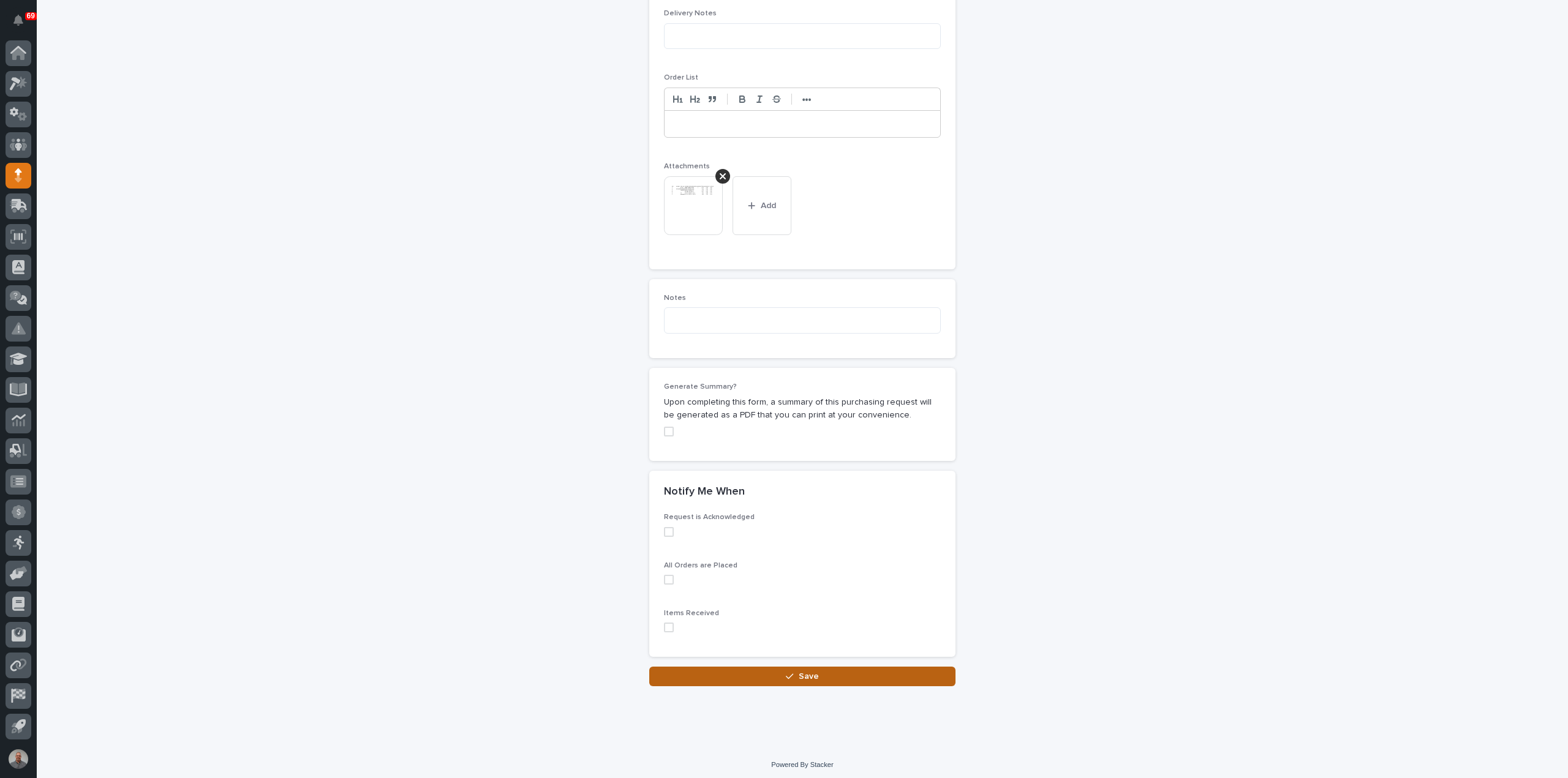
click at [850, 679] on button "Save" at bounding box center [801, 676] width 306 height 20
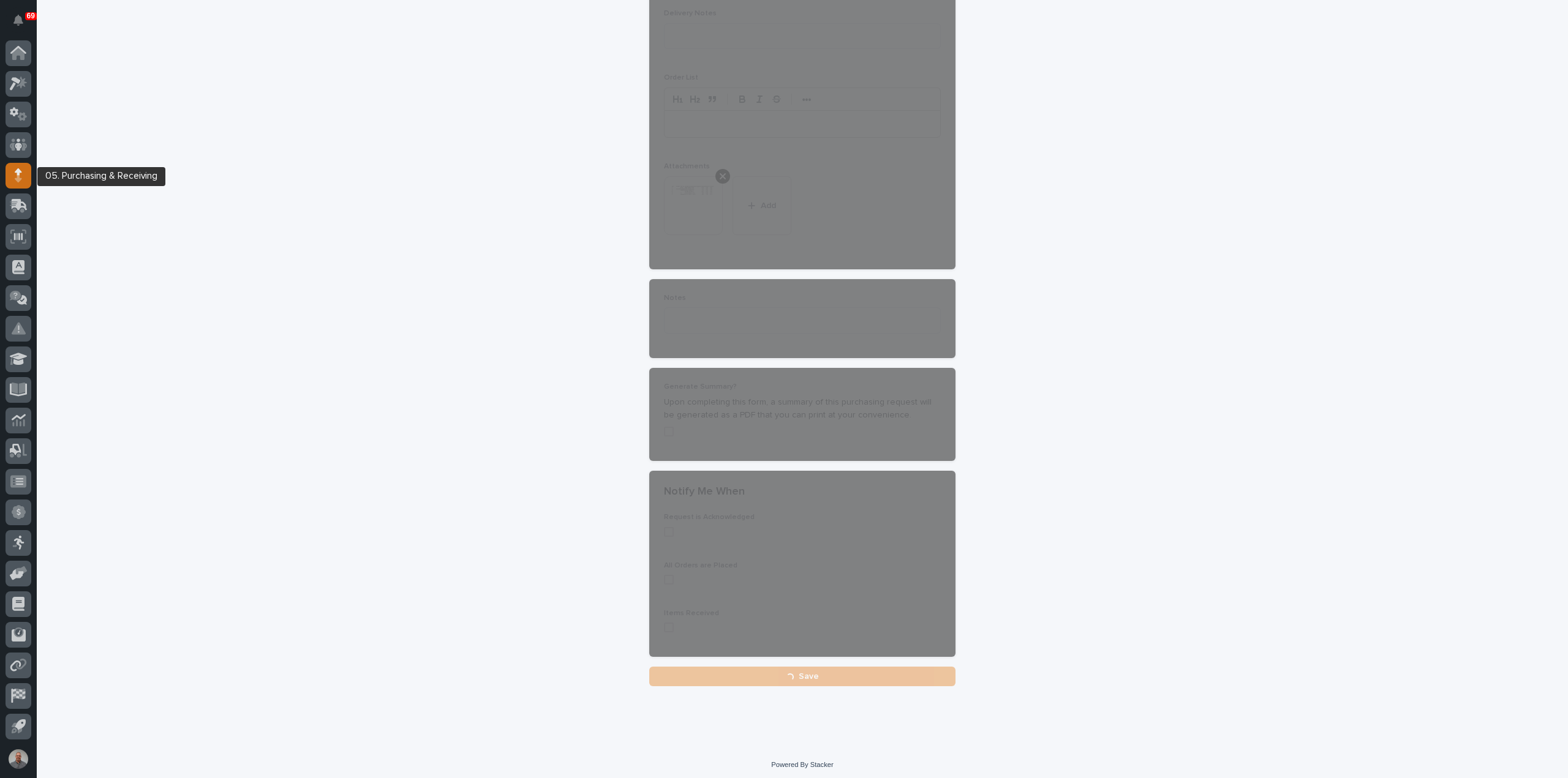
click at [16, 174] on icon at bounding box center [18, 175] width 7 height 14
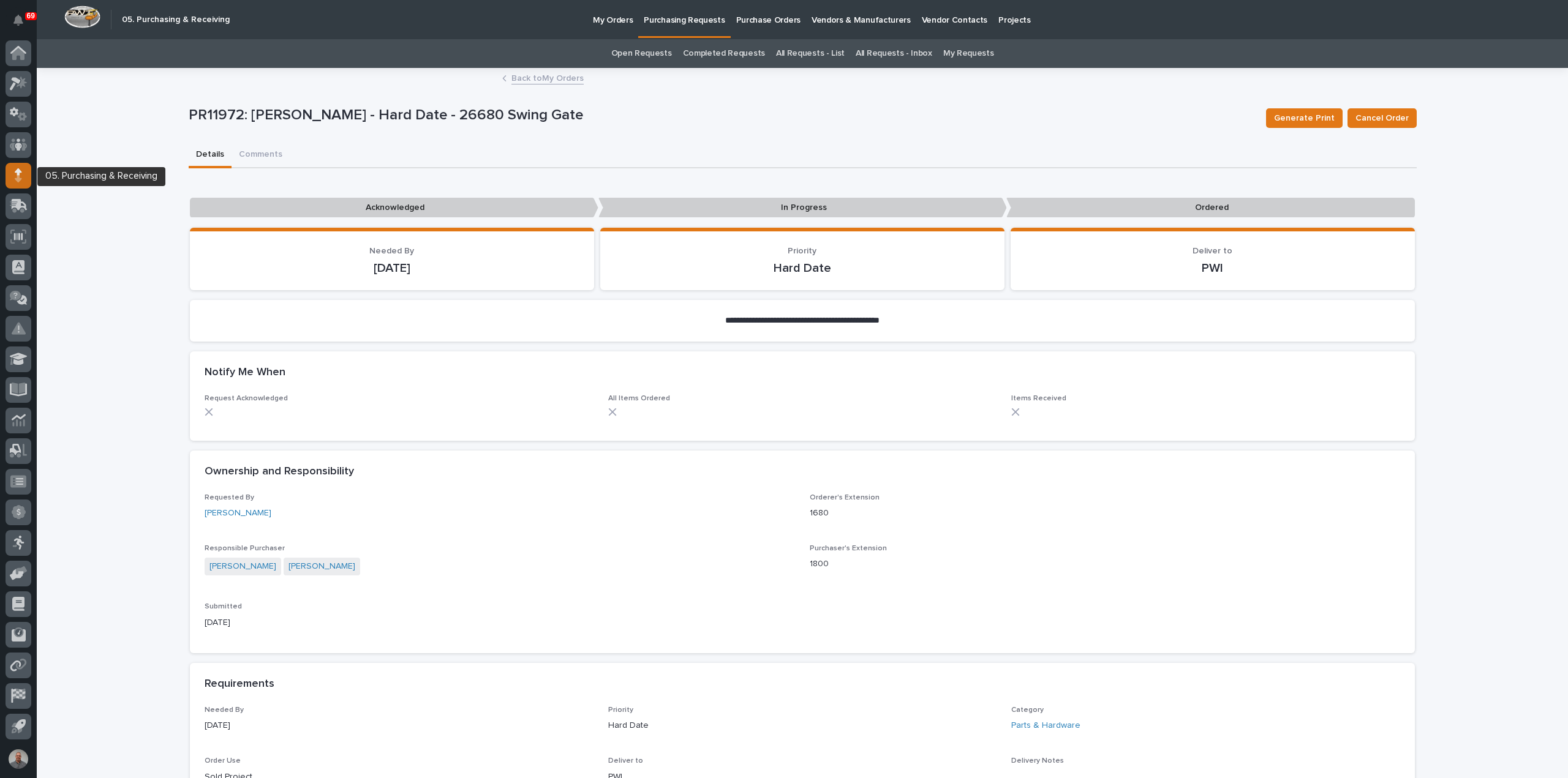
click at [6, 179] on div at bounding box center [18, 175] width 25 height 25
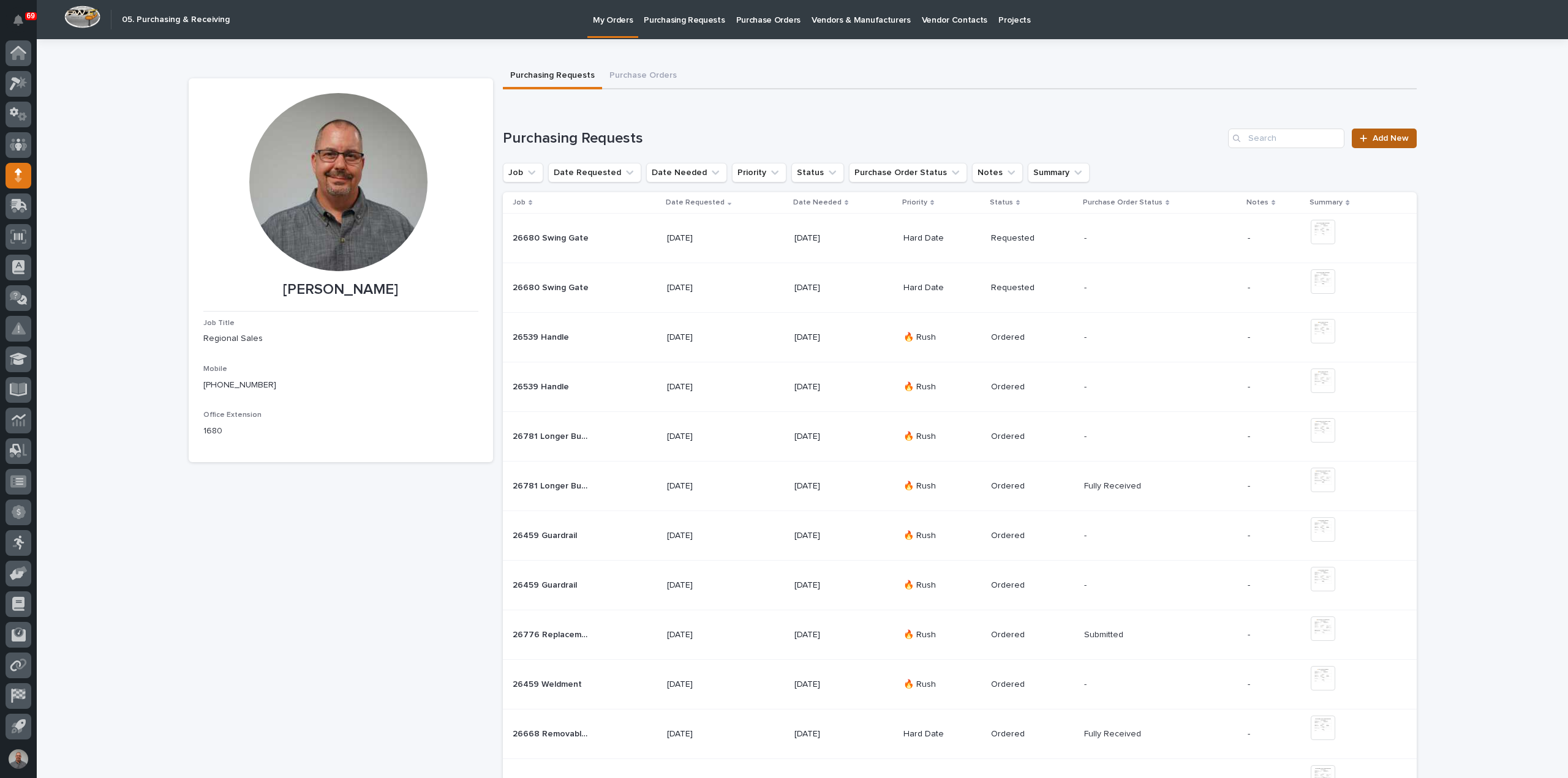
click at [1391, 138] on span "Add New" at bounding box center [1391, 139] width 36 height 9
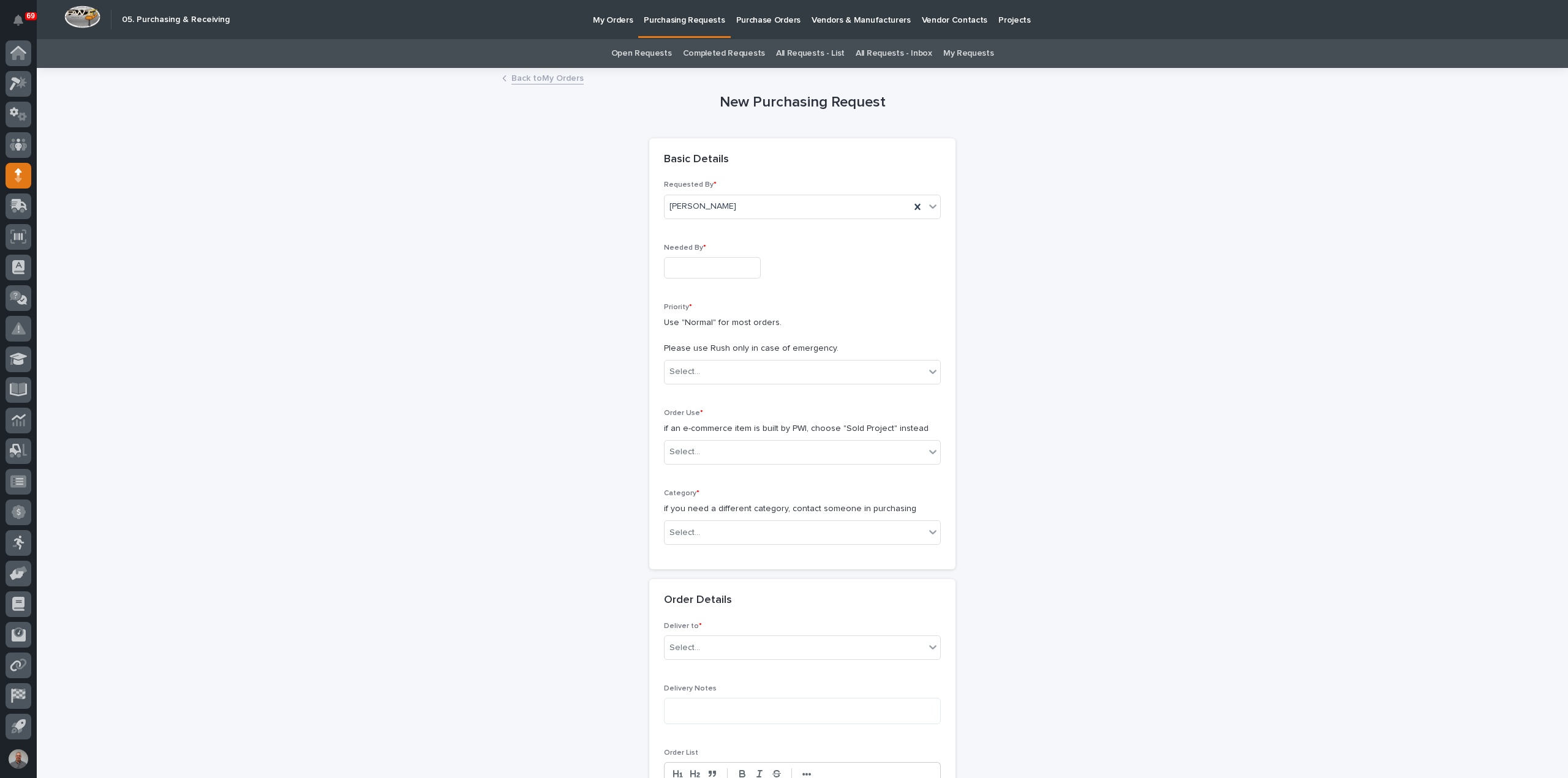
click at [702, 274] on input "text" at bounding box center [712, 267] width 97 height 21
click at [666, 208] on div "25" at bounding box center [664, 206] width 17 height 17
type input "**********"
click at [710, 373] on div "Select..." at bounding box center [794, 372] width 260 height 20
click at [711, 400] on div "🔥 Rush" at bounding box center [797, 394] width 275 height 21
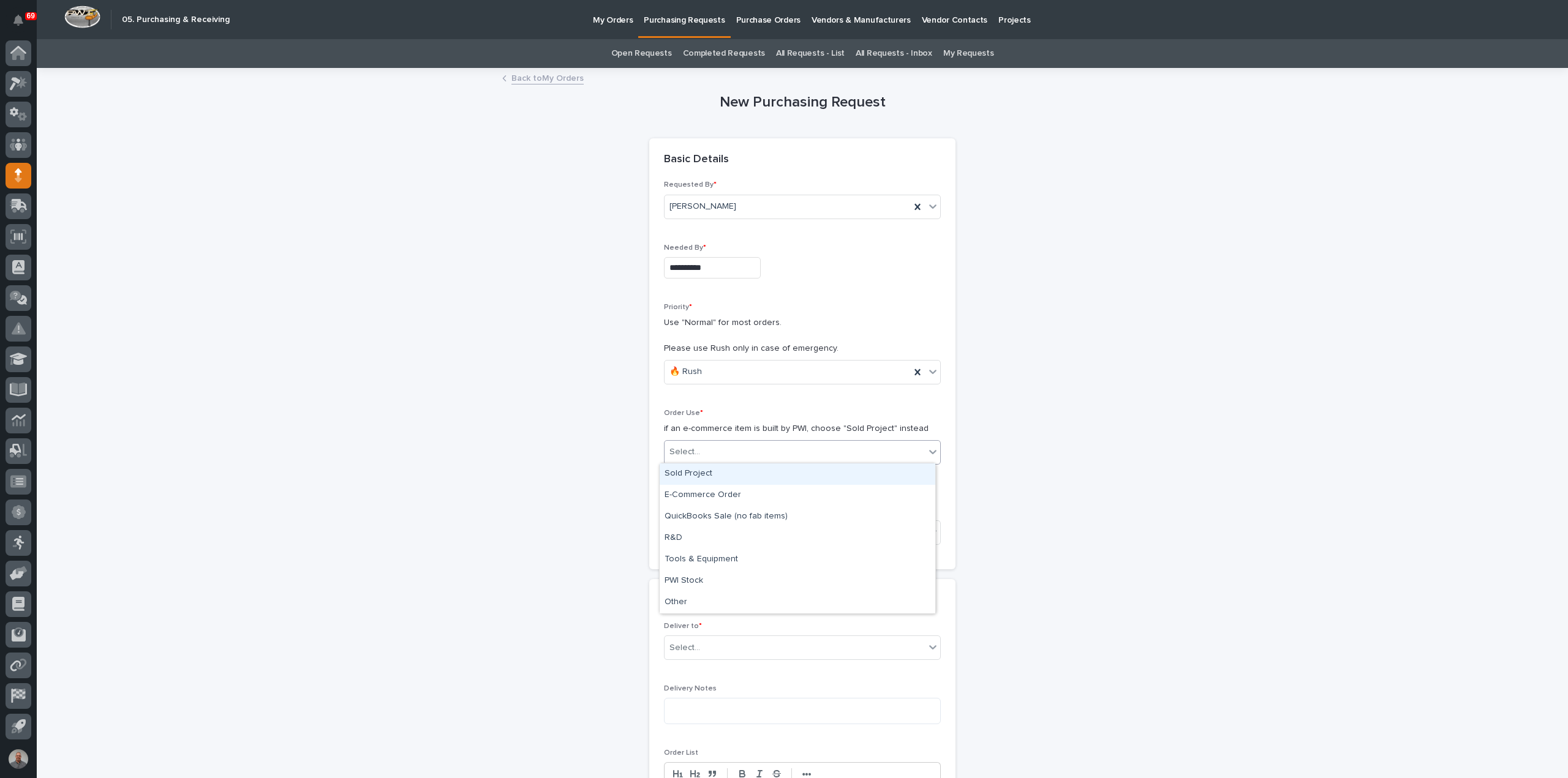
click at [710, 450] on div "Select..." at bounding box center [794, 453] width 260 height 20
click at [718, 477] on div "Sold Project" at bounding box center [797, 474] width 275 height 21
click at [719, 528] on div "Select..." at bounding box center [794, 533] width 260 height 20
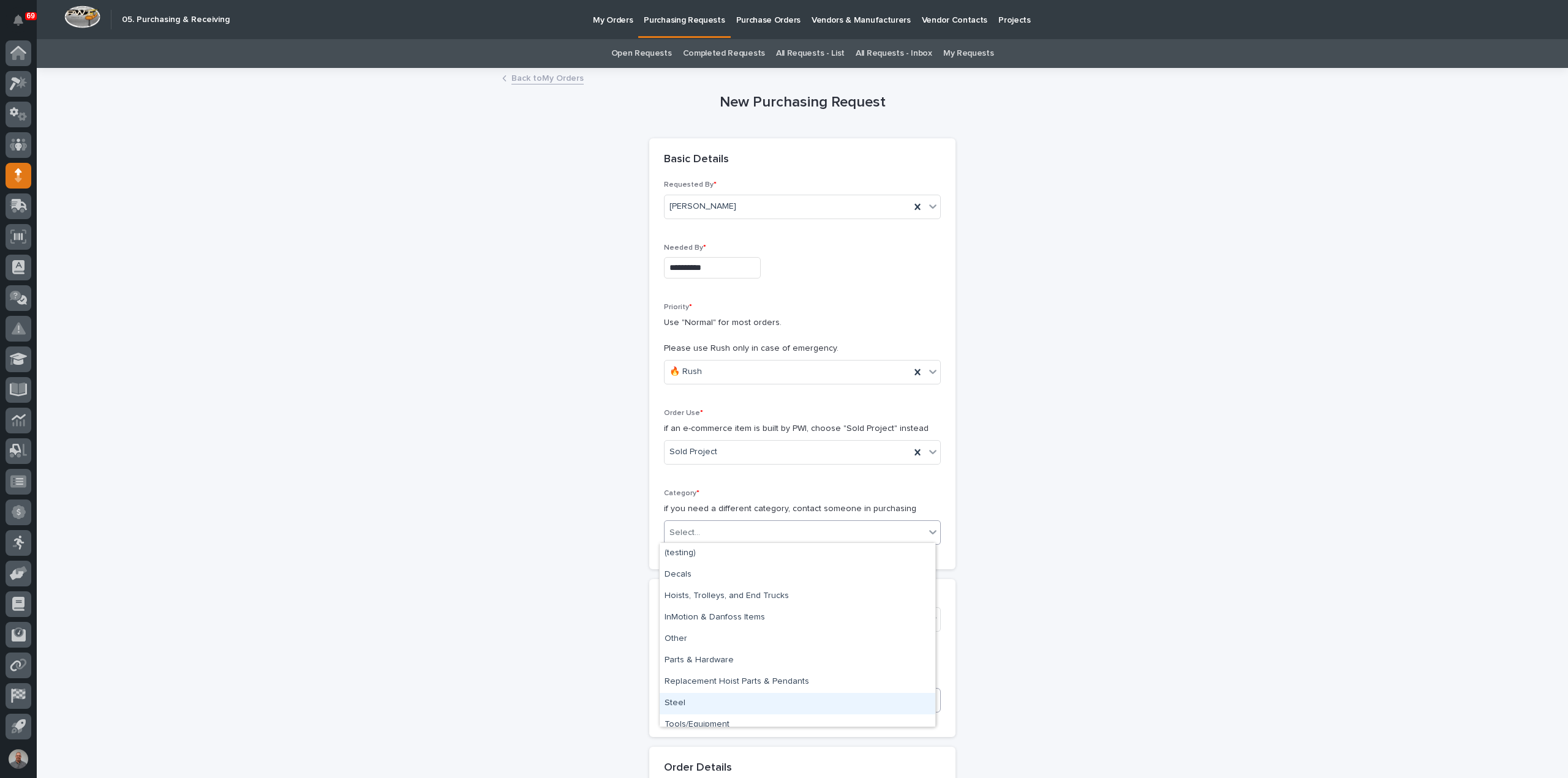
drag, startPoint x: 712, startPoint y: 692, endPoint x: 711, endPoint y: 702, distance: 10.0
click at [711, 702] on div "Steel" at bounding box center [797, 703] width 275 height 21
click at [723, 626] on div "Select..." at bounding box center [794, 620] width 260 height 20
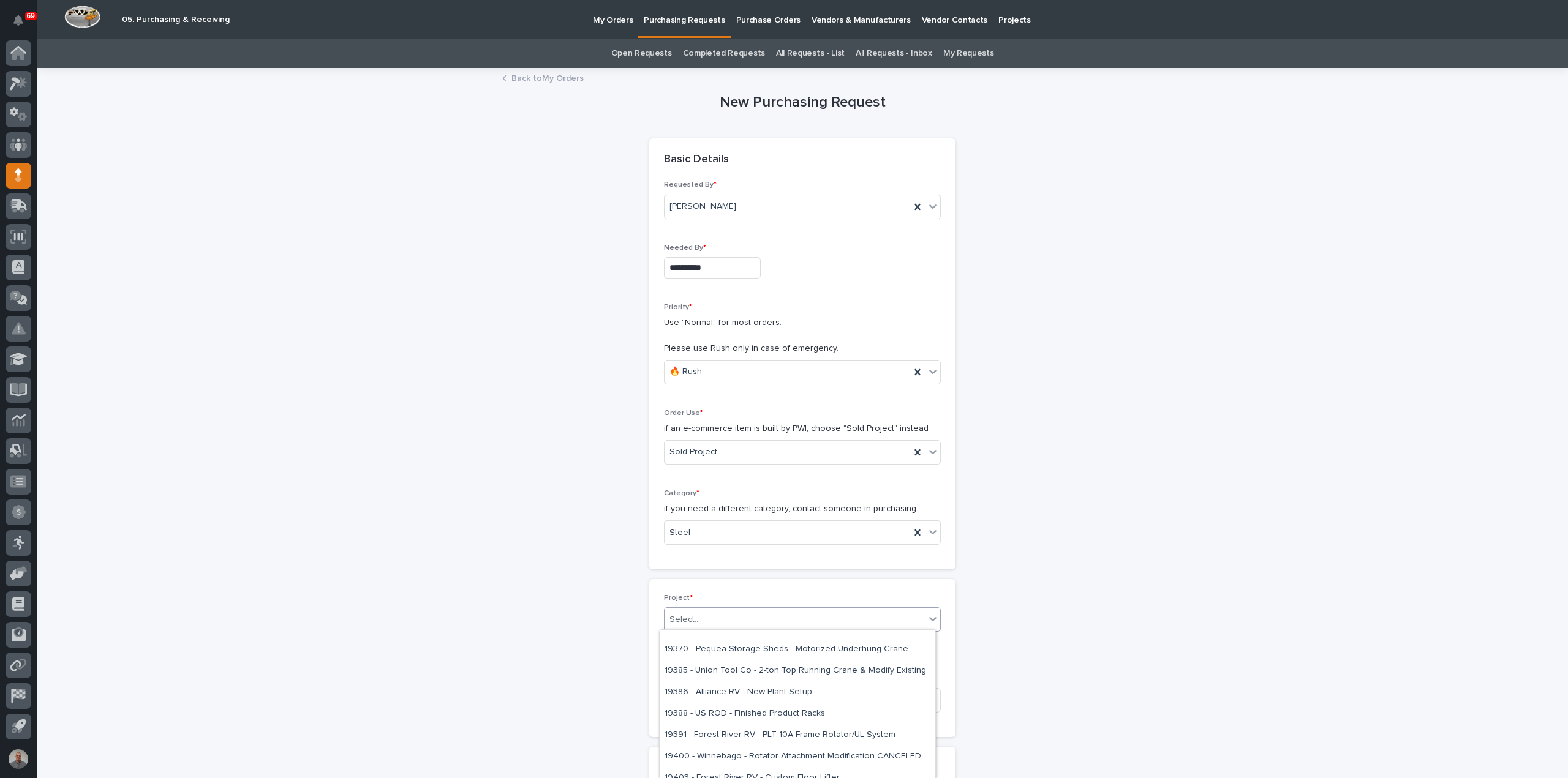
scroll to position [245, 0]
type input "*****"
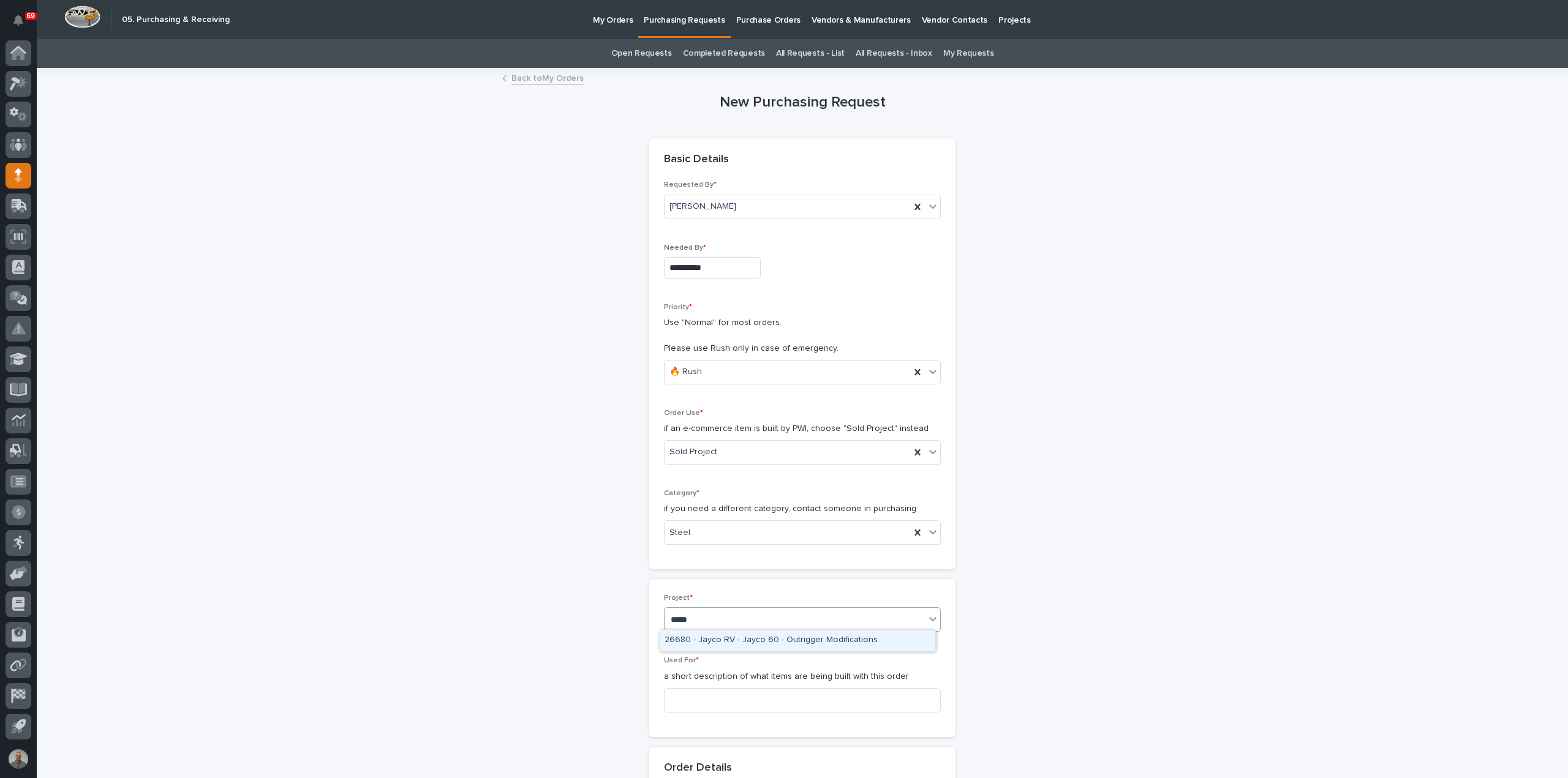
click at [722, 639] on div "26680 - Jayco RV - Jayco 60 - Outrigger Modifications" at bounding box center [797, 640] width 275 height 21
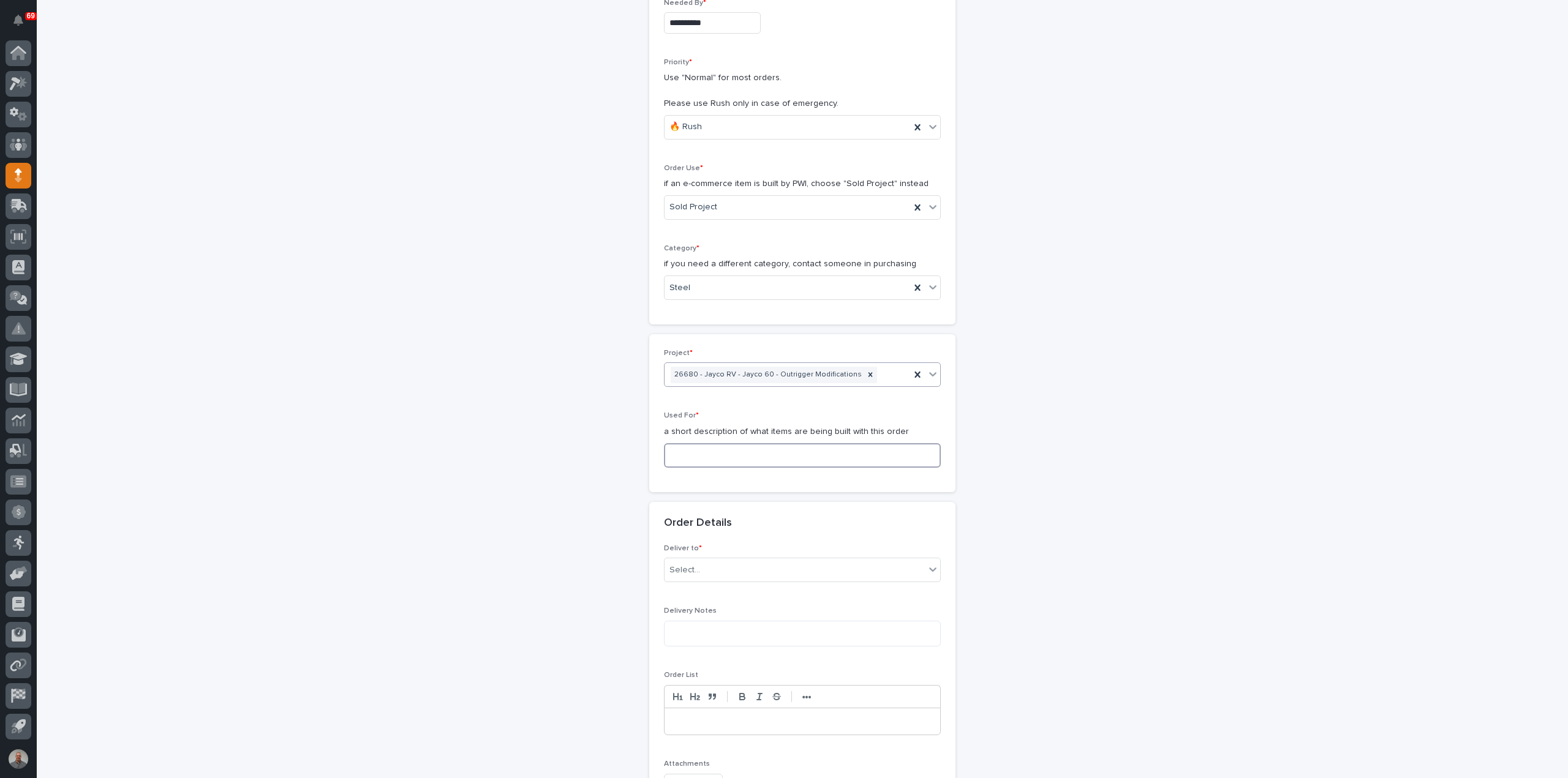
click at [709, 446] on input at bounding box center [802, 455] width 277 height 25
drag, startPoint x: 742, startPoint y: 450, endPoint x: 575, endPoint y: 454, distance: 167.0
click at [577, 454] on div "**********" at bounding box center [803, 532] width 1228 height 1416
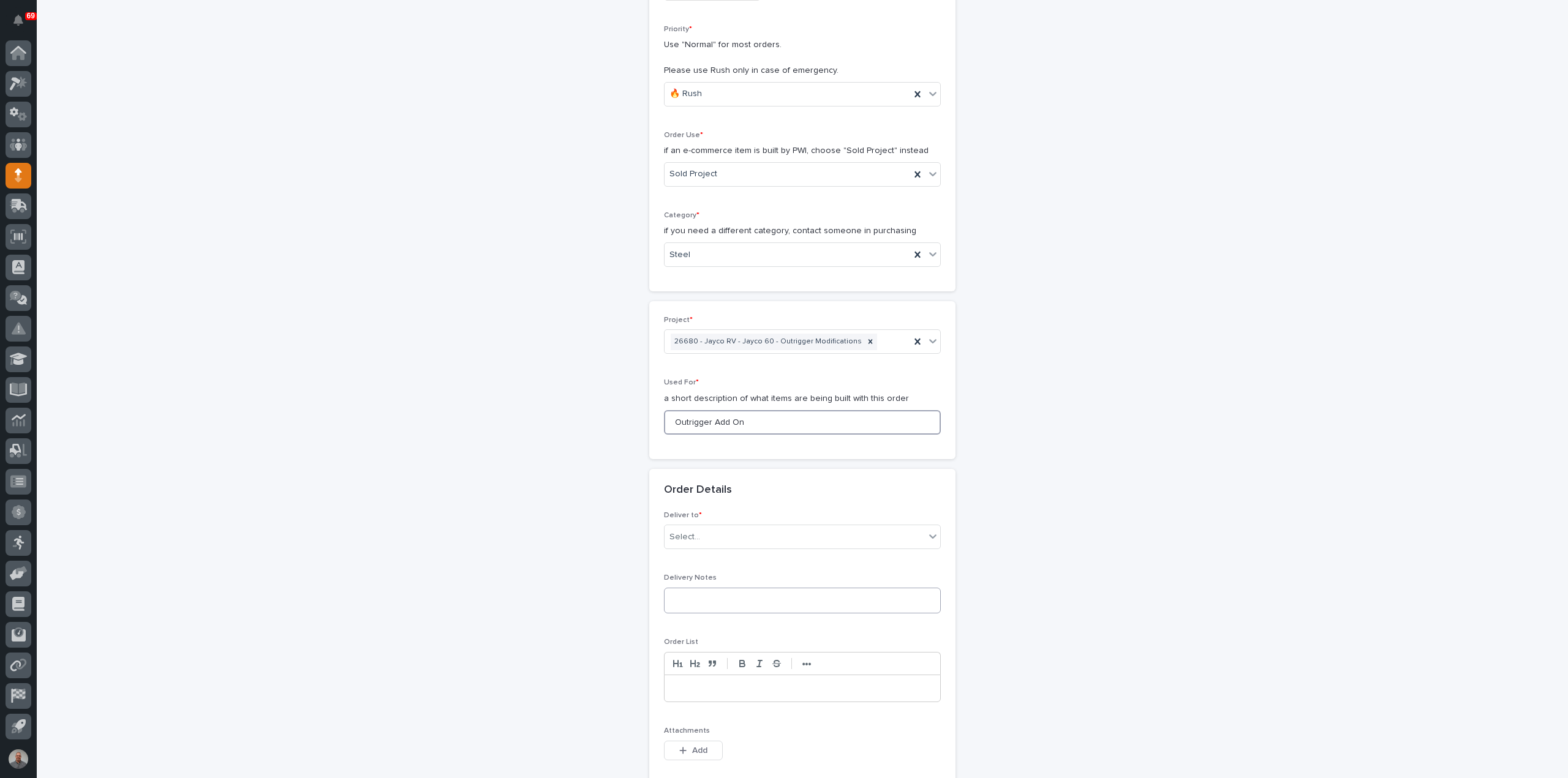
scroll to position [306, 0]
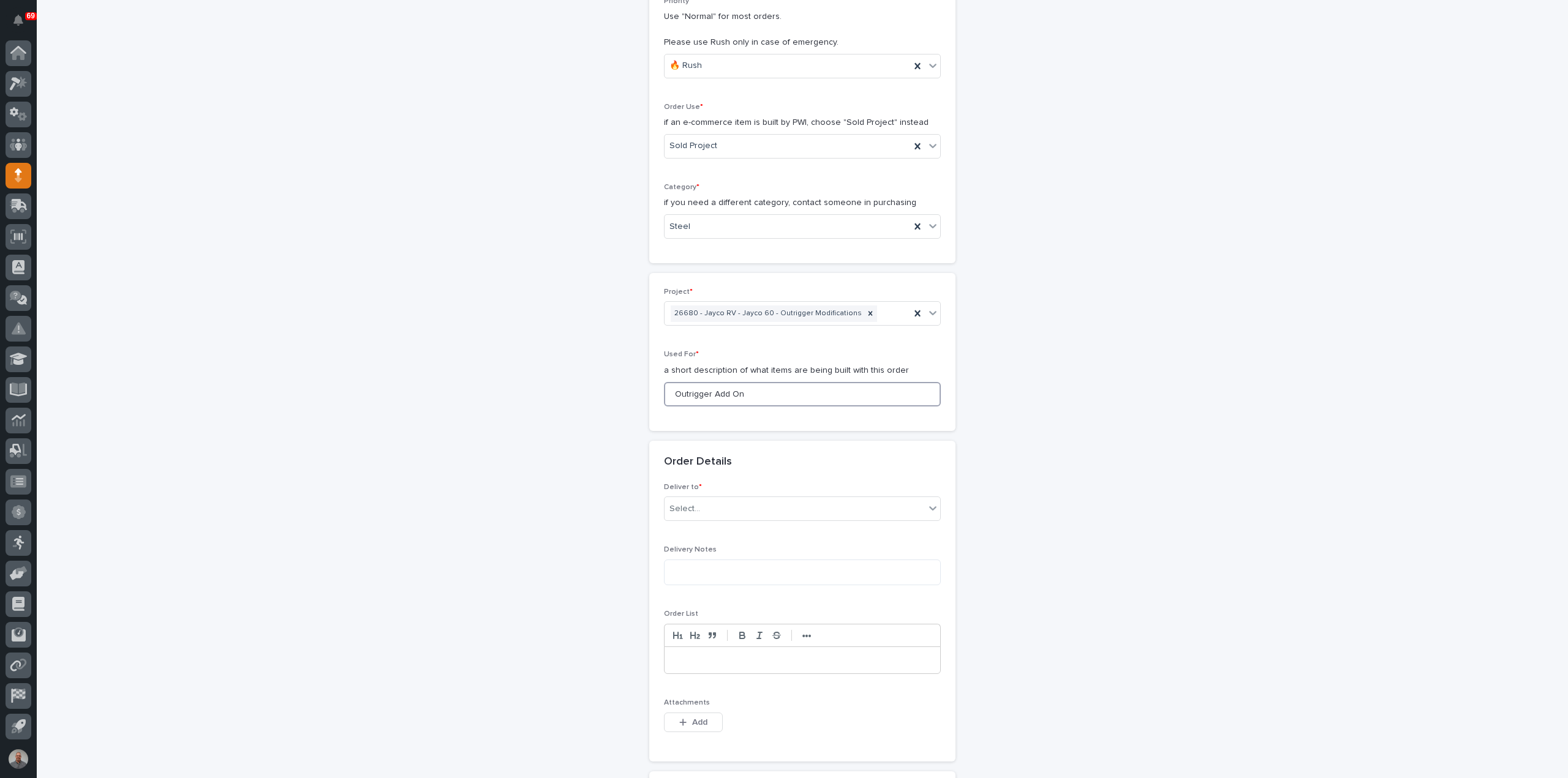
type input "Outrigger Add On"
click at [773, 493] on div "Deliver to * Select..." at bounding box center [802, 507] width 277 height 48
click at [771, 501] on div "Select..." at bounding box center [794, 509] width 260 height 20
click at [766, 532] on div "PWI" at bounding box center [797, 530] width 275 height 21
click at [753, 575] on textarea at bounding box center [802, 572] width 277 height 25
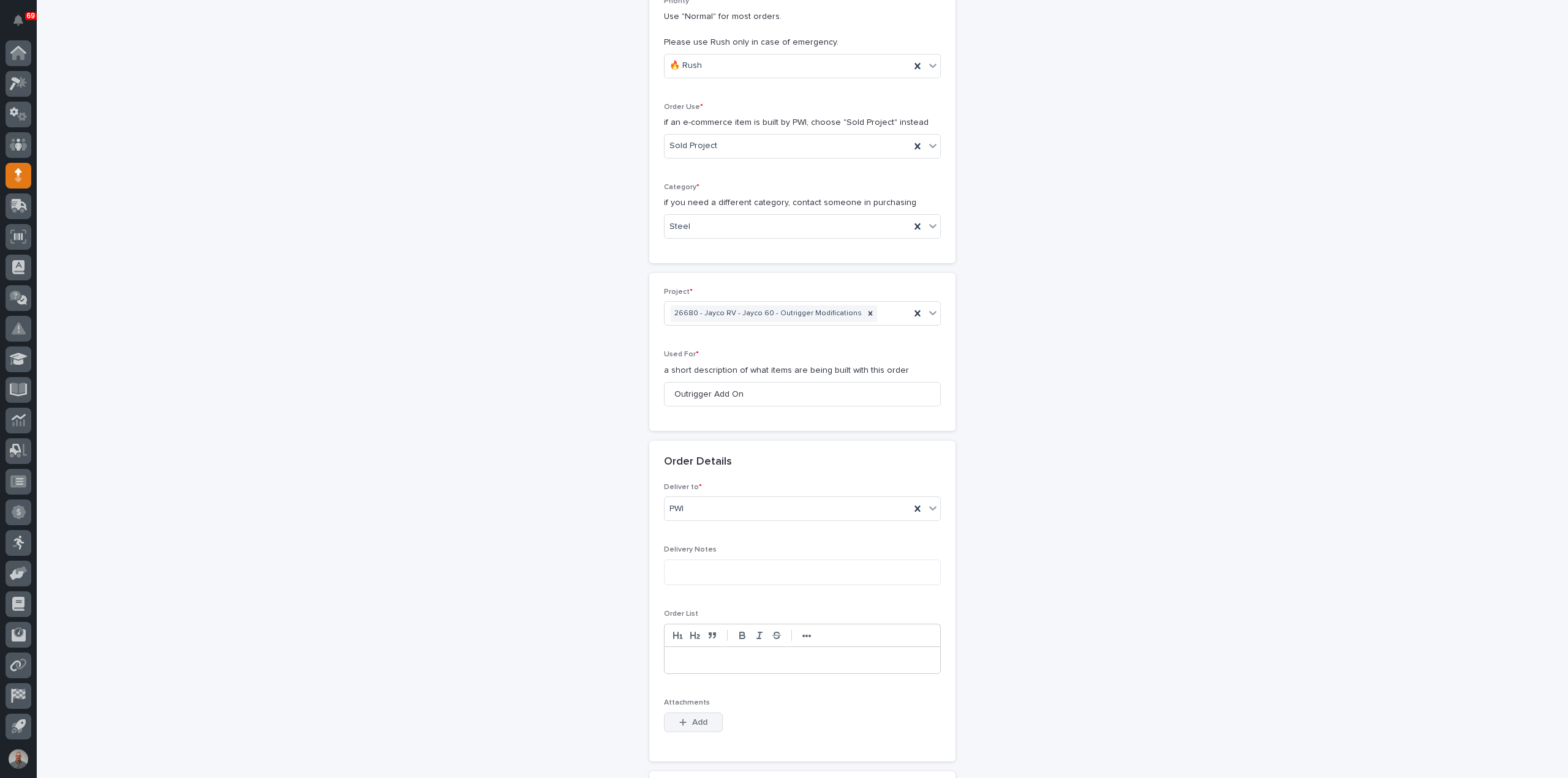
click at [716, 718] on button "Add" at bounding box center [693, 722] width 59 height 20
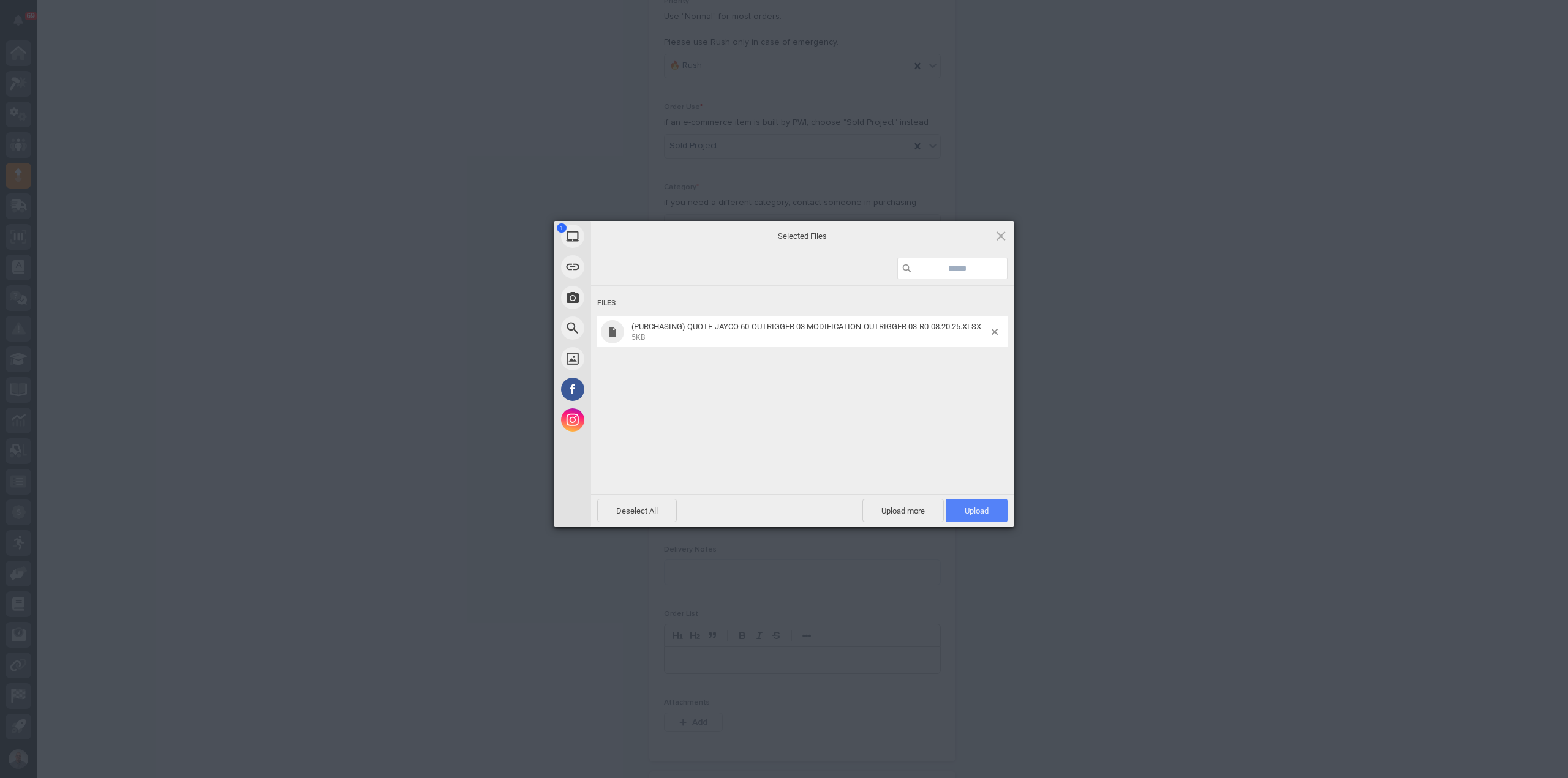
click at [966, 514] on span "Upload 1" at bounding box center [976, 511] width 24 height 9
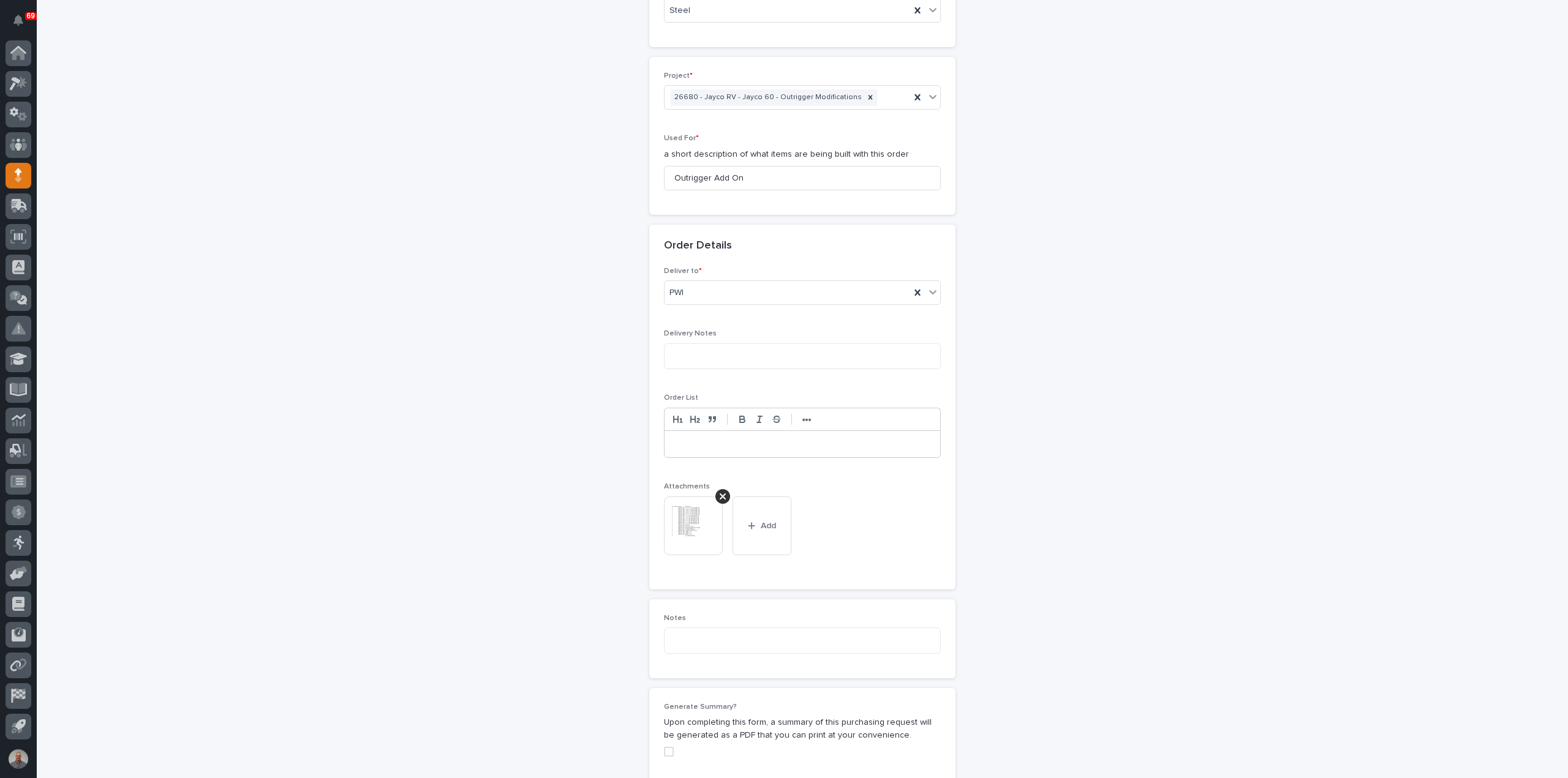
scroll to position [843, 0]
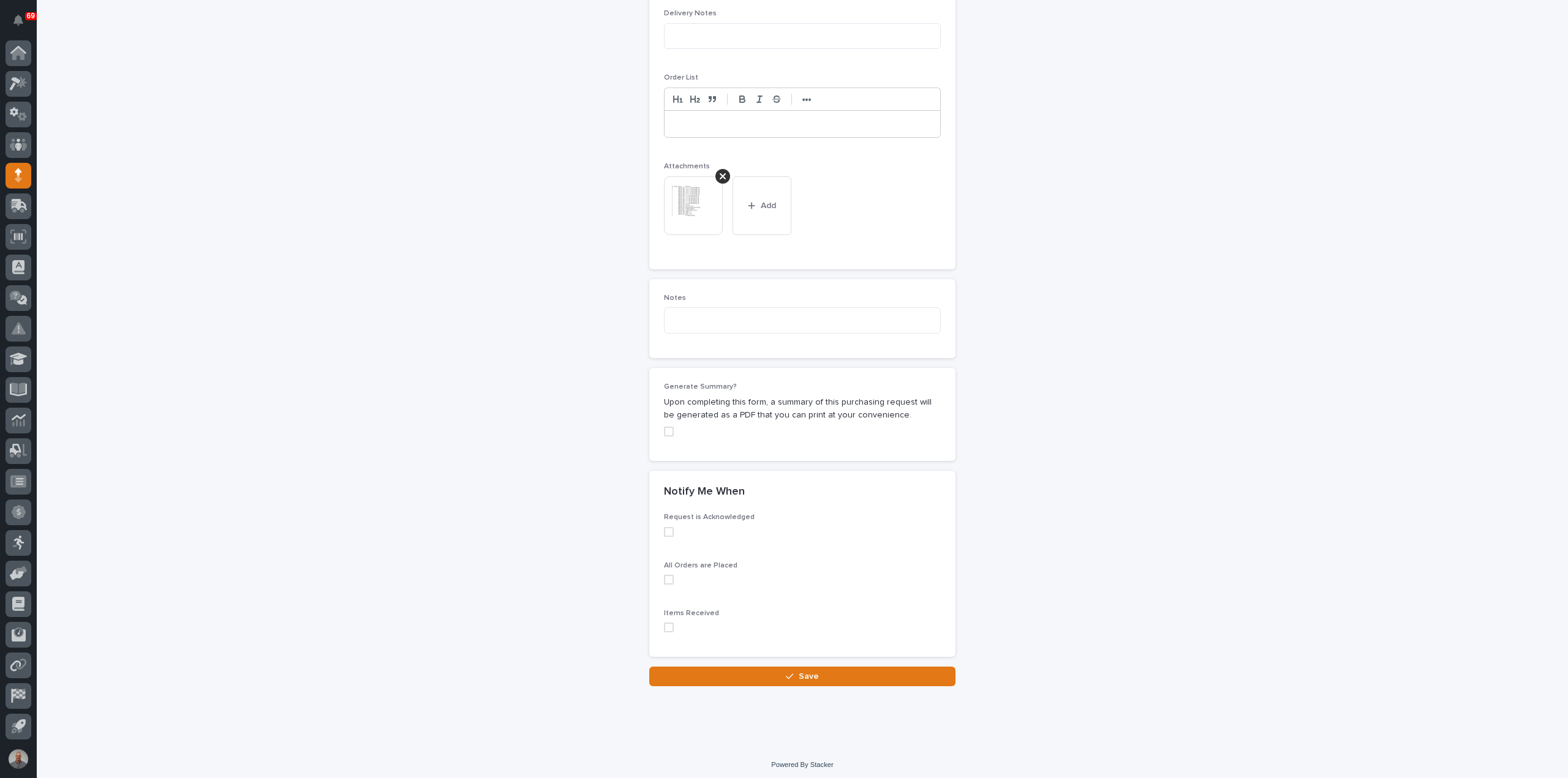
click at [761, 669] on button "Save" at bounding box center [801, 676] width 306 height 20
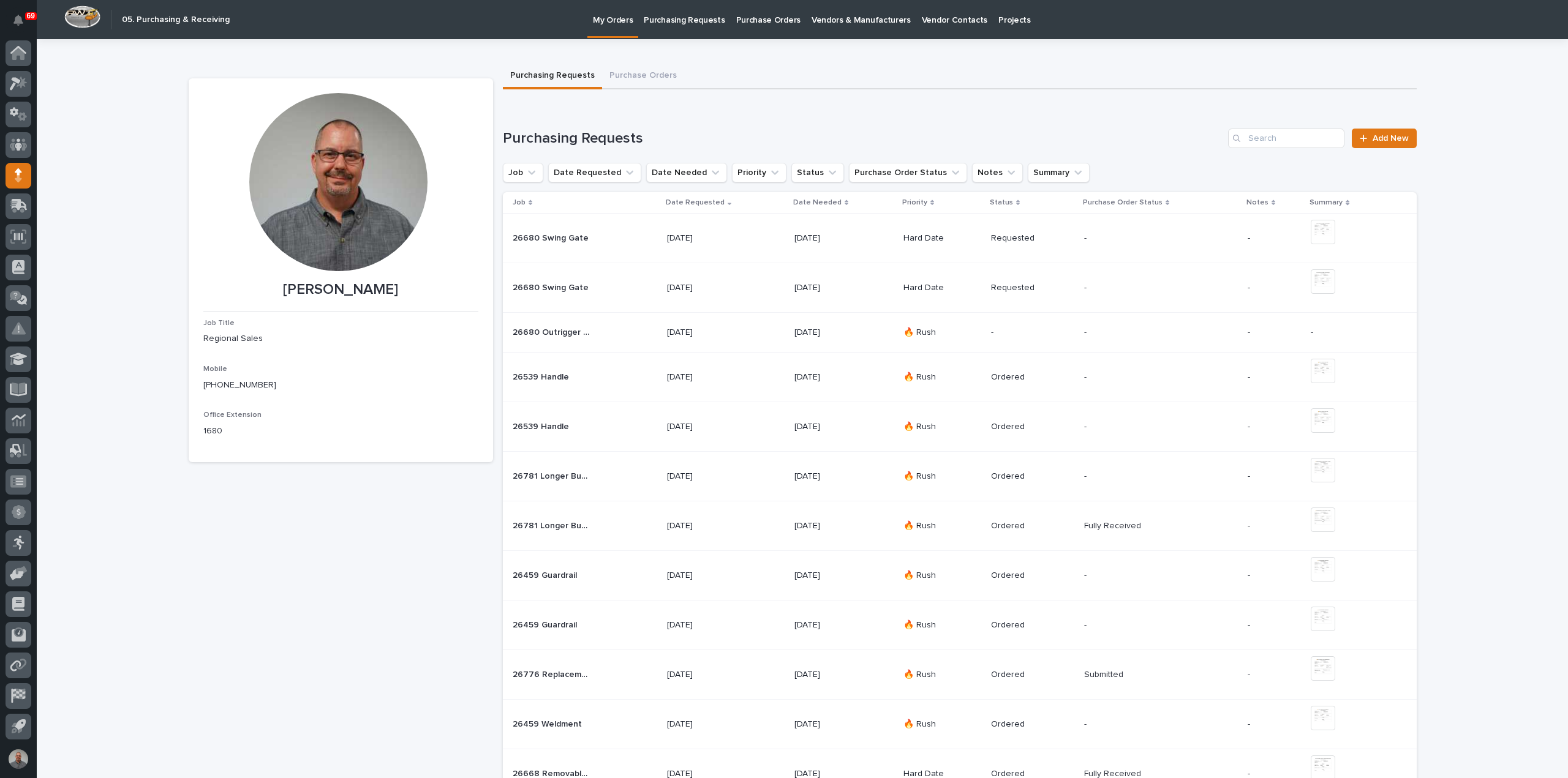
click at [591, 331] on div "26680 Outrigger Add On 26680 Outrigger Add On" at bounding box center [584, 333] width 145 height 20
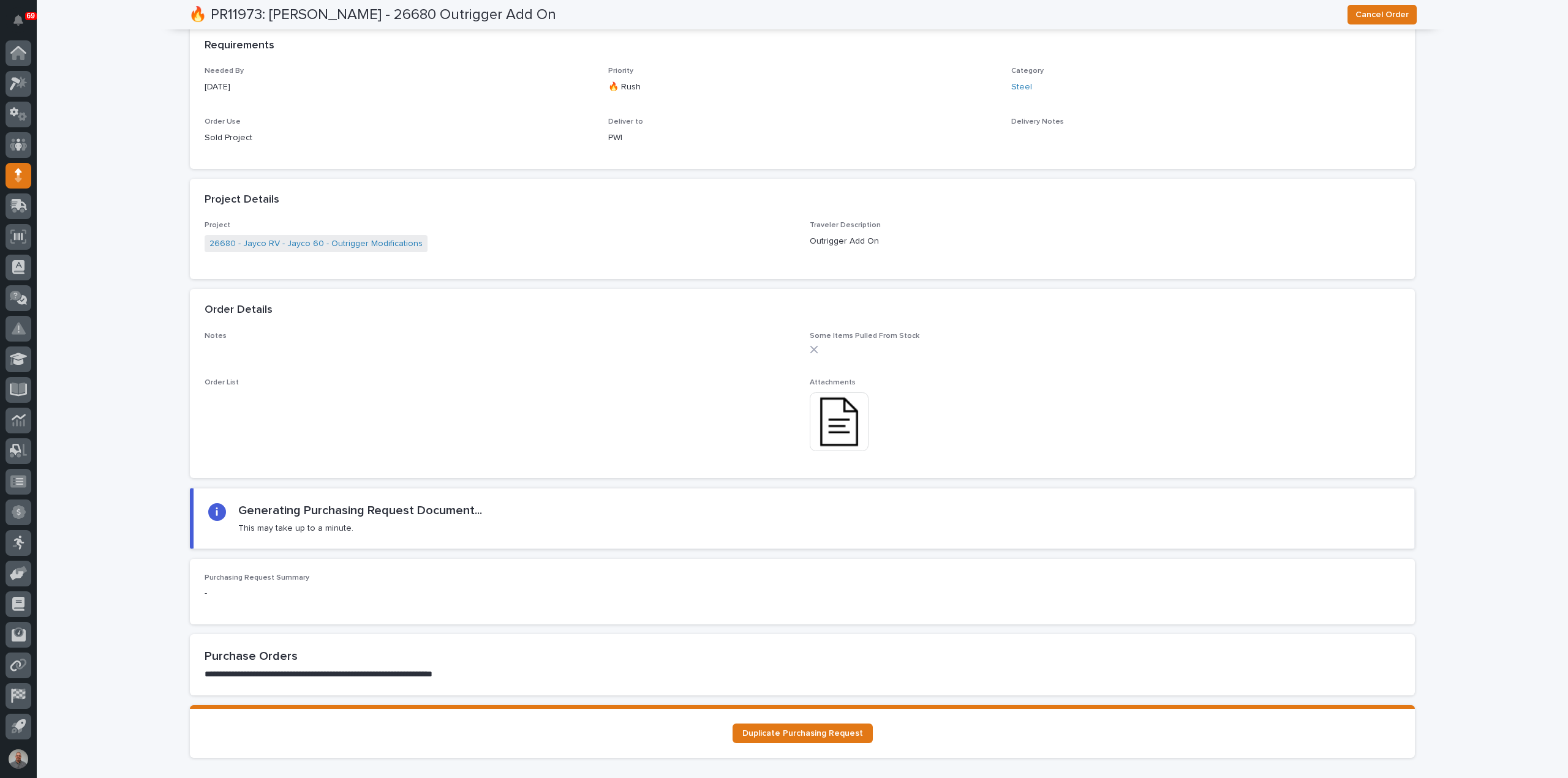
scroll to position [795, 0]
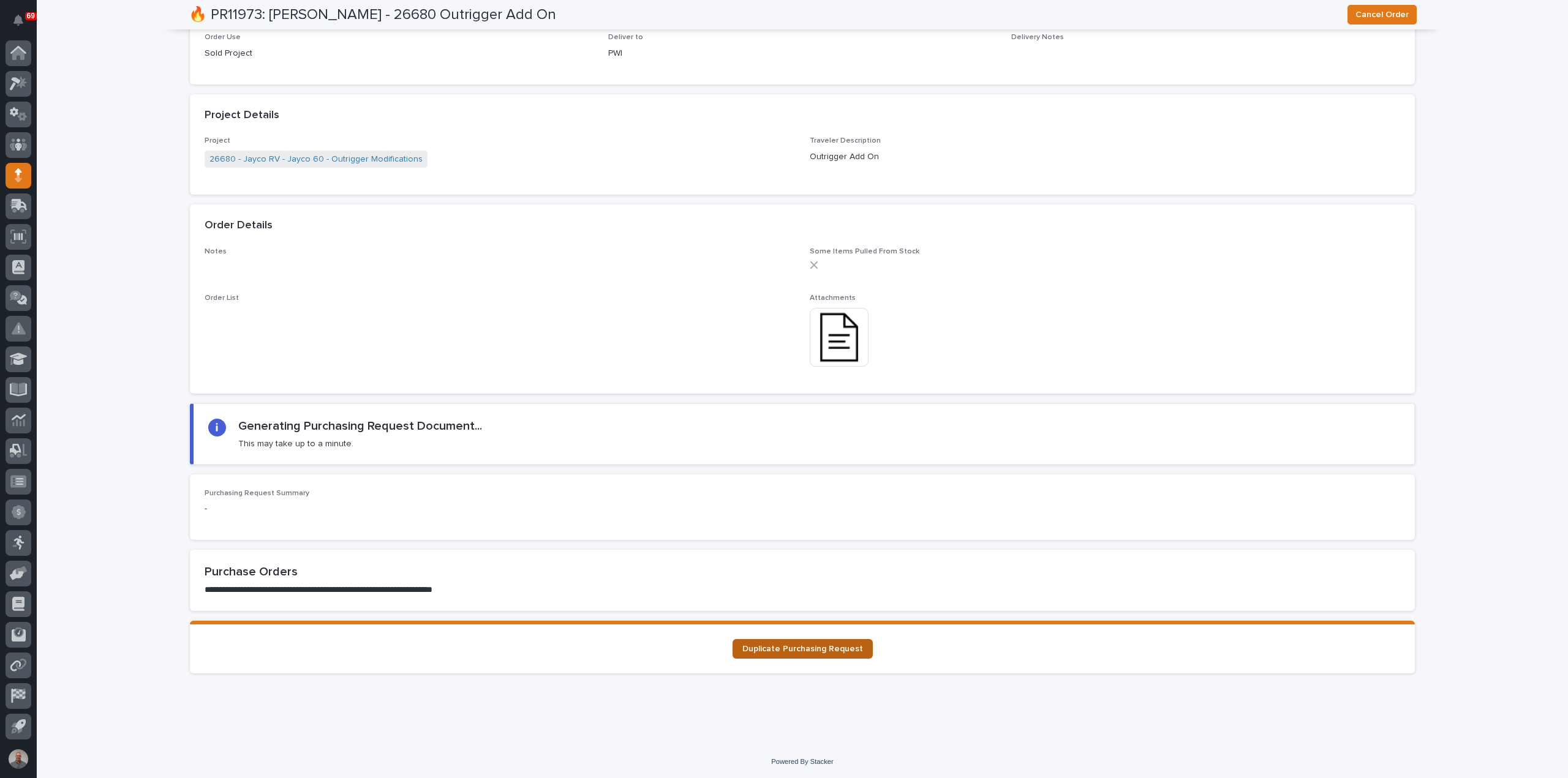
click at [818, 652] on link "Duplicate Purchasing Request" at bounding box center [802, 649] width 140 height 20
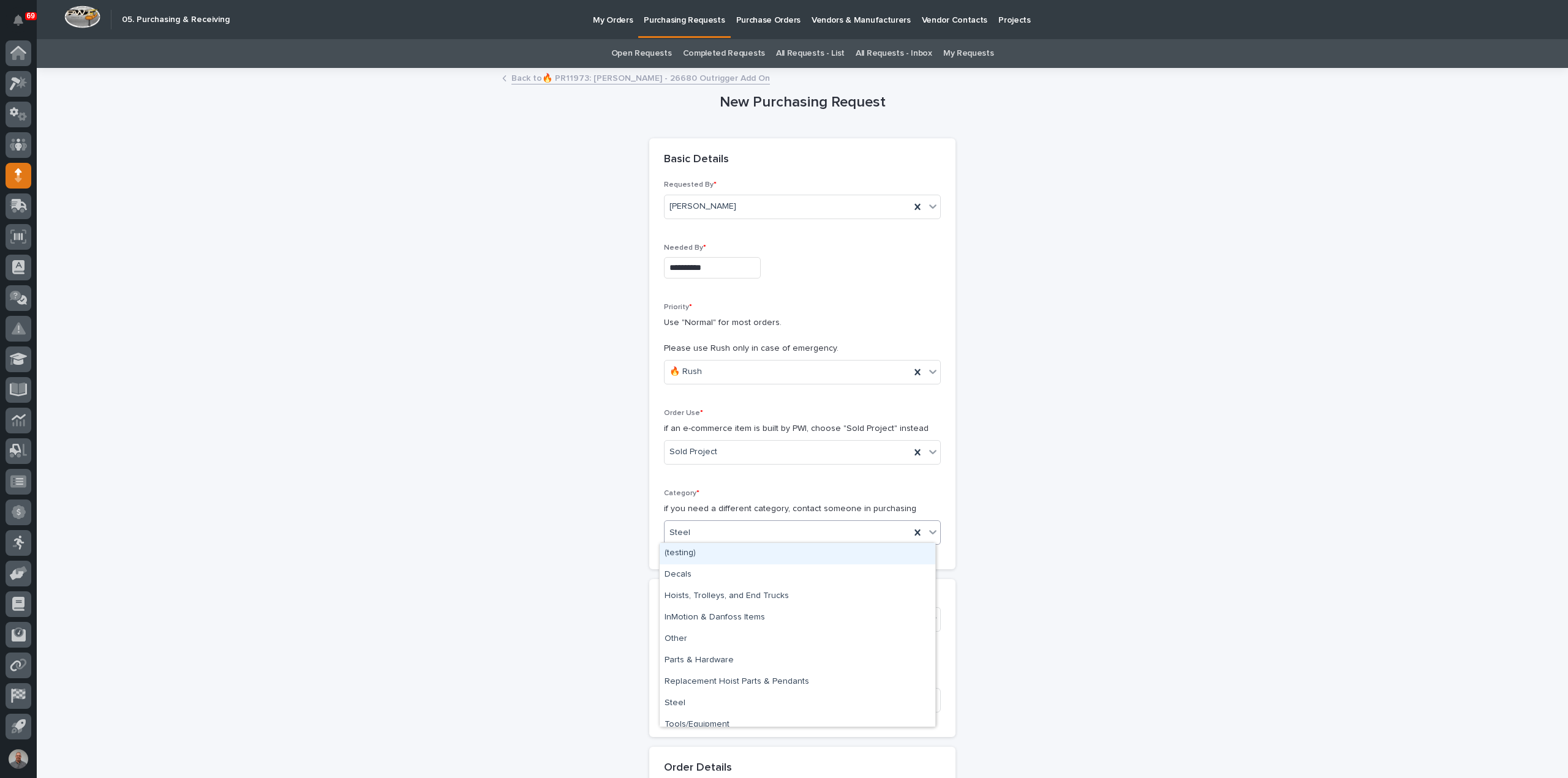
click at [715, 526] on div "Steel" at bounding box center [787, 533] width 246 height 20
click at [701, 658] on div "Parts & Hardware" at bounding box center [797, 660] width 275 height 21
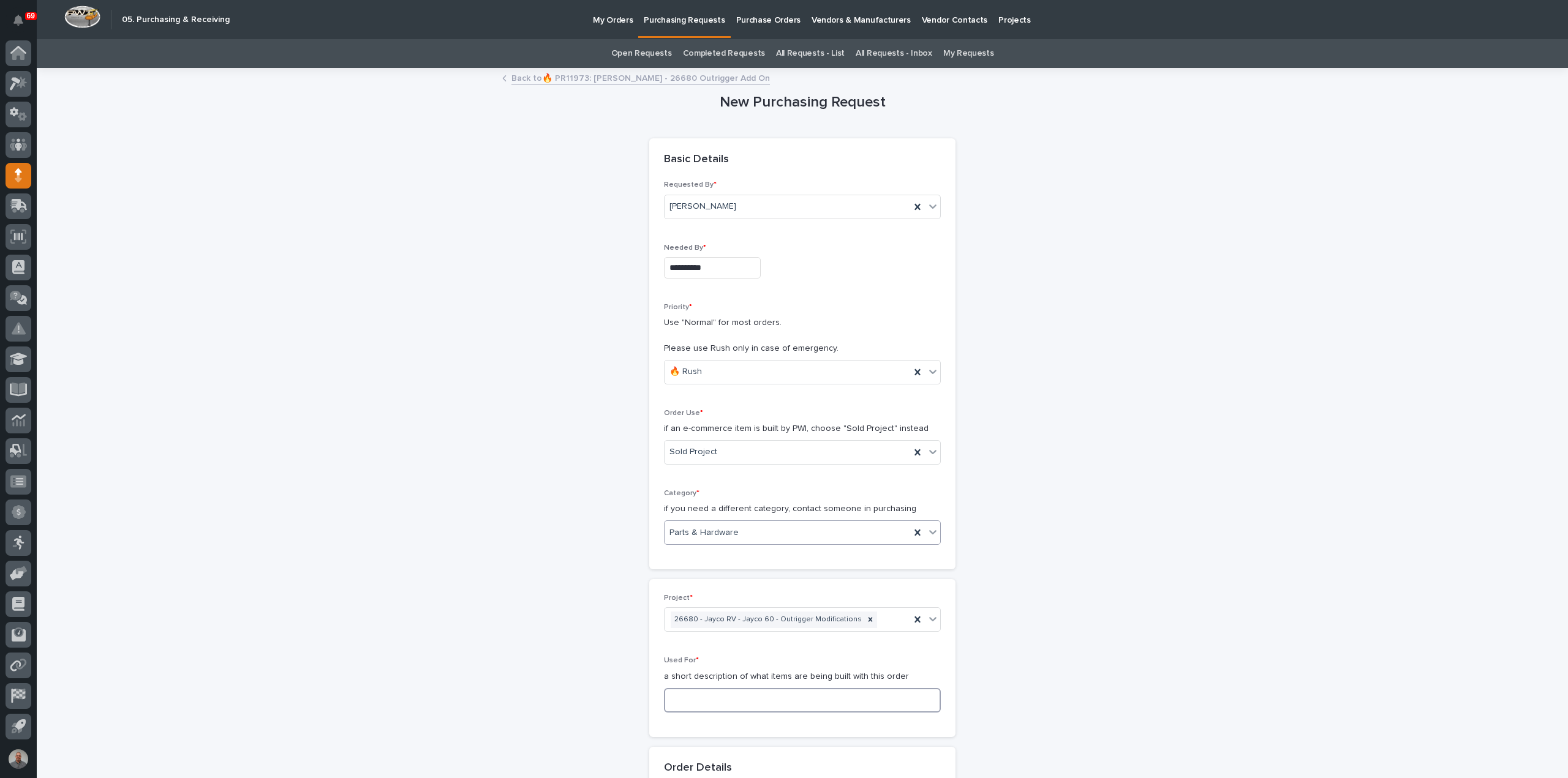
click at [729, 705] on input at bounding box center [802, 700] width 277 height 25
paste input "Outrigger Add On"
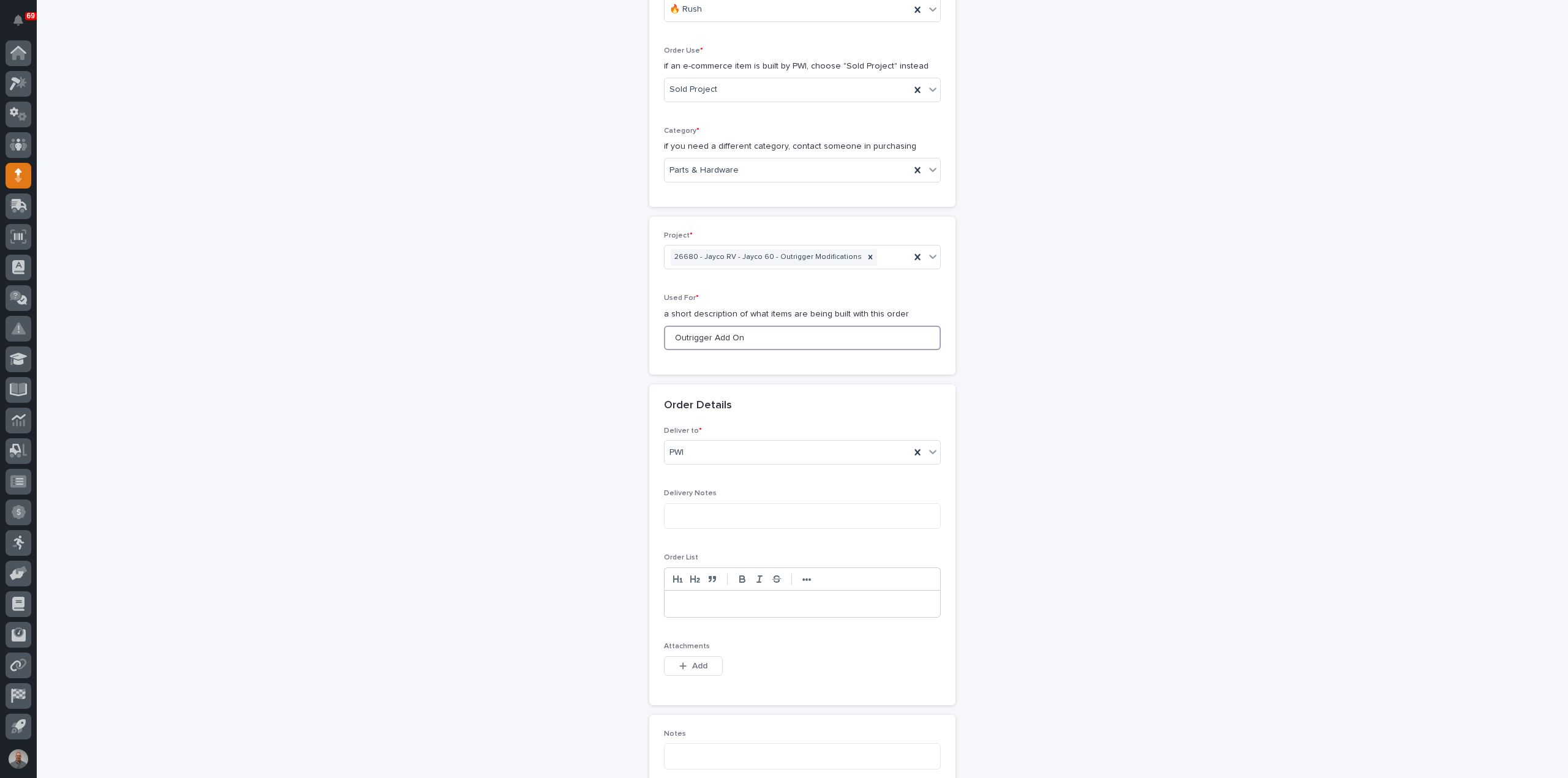
scroll to position [368, 0]
type input "Outrigger Add On"
click at [707, 658] on button "Add" at bounding box center [693, 661] width 59 height 20
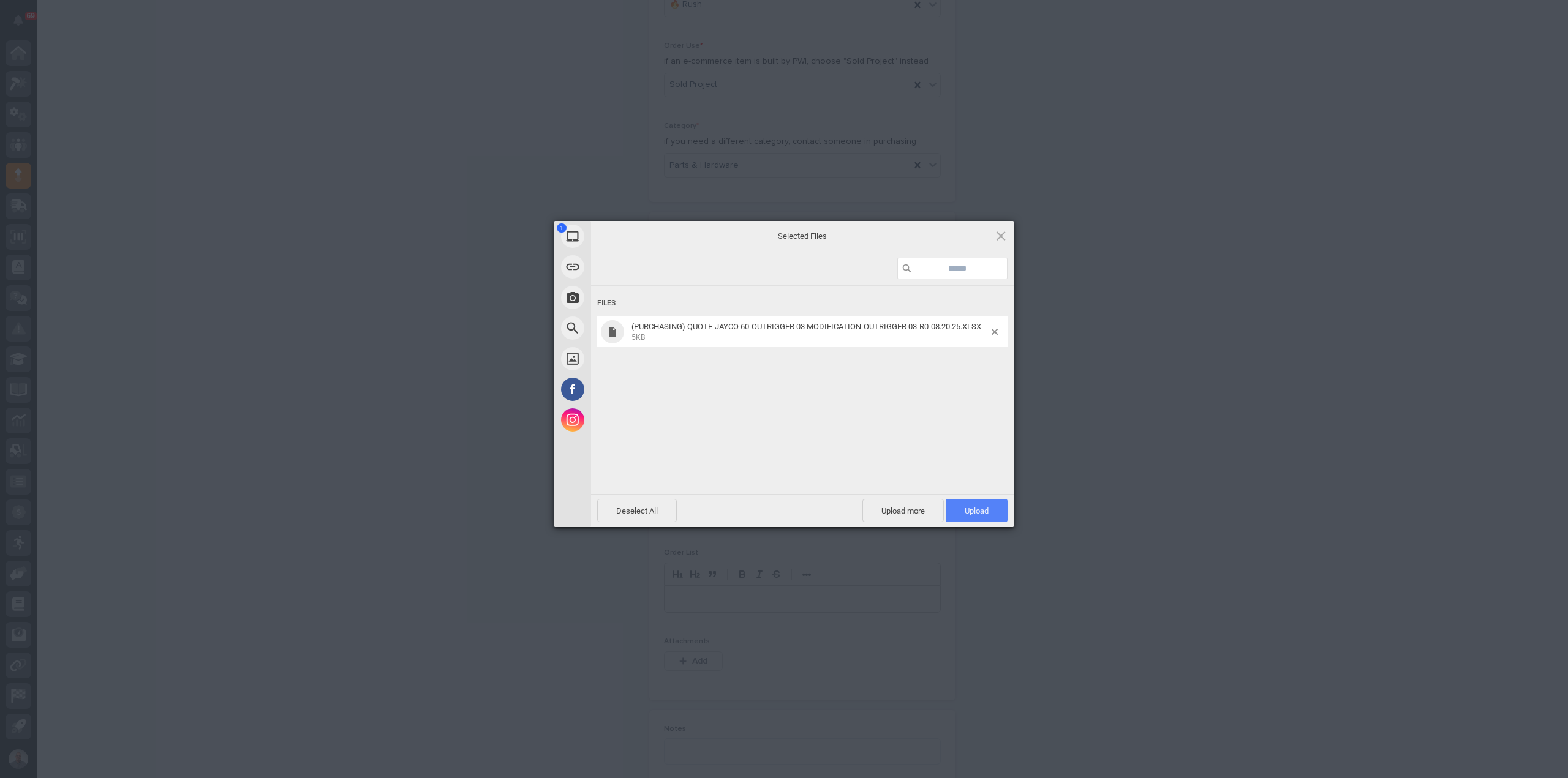
click at [961, 501] on span "Upload 1" at bounding box center [976, 511] width 62 height 23
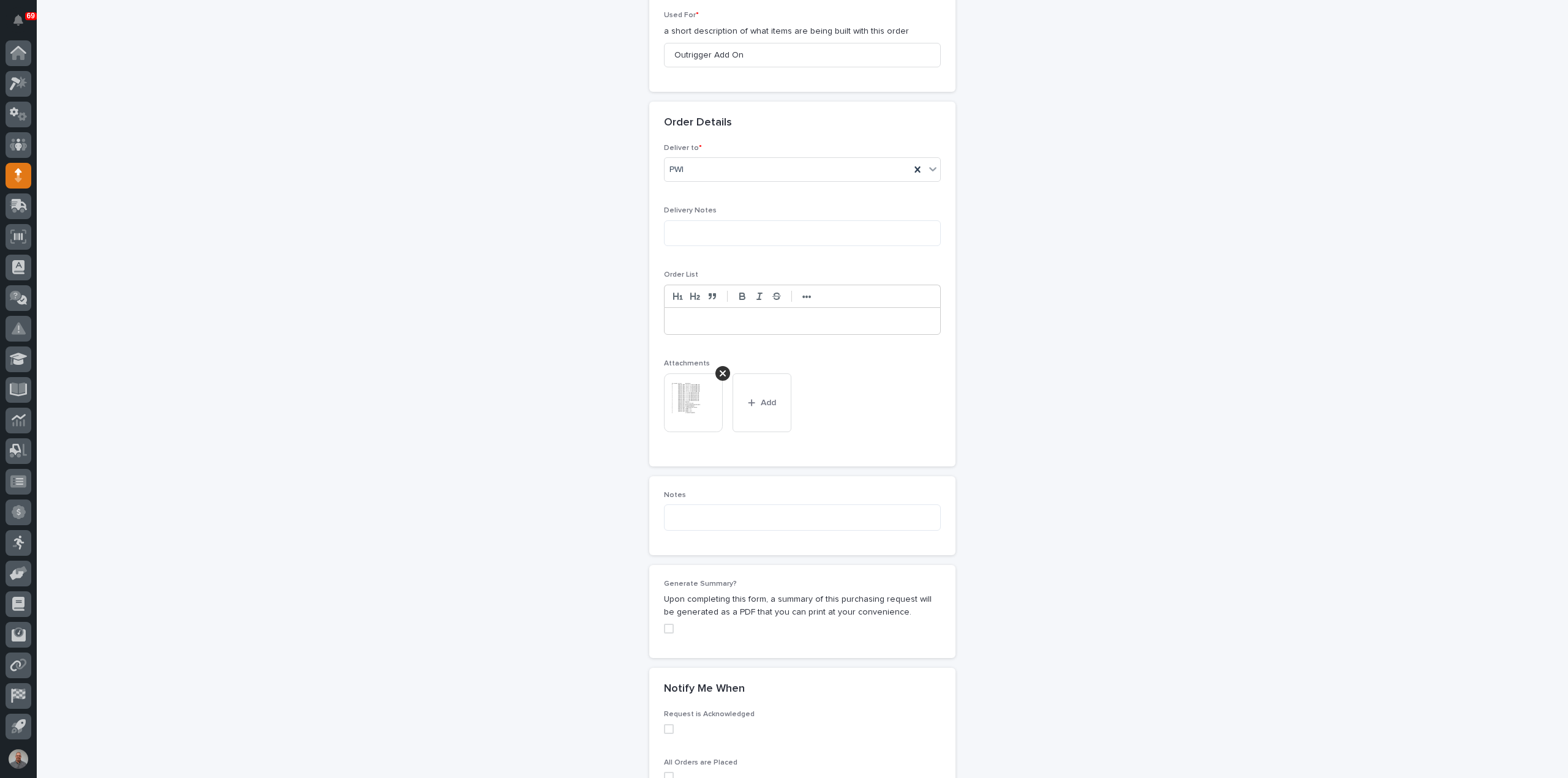
scroll to position [757, 0]
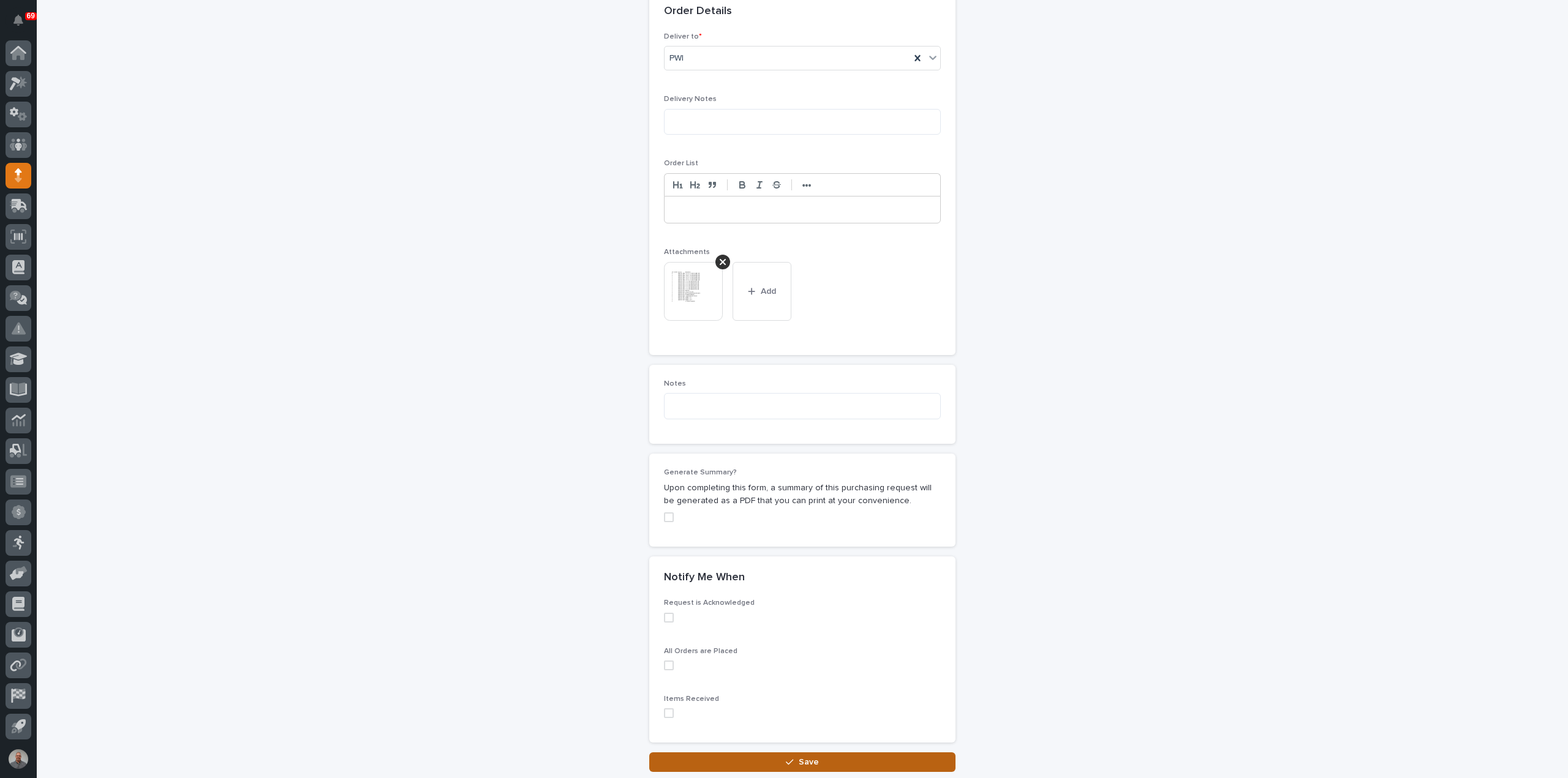
click at [785, 761] on icon "button" at bounding box center [789, 762] width 7 height 9
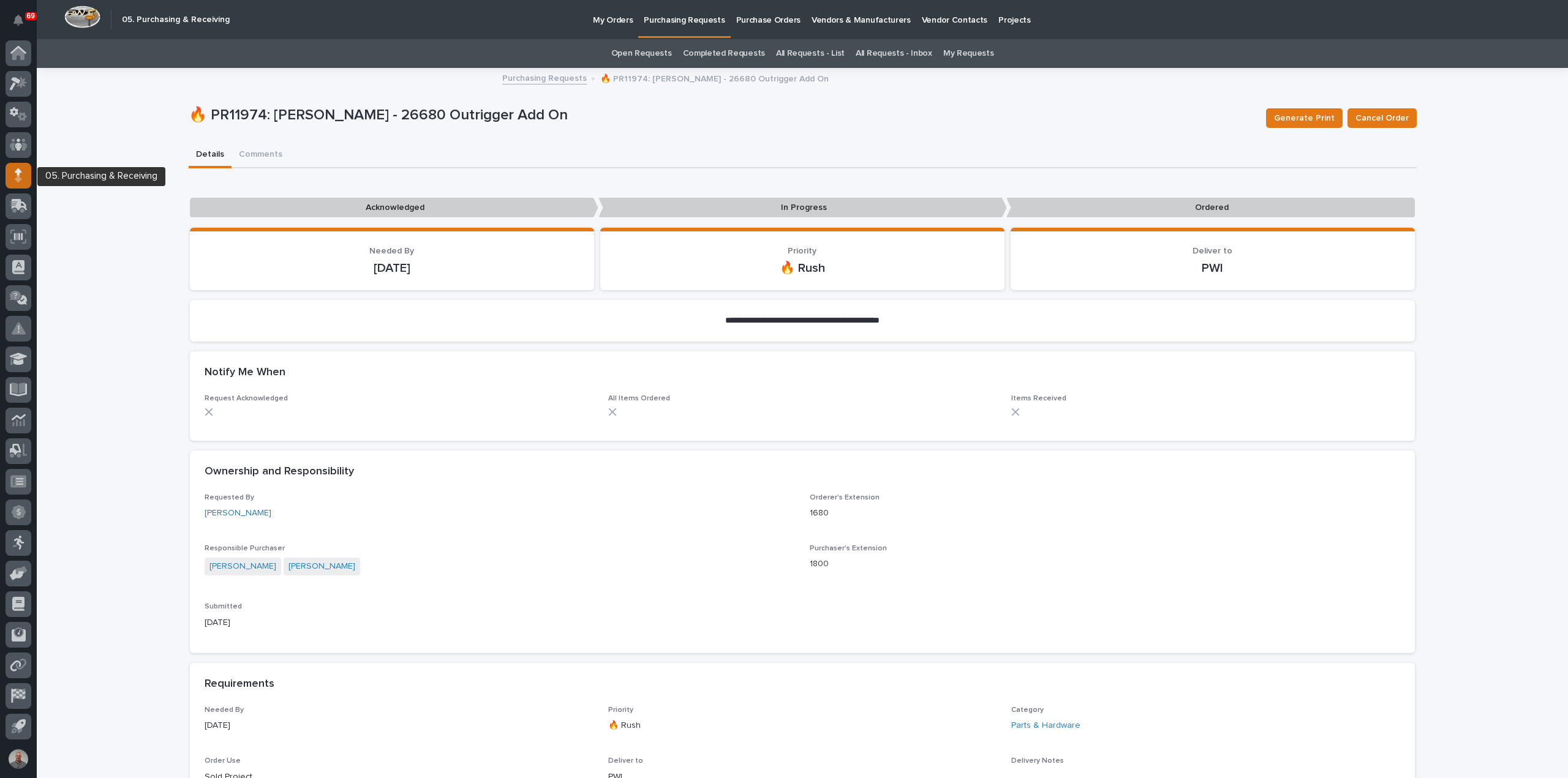
click at [15, 174] on icon at bounding box center [18, 175] width 7 height 14
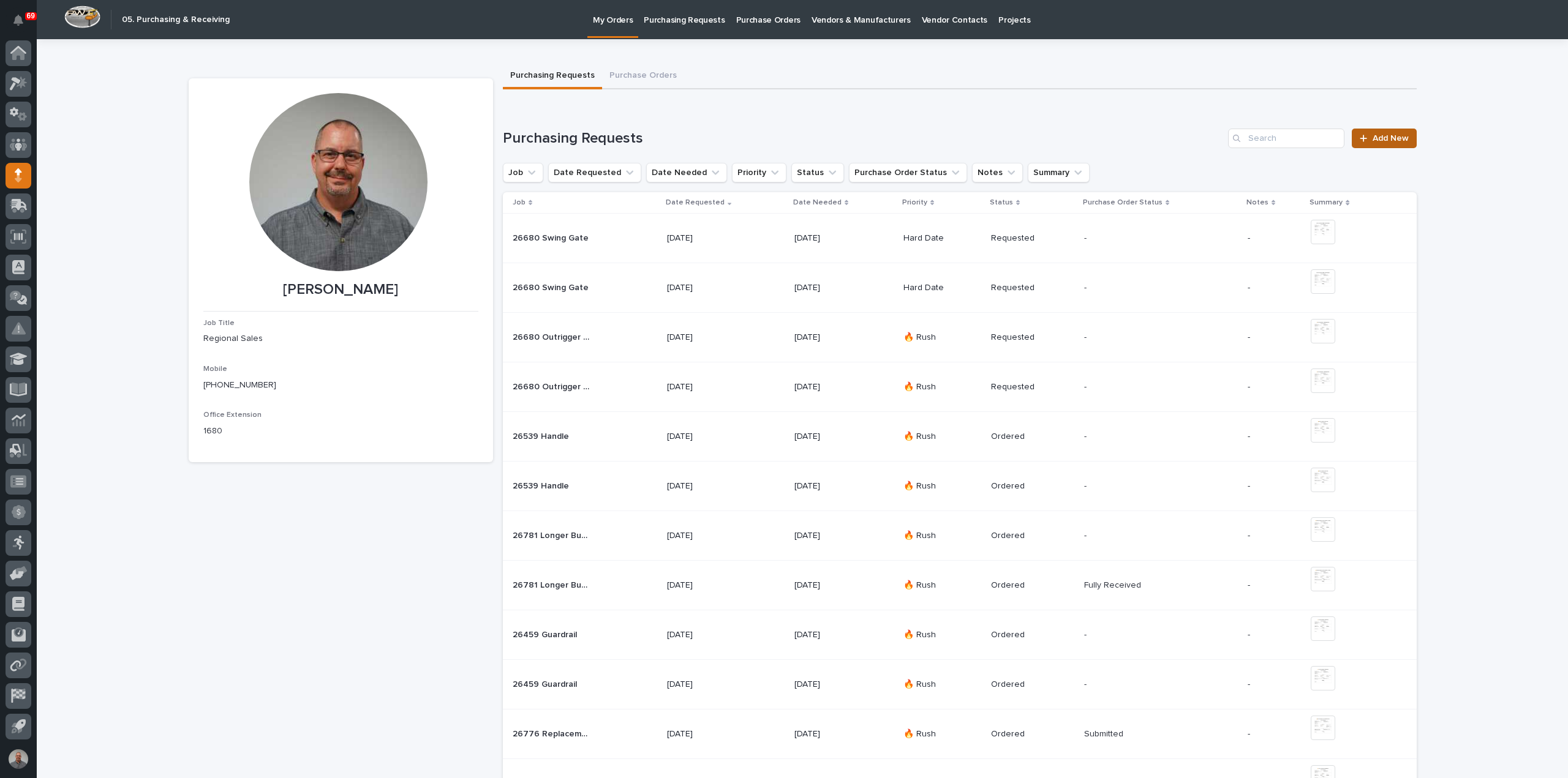
click at [1372, 143] on link "Add New" at bounding box center [1383, 138] width 64 height 20
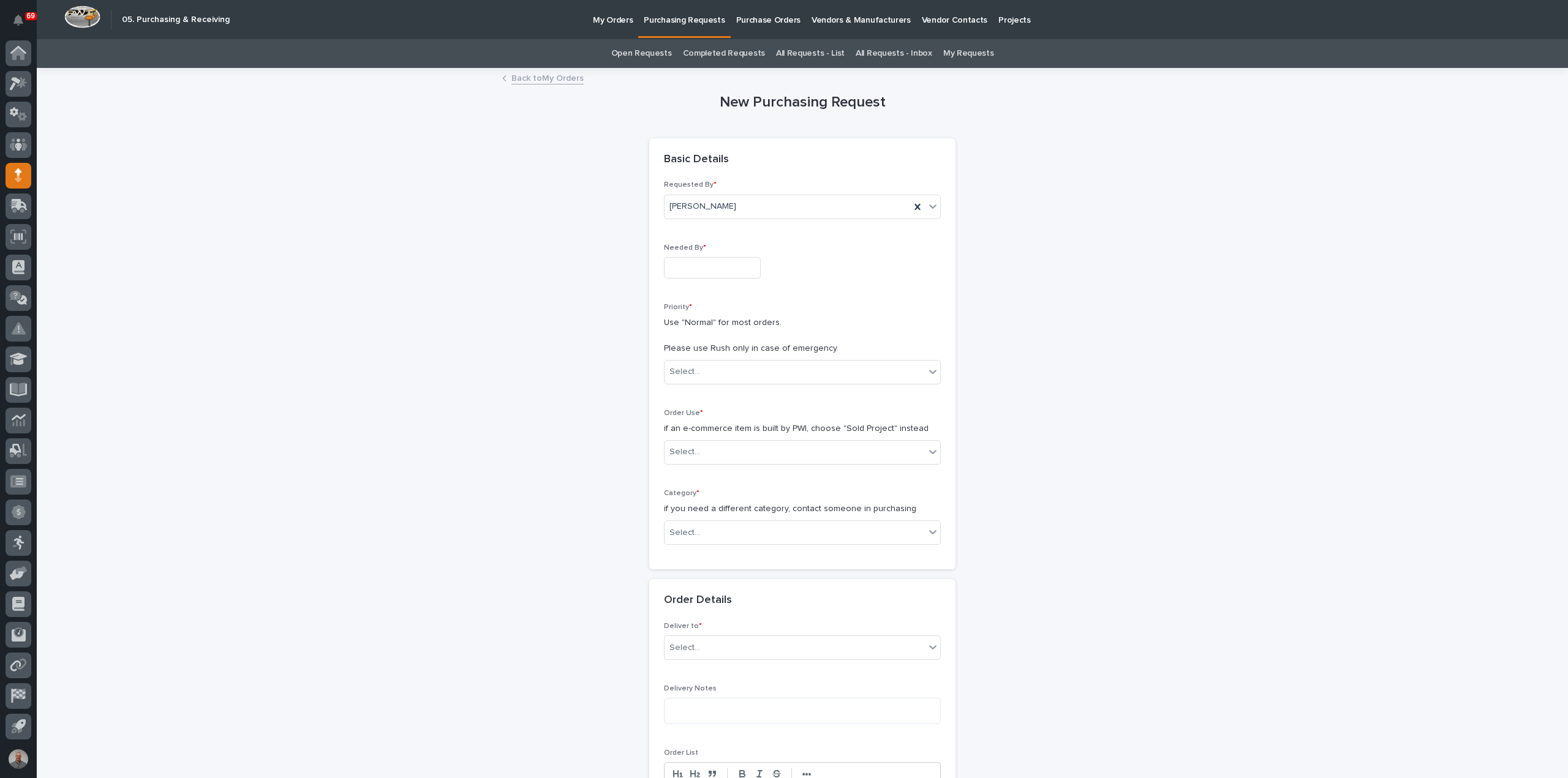
click at [715, 265] on input "text" at bounding box center [712, 267] width 97 height 21
click at [664, 208] on div "25" at bounding box center [664, 206] width 17 height 17
type input "**********"
click at [704, 373] on div "Select..." at bounding box center [794, 372] width 260 height 20
click at [711, 400] on div "🔥 Rush" at bounding box center [797, 394] width 275 height 21
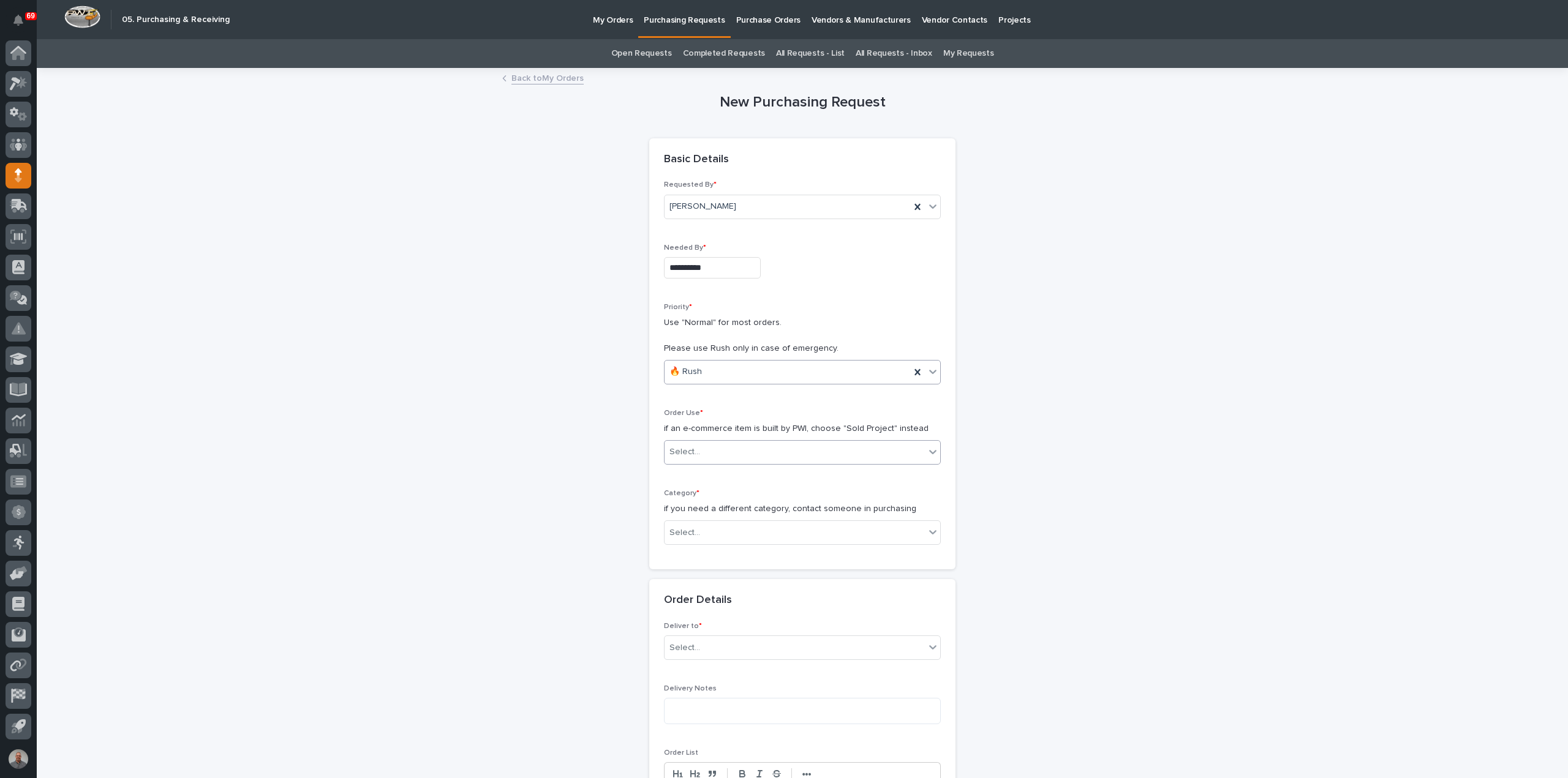
click at [718, 456] on div "Select..." at bounding box center [794, 453] width 260 height 20
click at [719, 474] on div "Sold Project" at bounding box center [797, 474] width 275 height 21
click at [734, 527] on div "Select..." at bounding box center [794, 533] width 260 height 20
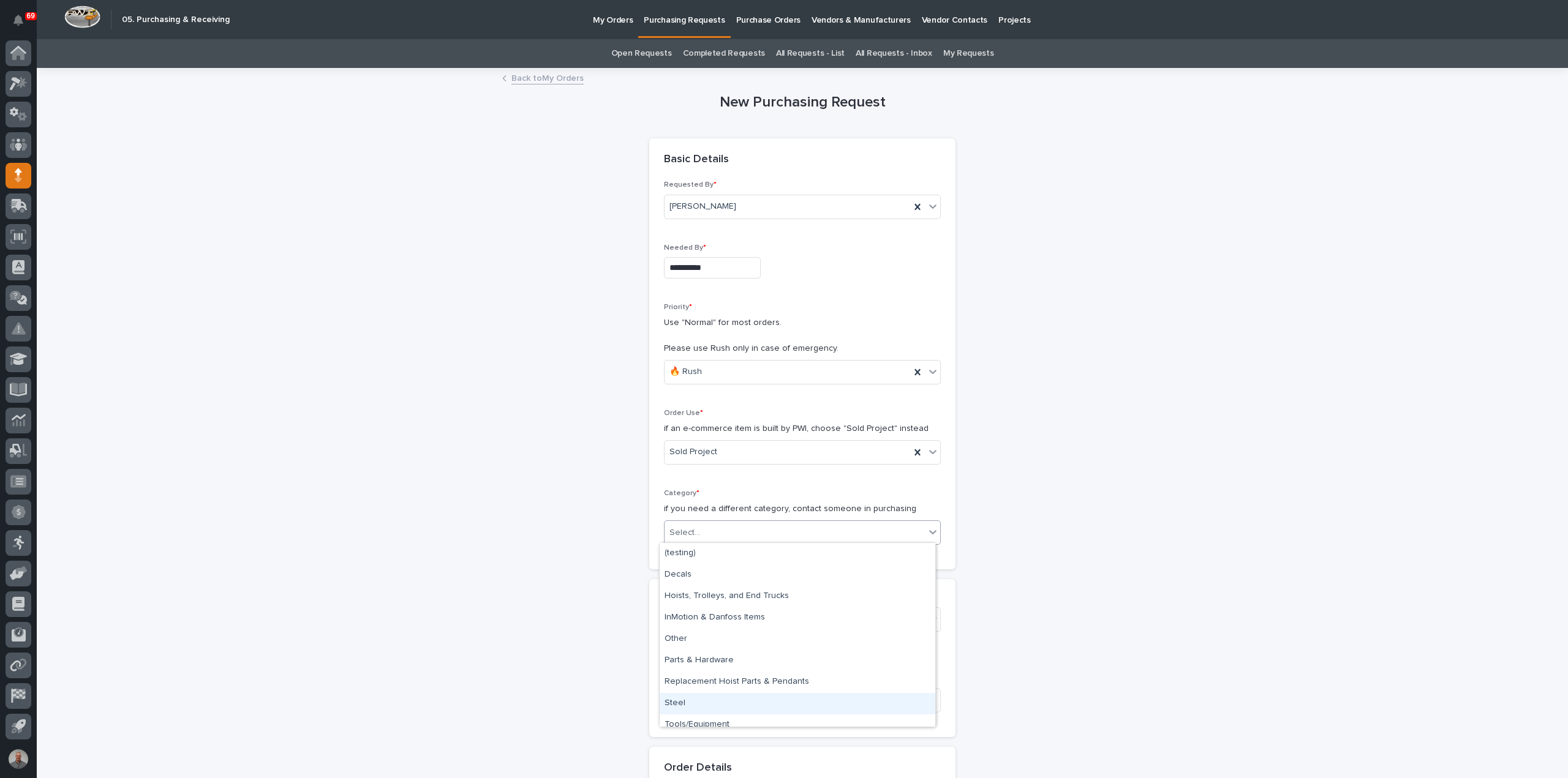
click at [732, 702] on div "Steel" at bounding box center [797, 703] width 275 height 21
click at [735, 611] on div "Select..." at bounding box center [794, 620] width 260 height 20
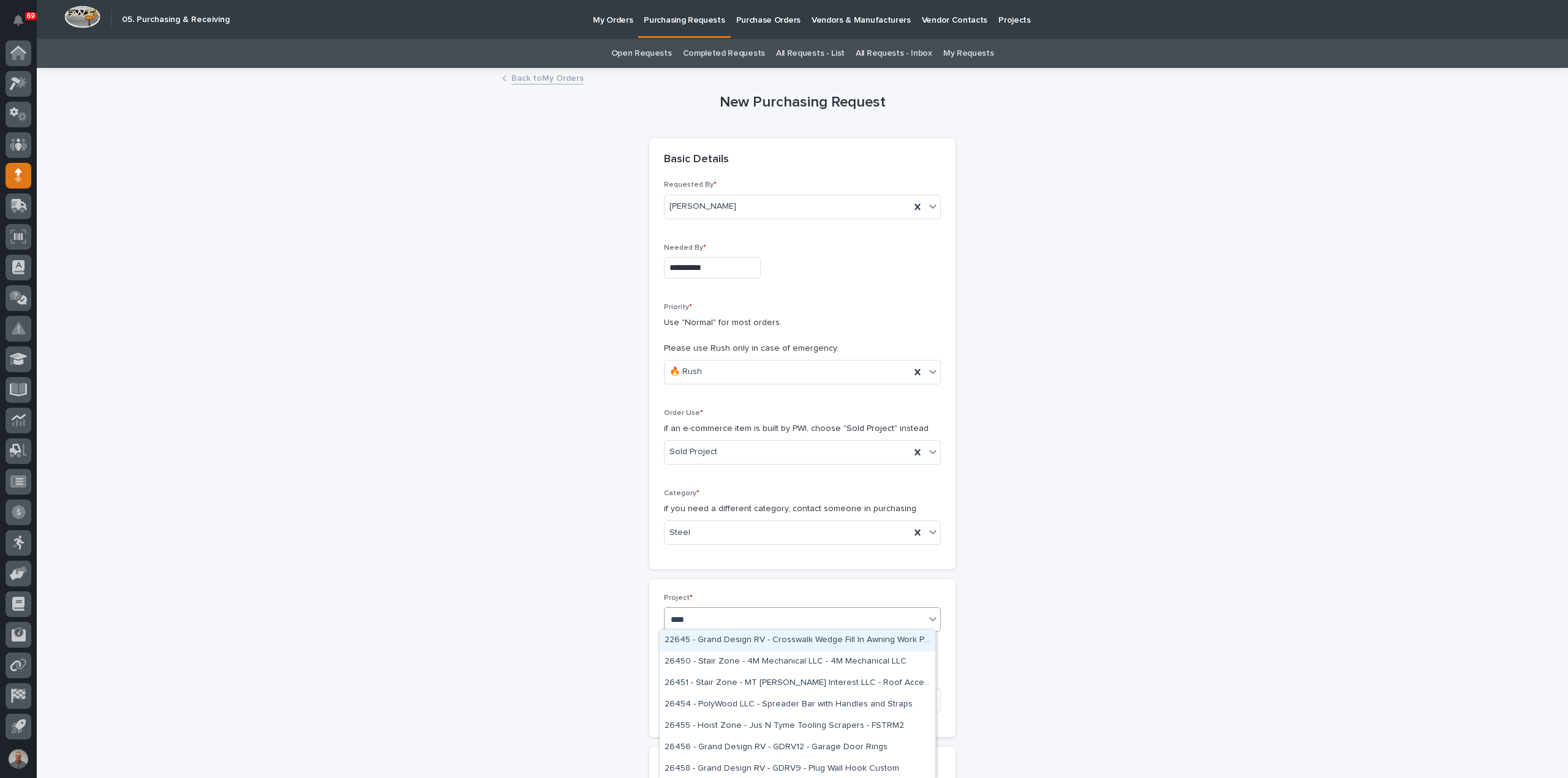
type input "*****"
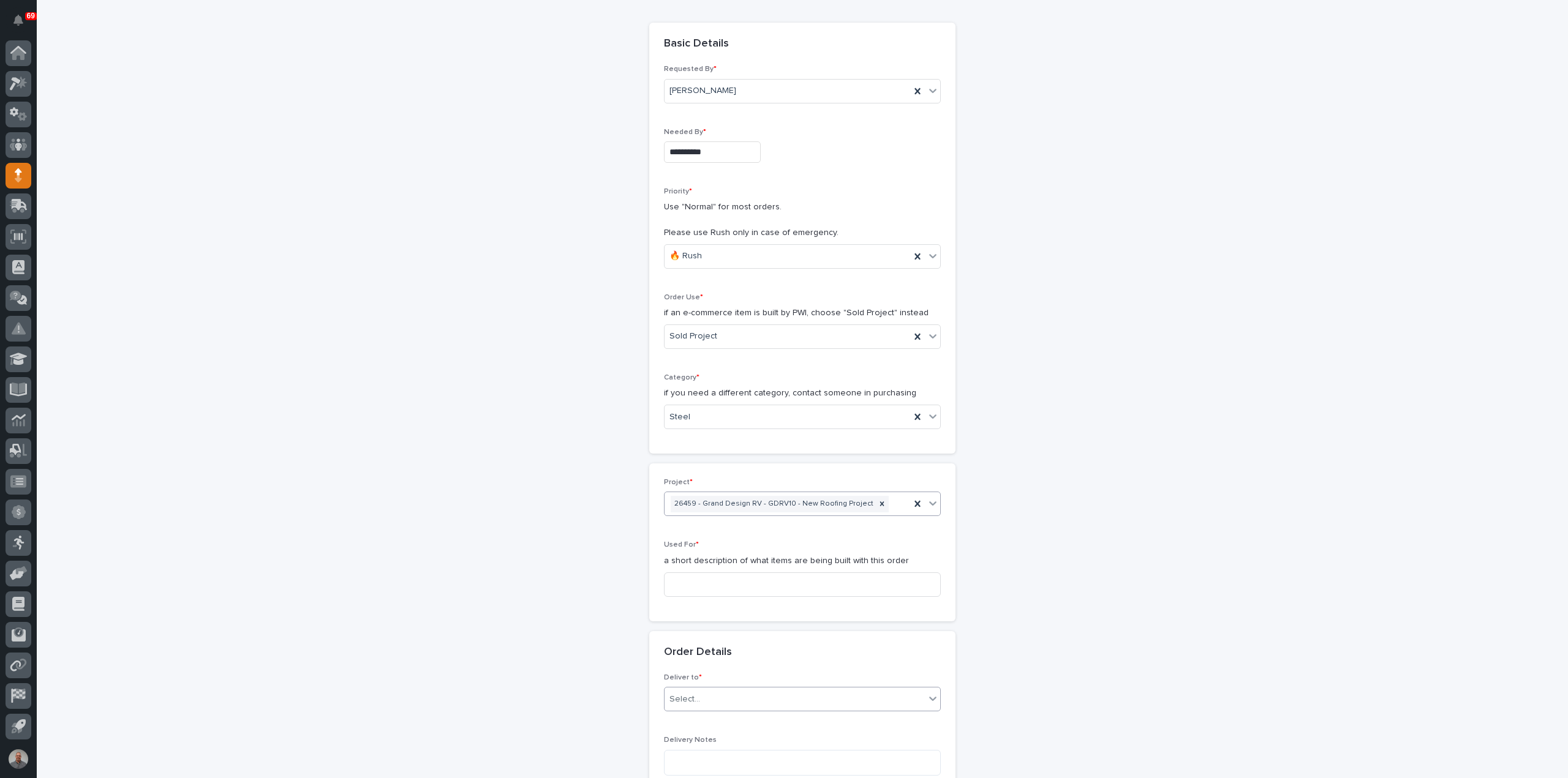
scroll to position [184, 0]
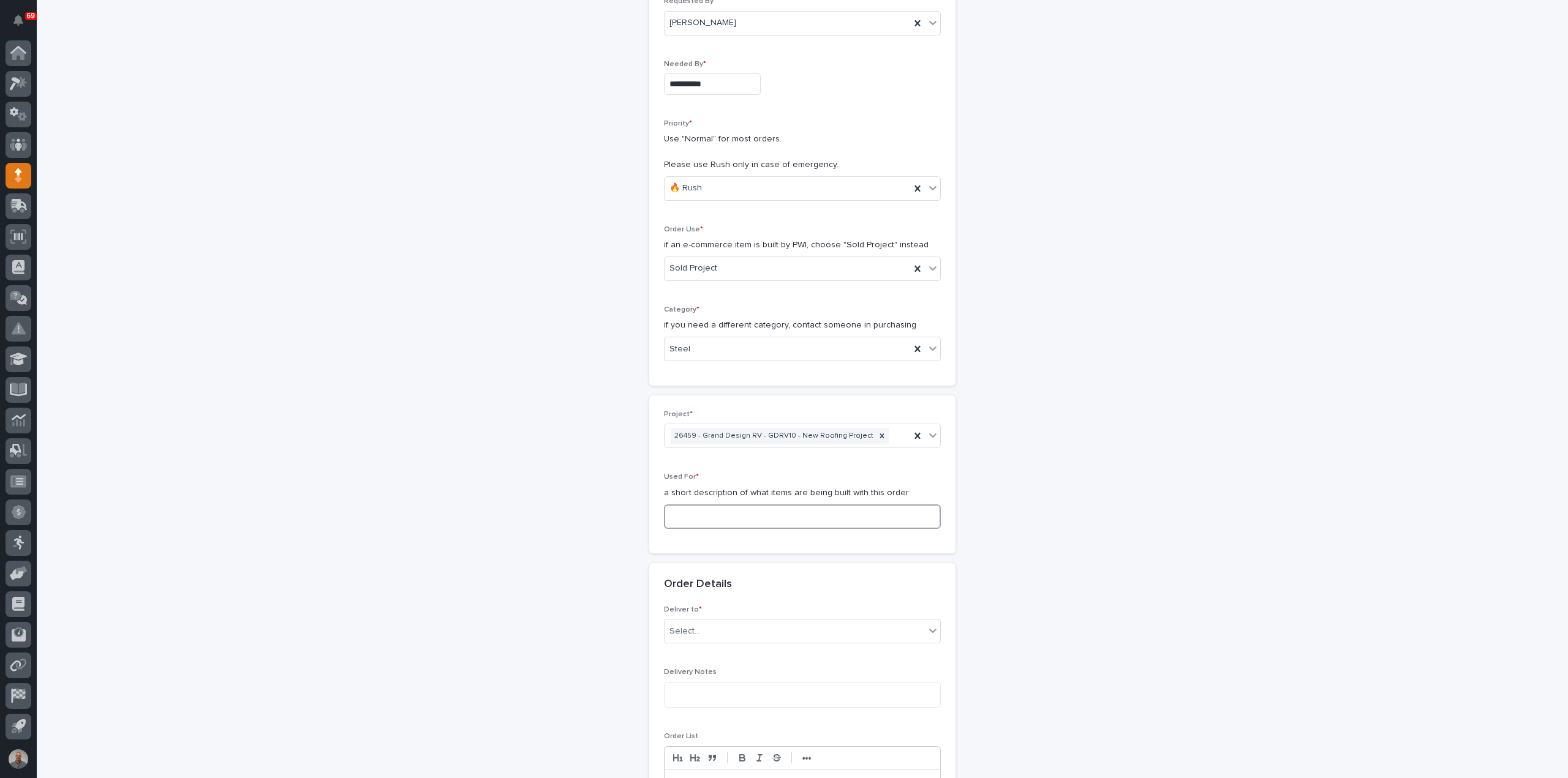
drag, startPoint x: 713, startPoint y: 508, endPoint x: 698, endPoint y: 516, distance: 17.0
click at [715, 510] on input at bounding box center [802, 516] width 277 height 25
drag, startPoint x: 732, startPoint y: 519, endPoint x: 597, endPoint y: 514, distance: 135.1
click at [602, 512] on div "**********" at bounding box center [803, 593] width 1228 height 1416
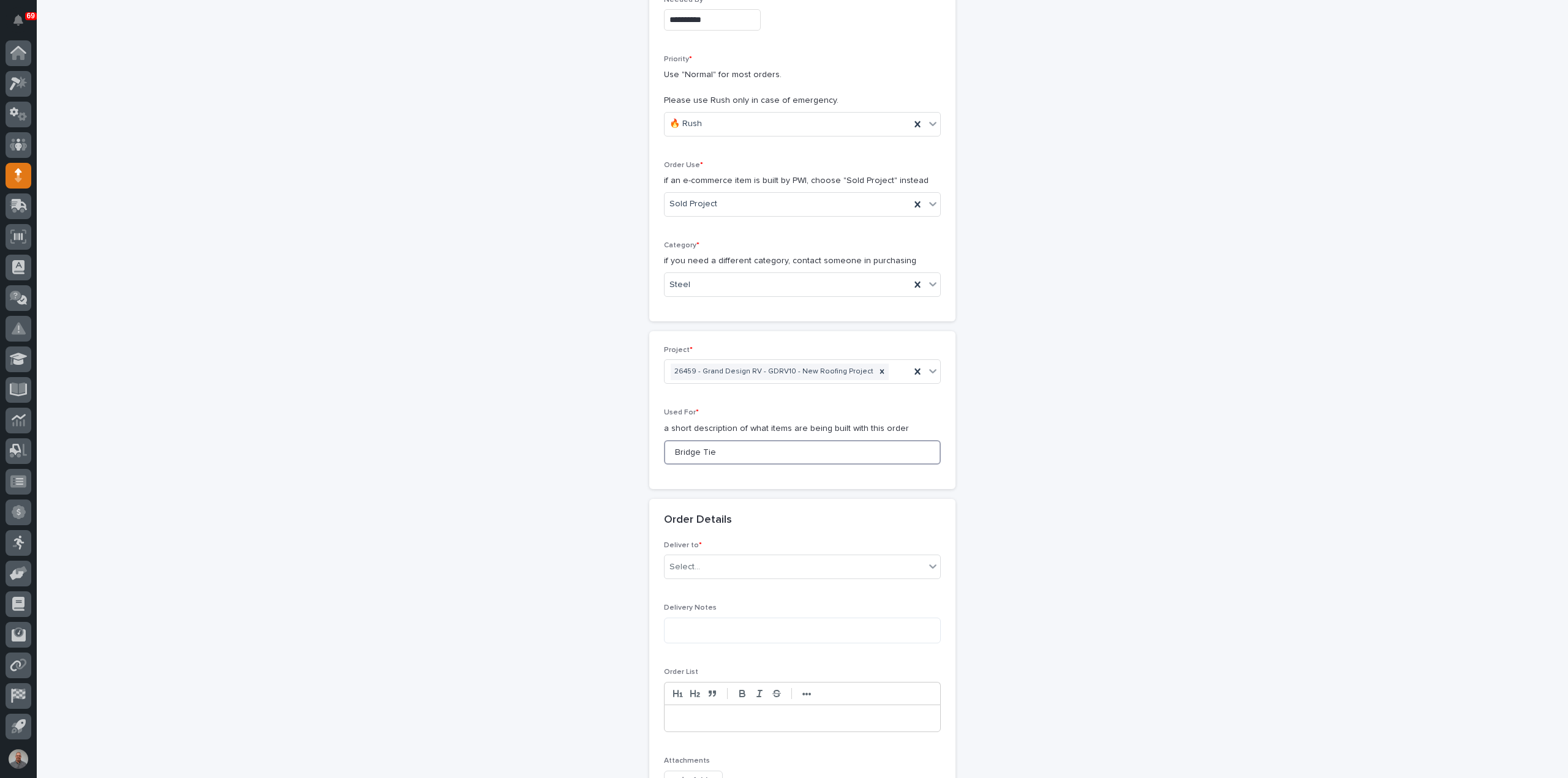
scroll to position [551, 0]
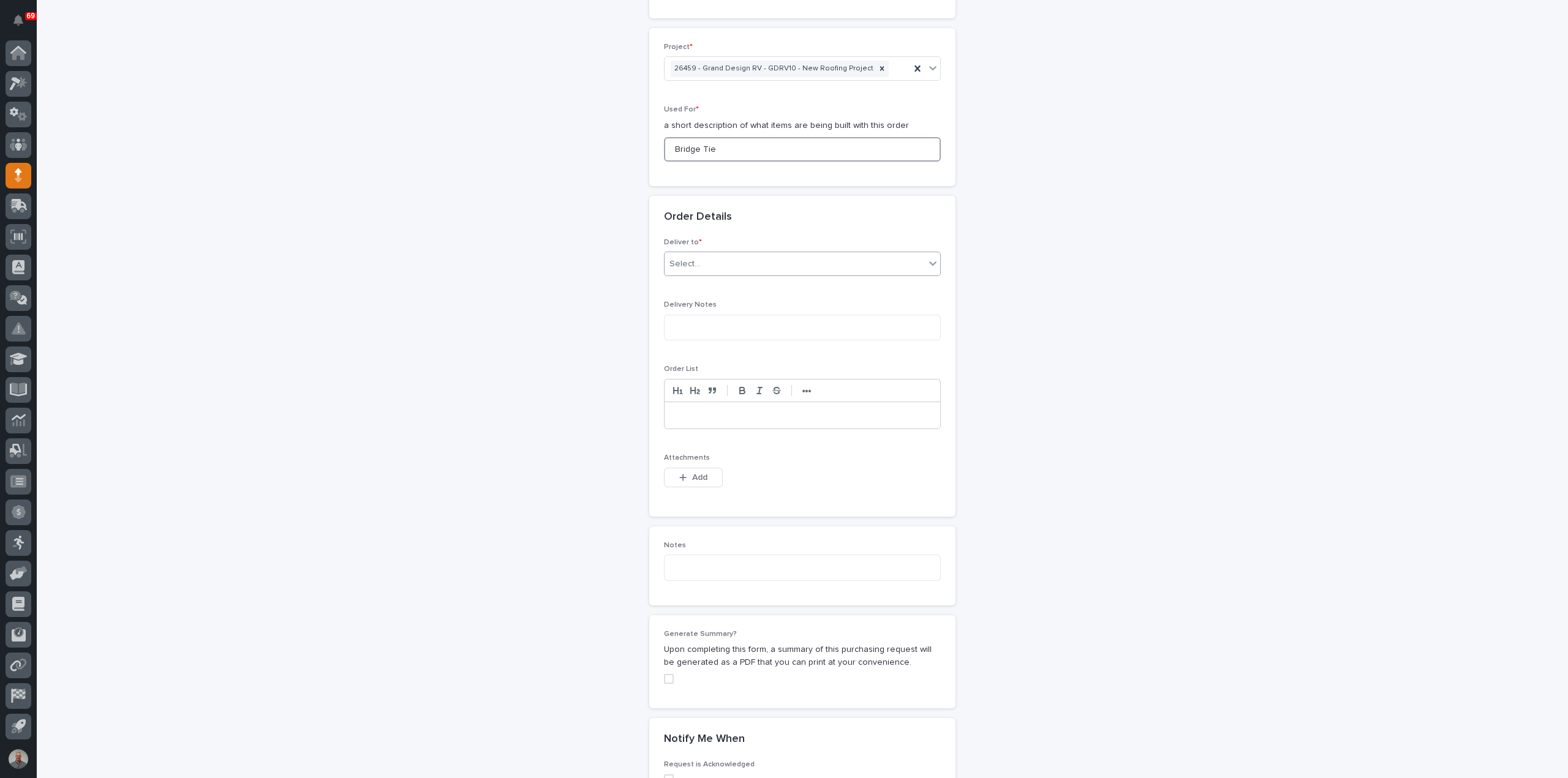
type input "Bridge Tie"
click at [746, 259] on div "Select..." at bounding box center [794, 264] width 260 height 20
click at [742, 286] on div "PWI" at bounding box center [797, 285] width 275 height 21
click at [692, 472] on span "Add" at bounding box center [699, 477] width 15 height 11
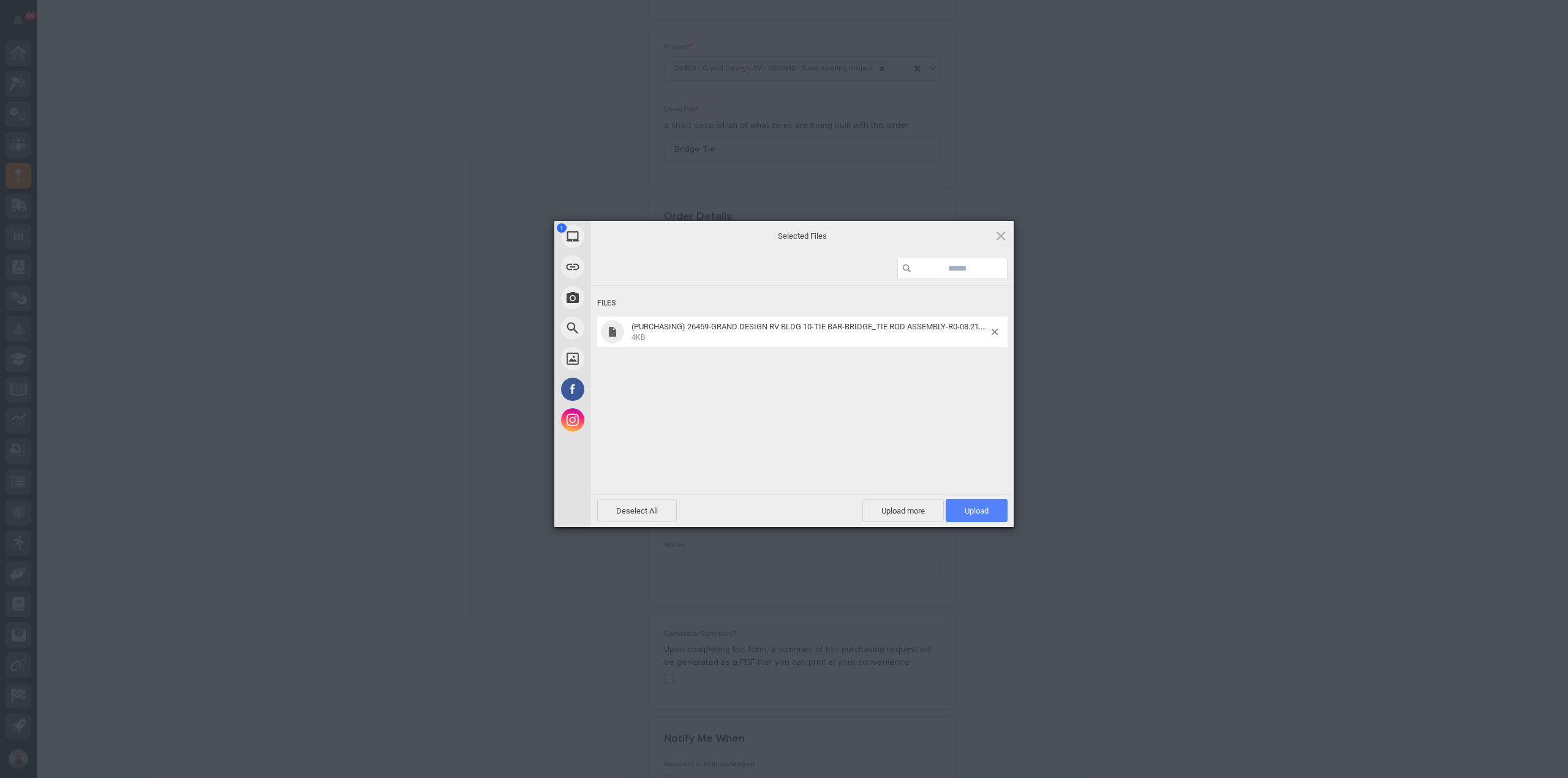
click at [988, 511] on span "Upload 1" at bounding box center [976, 511] width 62 height 23
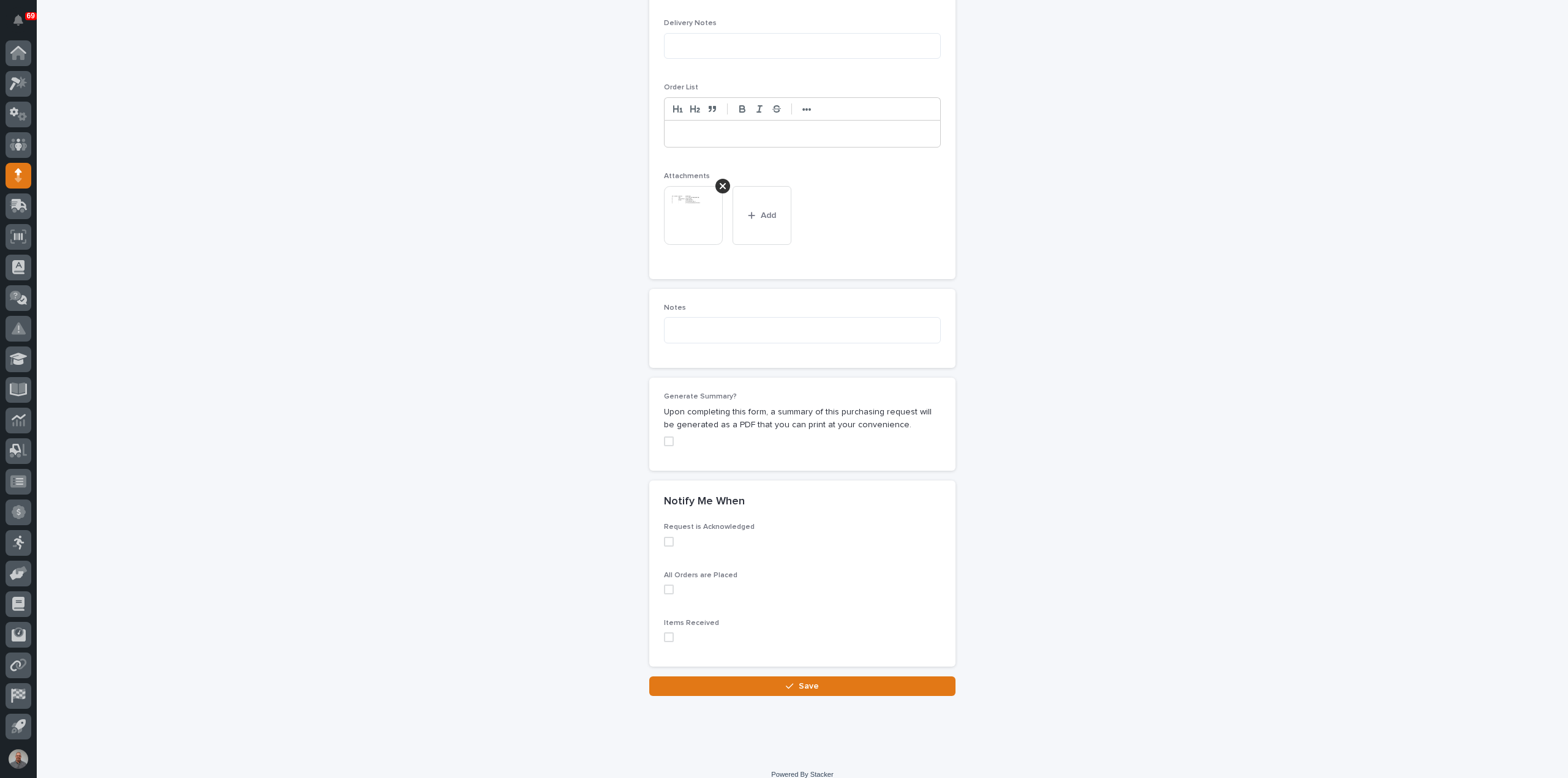
scroll to position [843, 0]
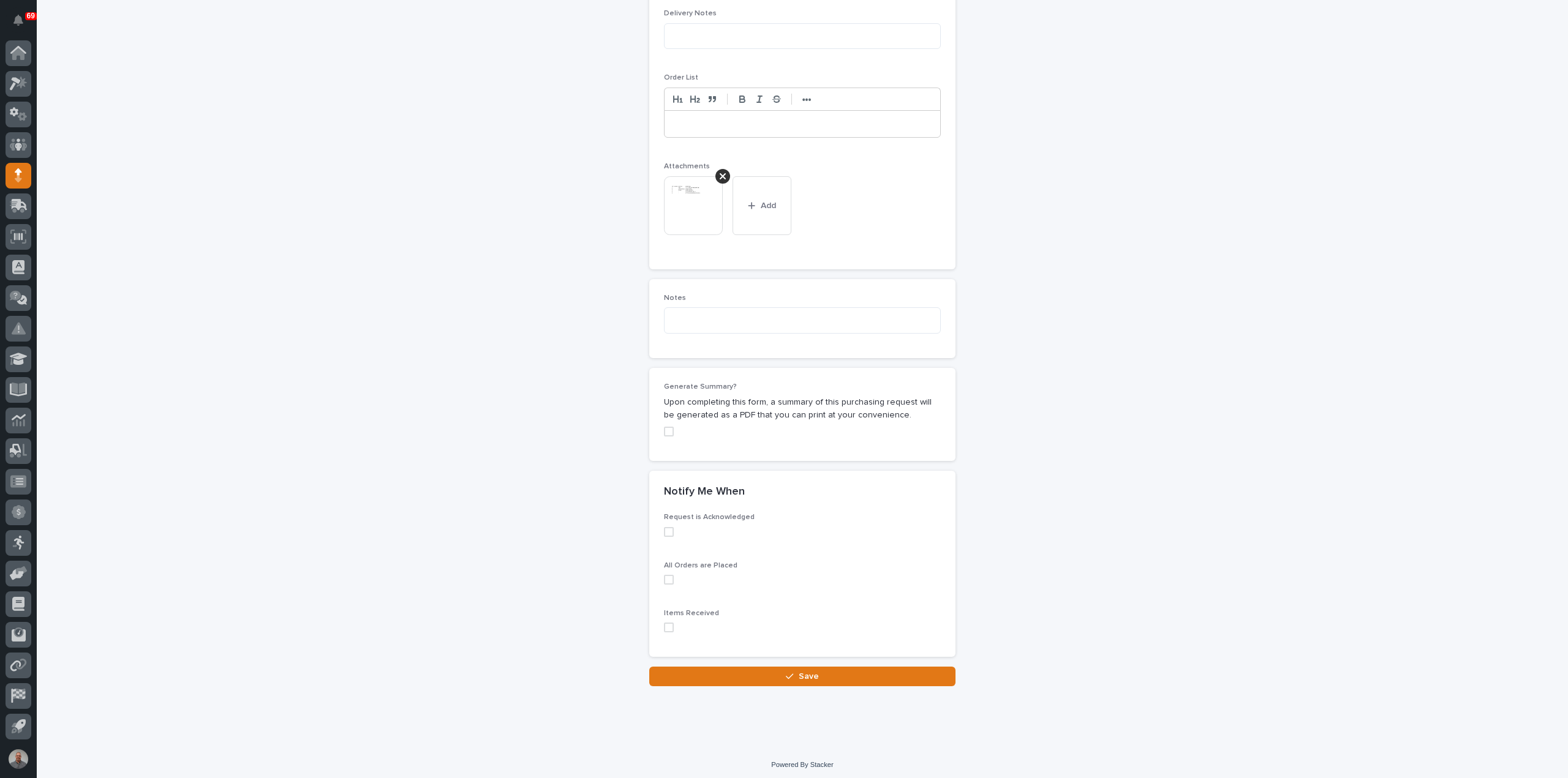
click at [757, 656] on div "Loading... Saving… Notify Me When Request is Acknowledged All Orders are Placed…" at bounding box center [801, 569] width 306 height 197
click at [756, 673] on button "Save" at bounding box center [801, 676] width 306 height 20
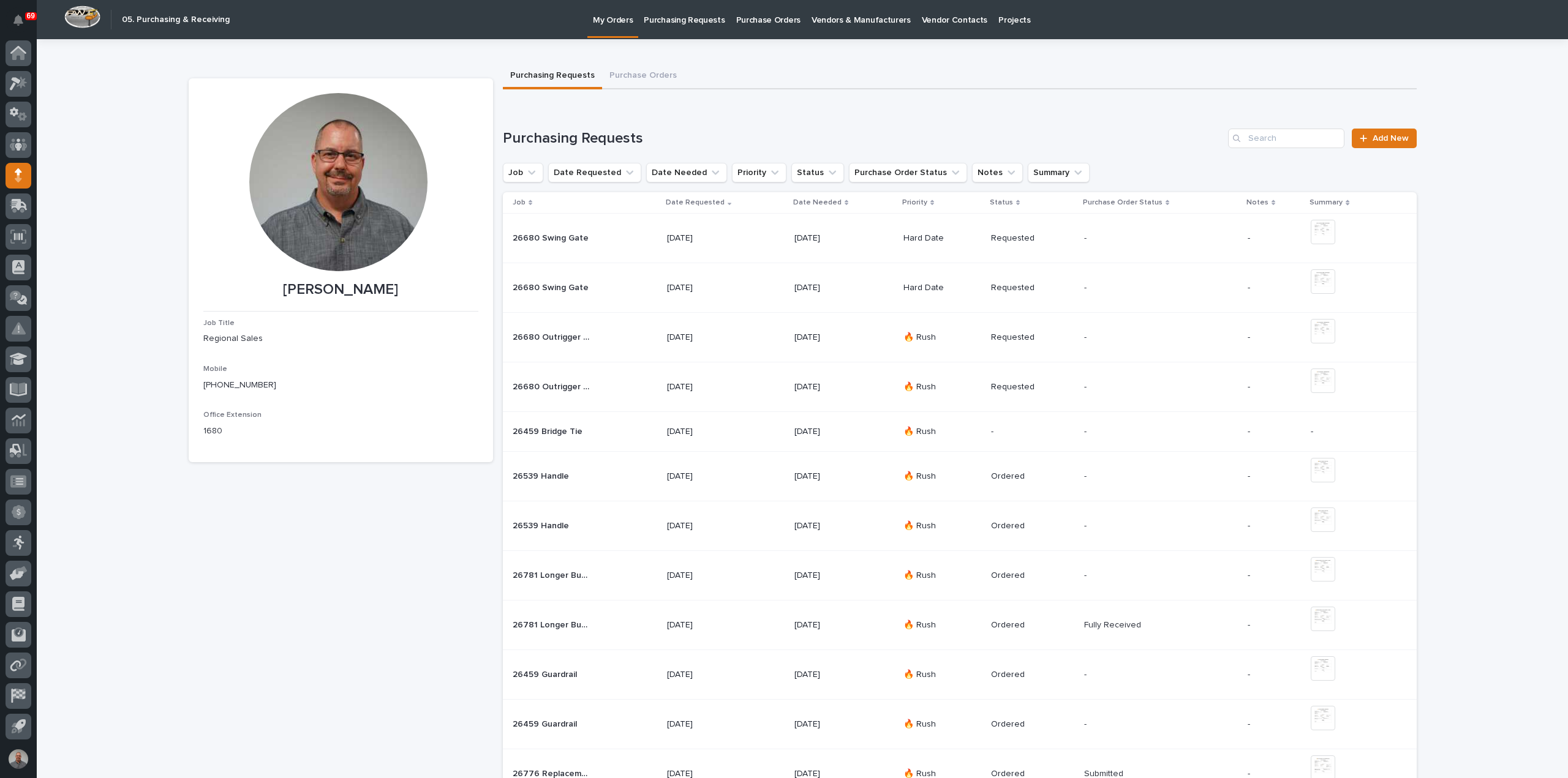
click at [637, 430] on div "26459 Bridge Tie 26459 Bridge Tie" at bounding box center [584, 432] width 145 height 20
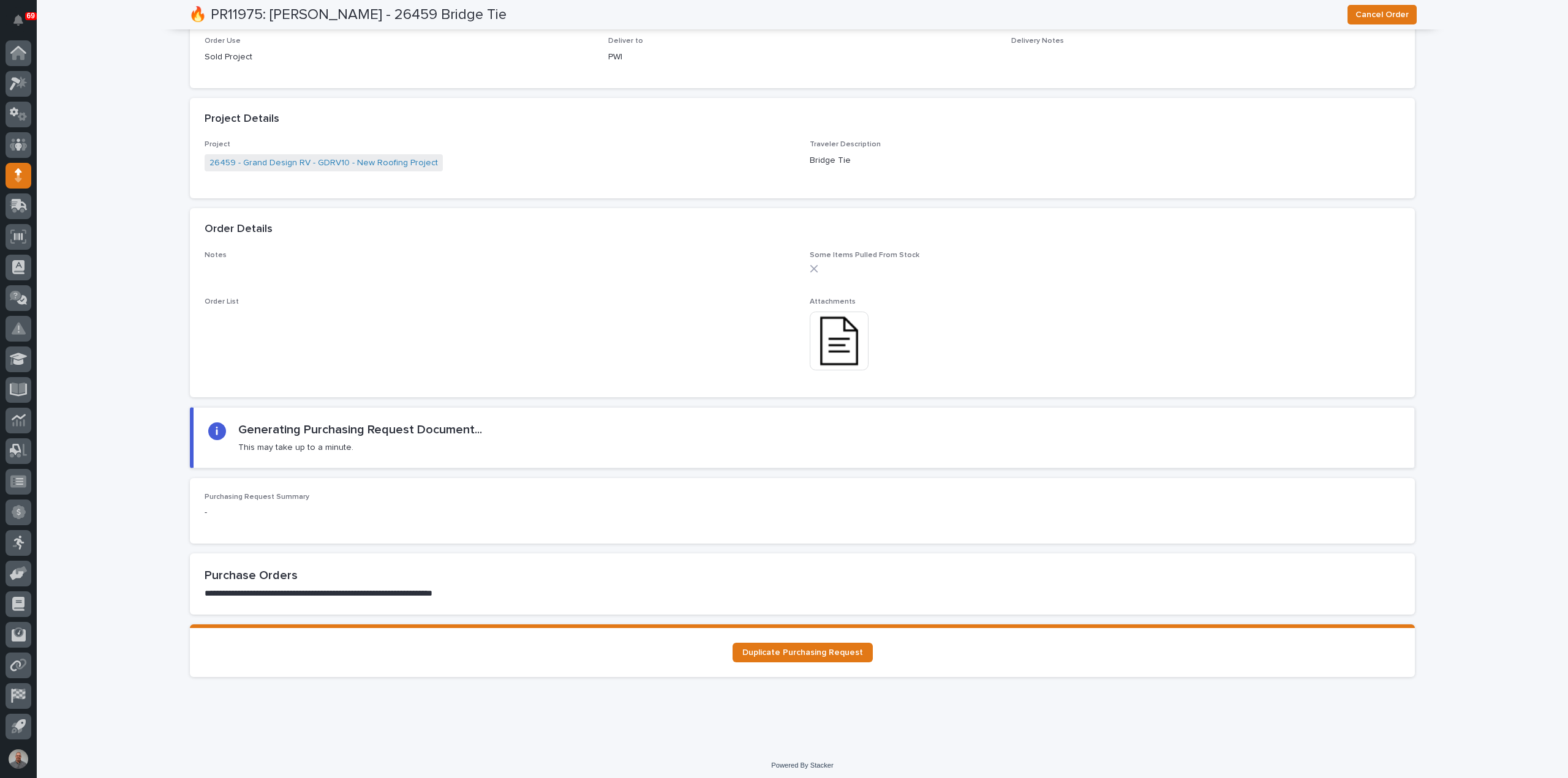
scroll to position [795, 0]
click at [820, 644] on span "Duplicate Purchasing Request" at bounding box center [802, 649] width 121 height 9
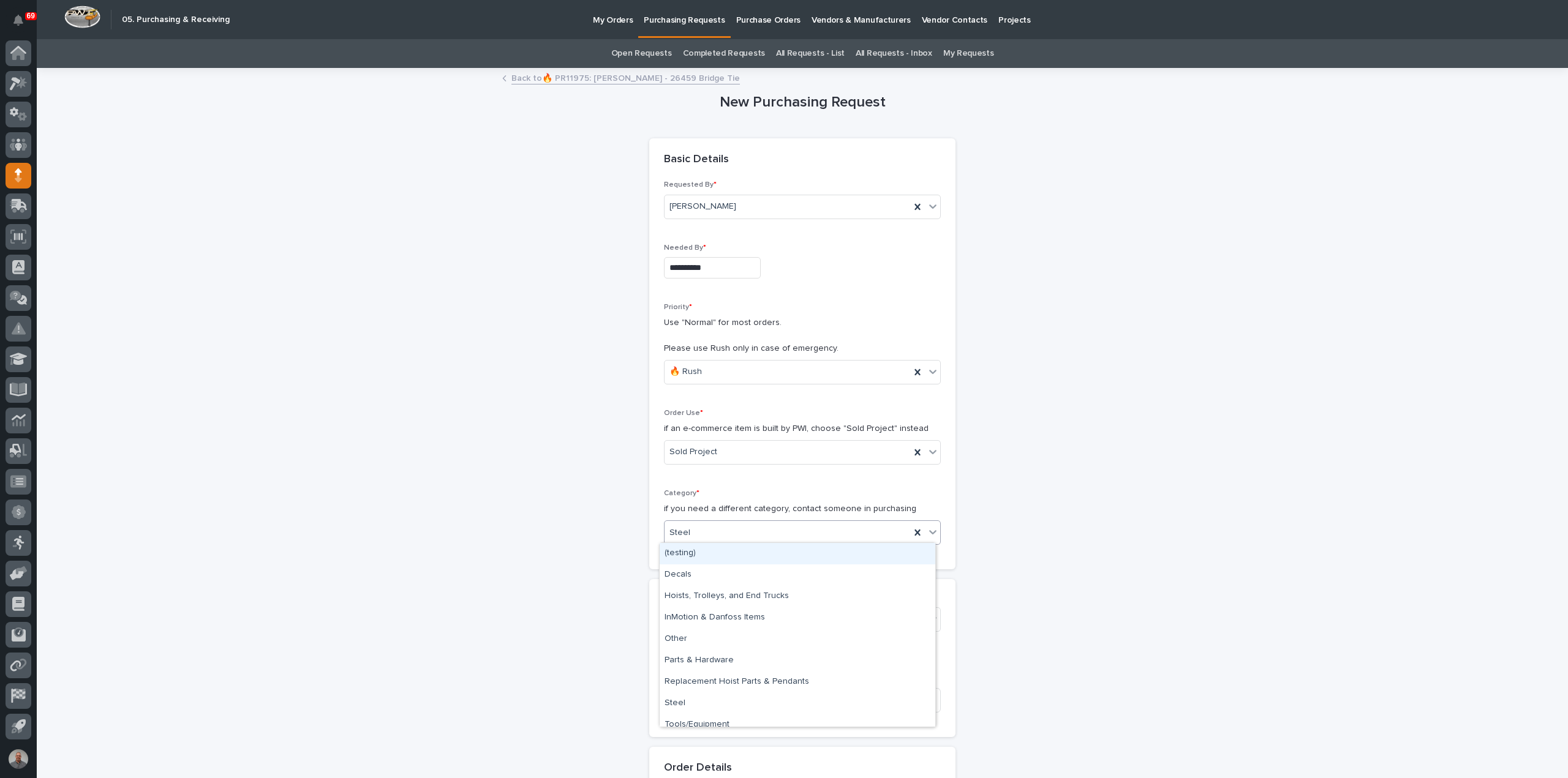
click at [723, 538] on div "Steel" at bounding box center [787, 533] width 246 height 20
click at [724, 664] on div "Parts & Hardware" at bounding box center [797, 660] width 275 height 21
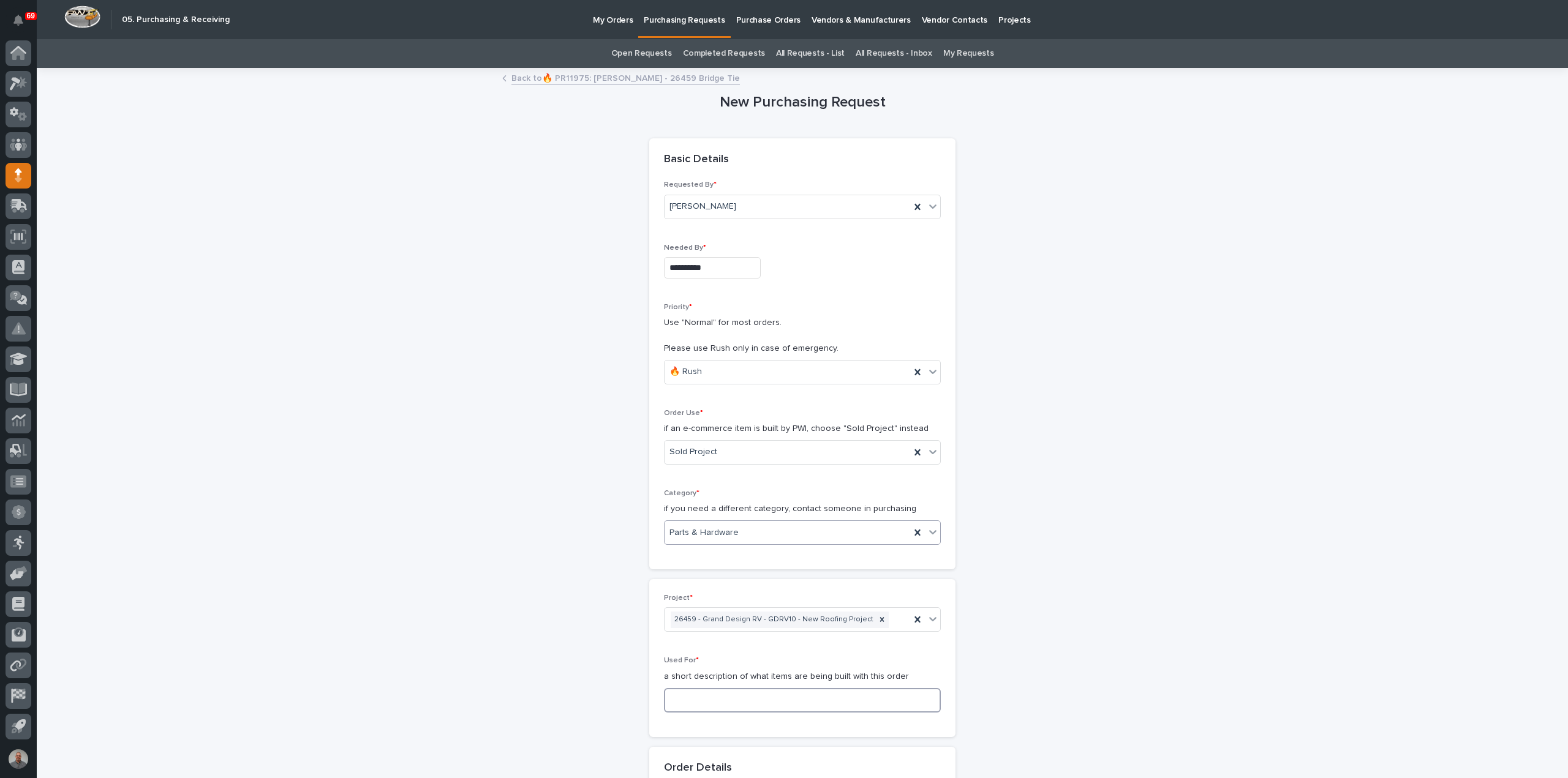
click at [718, 698] on input at bounding box center [802, 700] width 277 height 25
paste input "Bridge Tie"
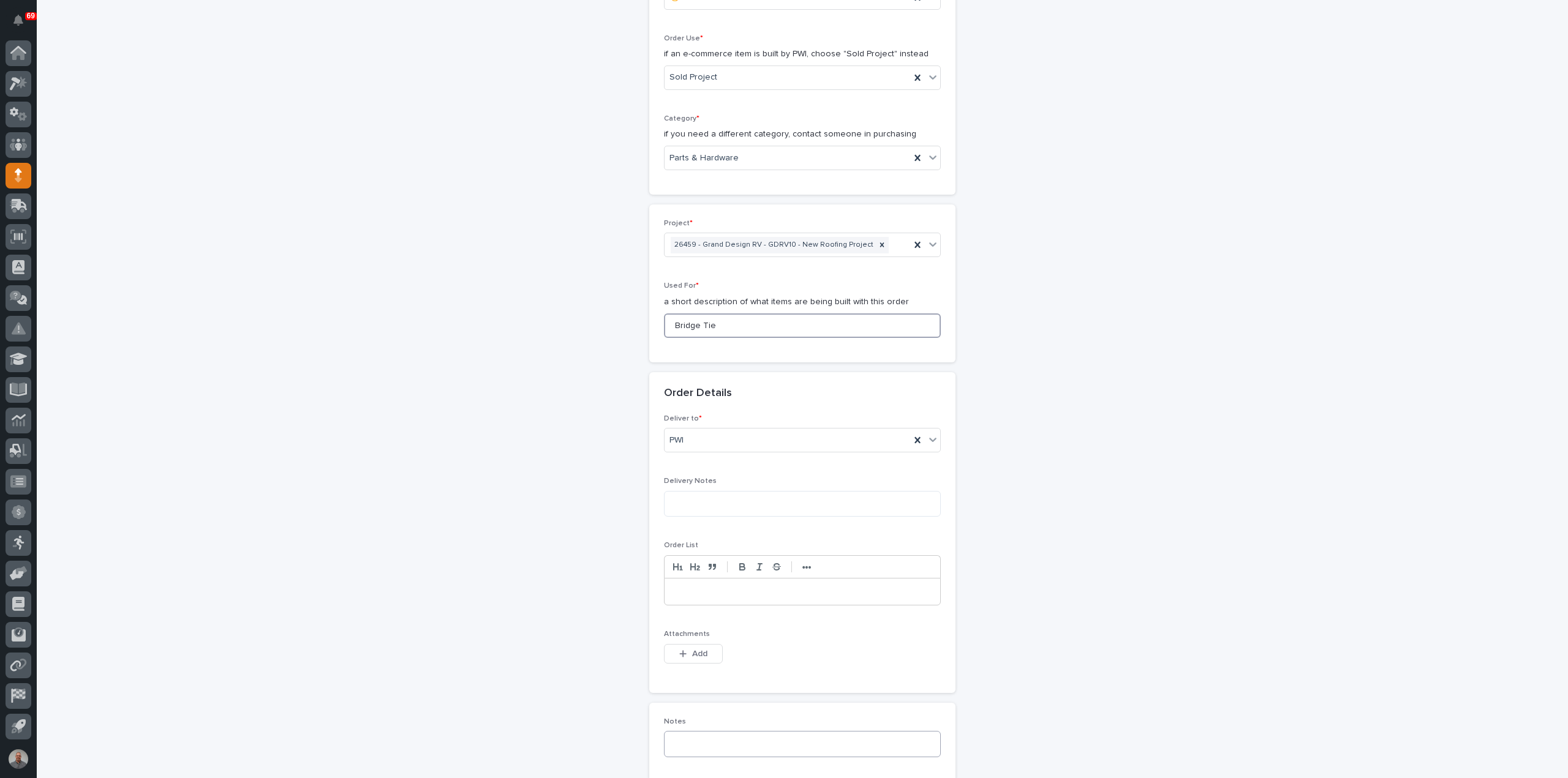
scroll to position [429, 0]
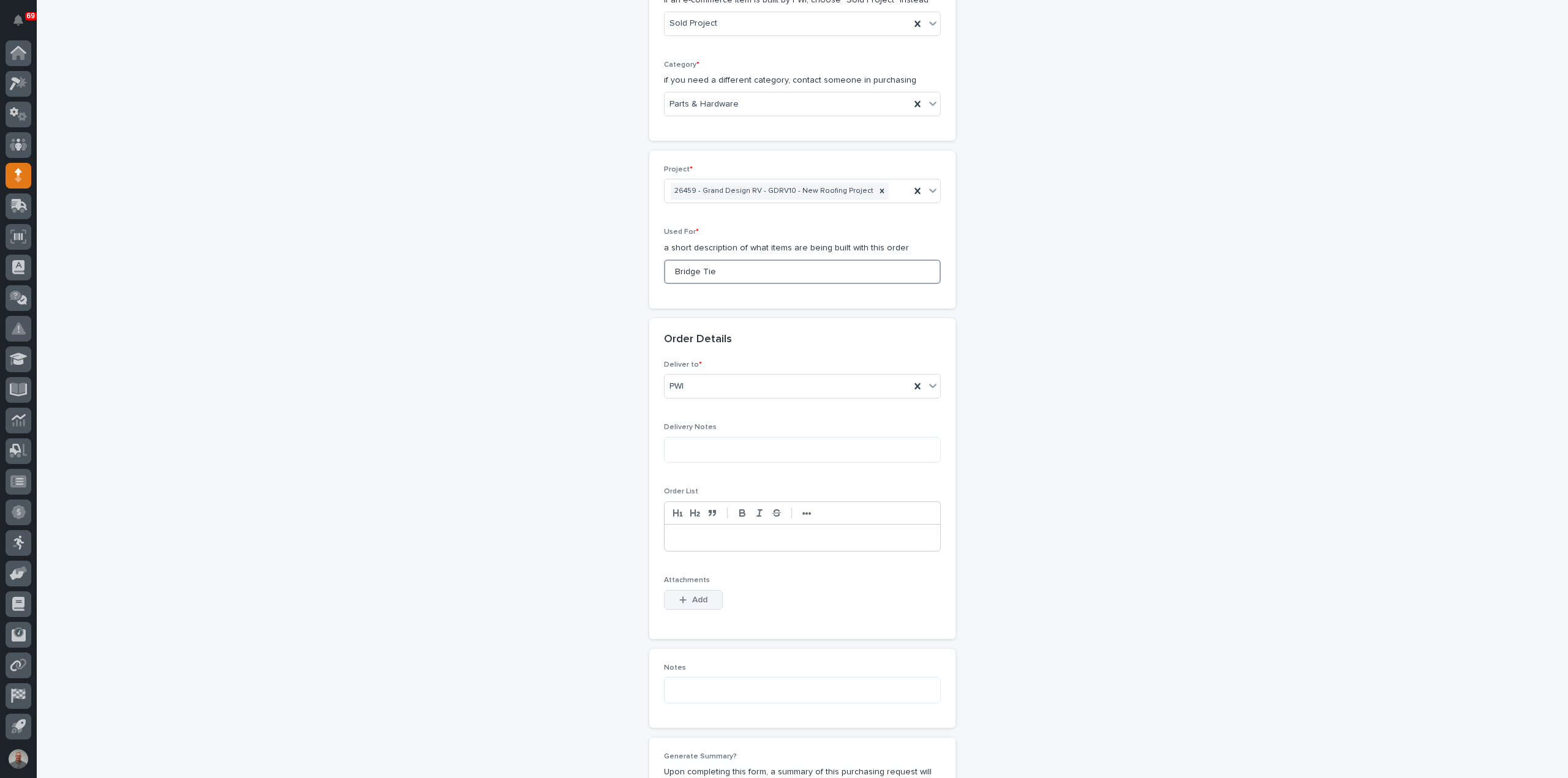
type input "Bridge Tie"
drag, startPoint x: 684, startPoint y: 600, endPoint x: 699, endPoint y: 591, distance: 17.5
click at [684, 600] on button "Add" at bounding box center [693, 599] width 59 height 20
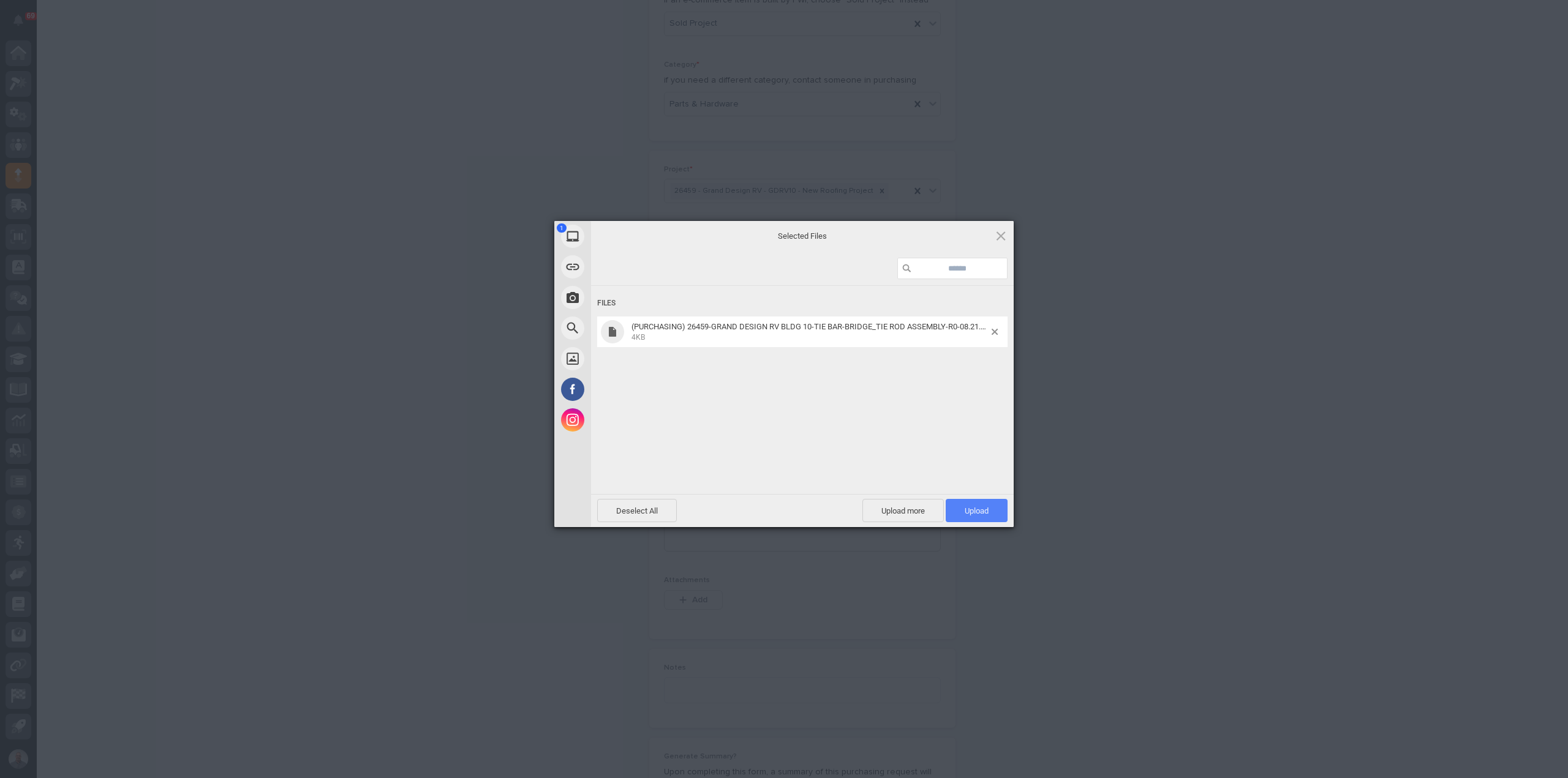
click at [964, 510] on span "Upload 1" at bounding box center [976, 511] width 24 height 9
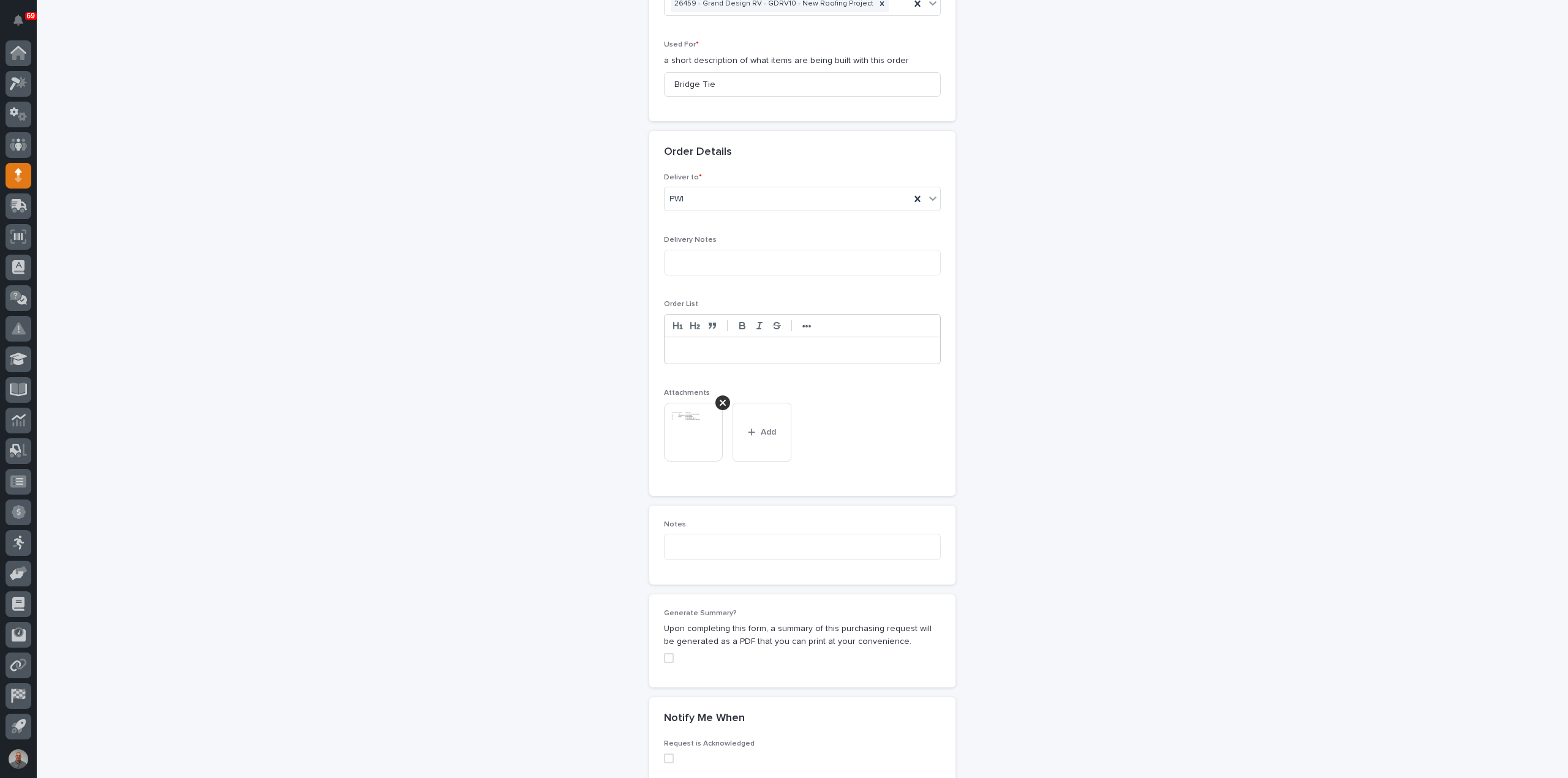
scroll to position [843, 0]
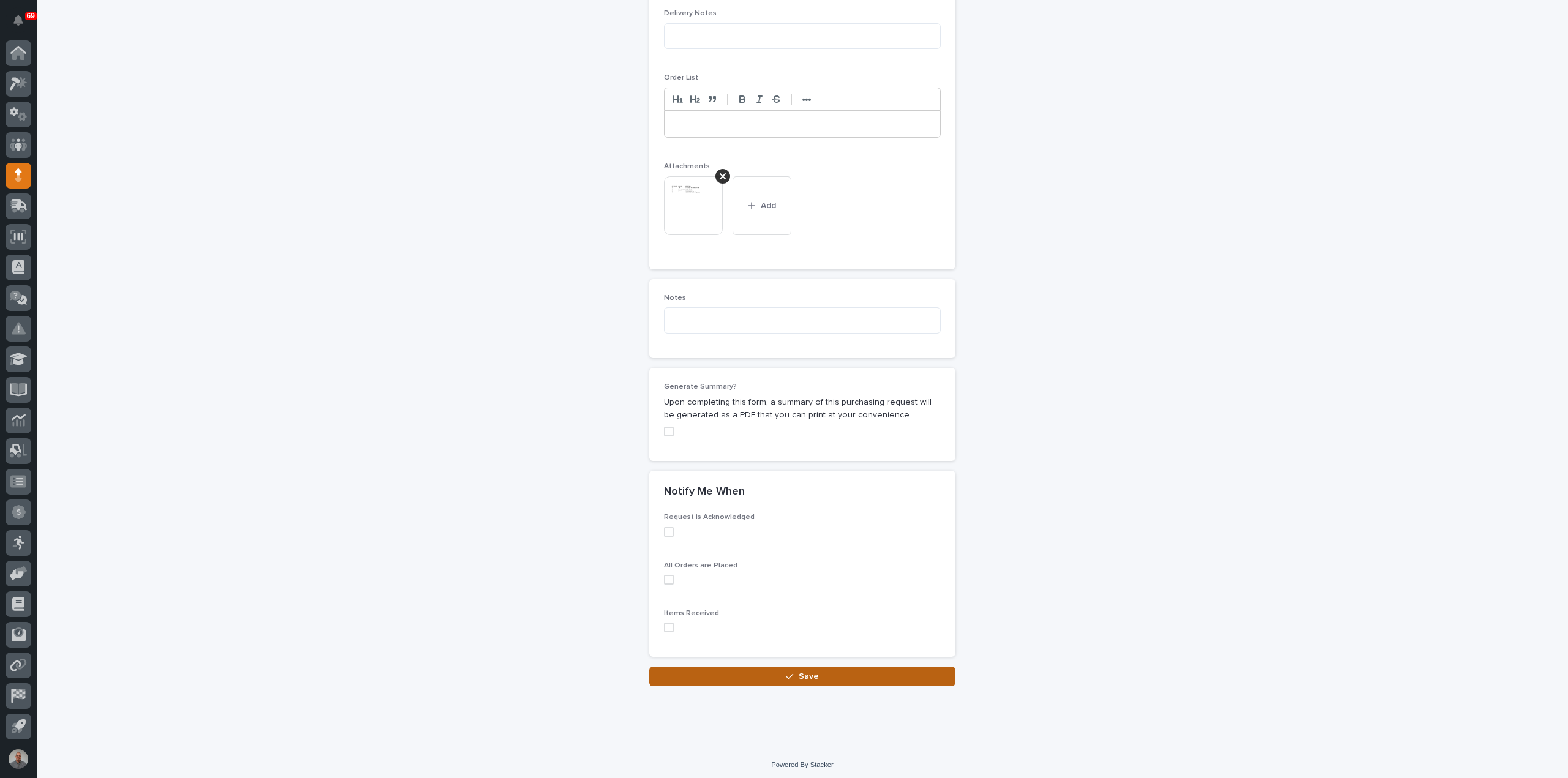
click at [870, 669] on button "Save" at bounding box center [801, 676] width 306 height 20
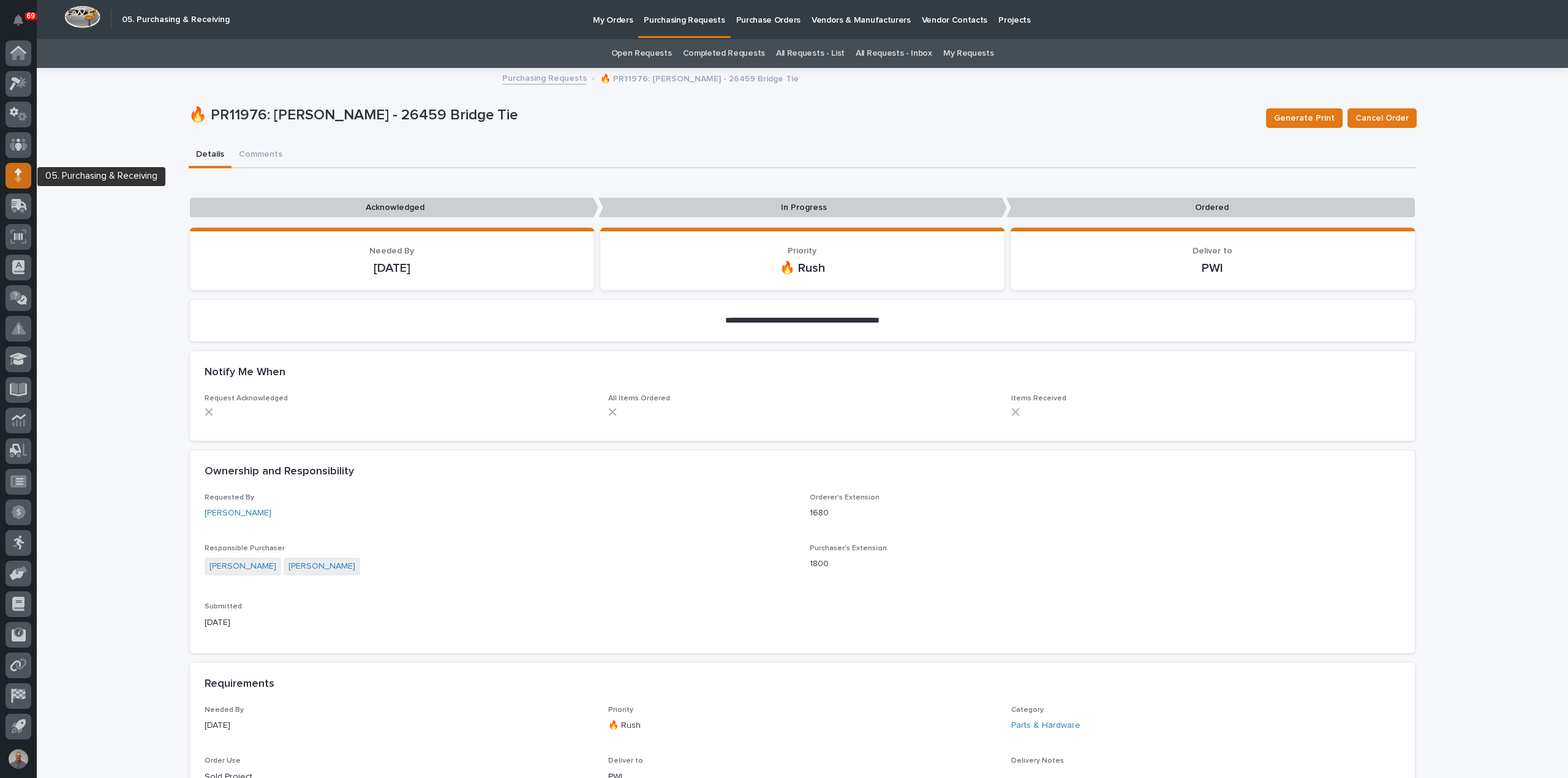
click at [17, 174] on icon at bounding box center [18, 171] width 7 height 7
